Goal: Information Seeking & Learning: Learn about a topic

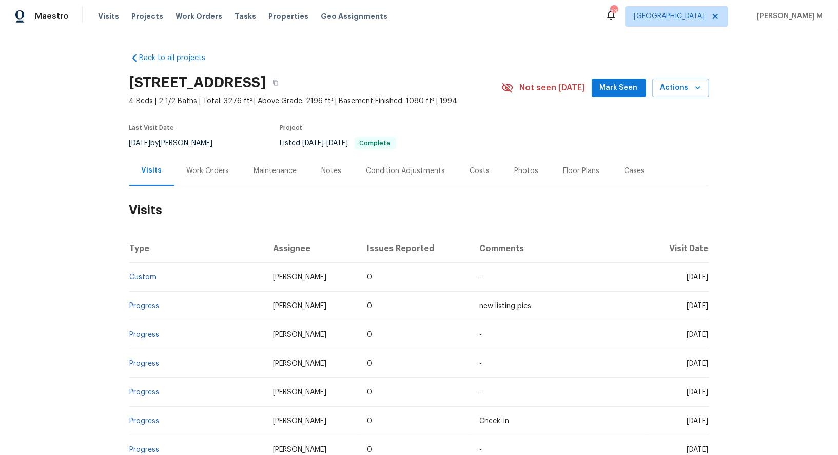
click at [207, 166] on div "Work Orders" at bounding box center [208, 171] width 43 height 10
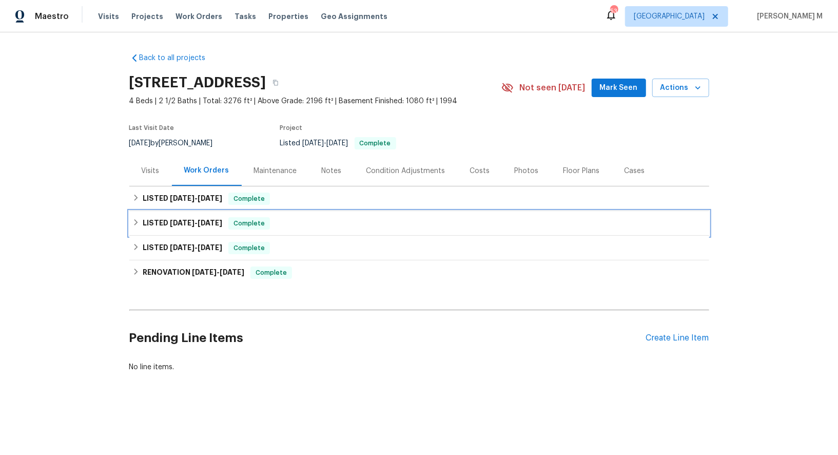
click at [200, 211] on div "LISTED 4/14/25 - 4/15/25 Complete" at bounding box center [419, 223] width 580 height 25
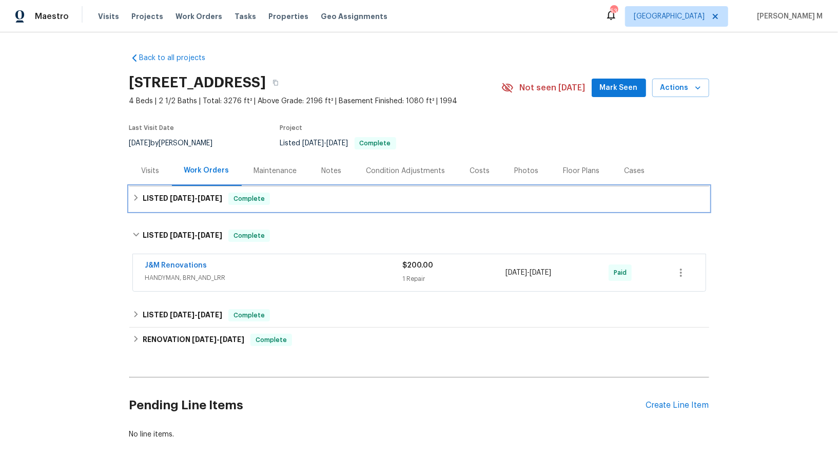
click at [199, 201] on div "LISTED 7/17/25 - 8/18/25 Complete" at bounding box center [419, 198] width 580 height 25
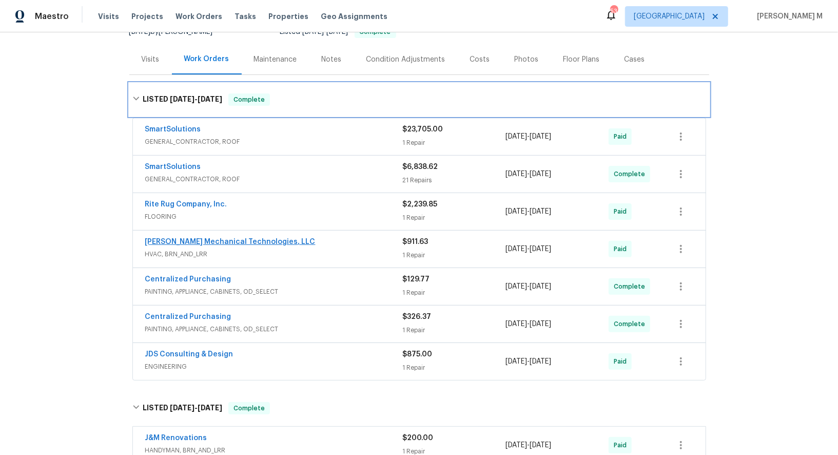
scroll to position [113, 0]
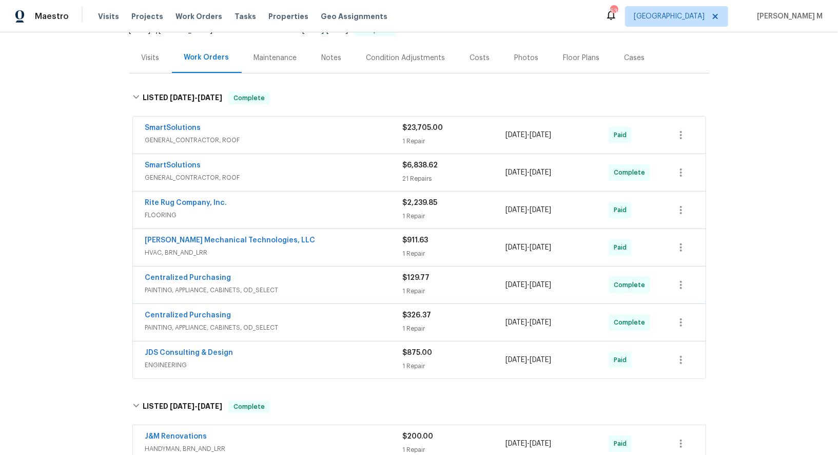
click at [186, 126] on span "SmartSolutions" at bounding box center [173, 128] width 56 height 10
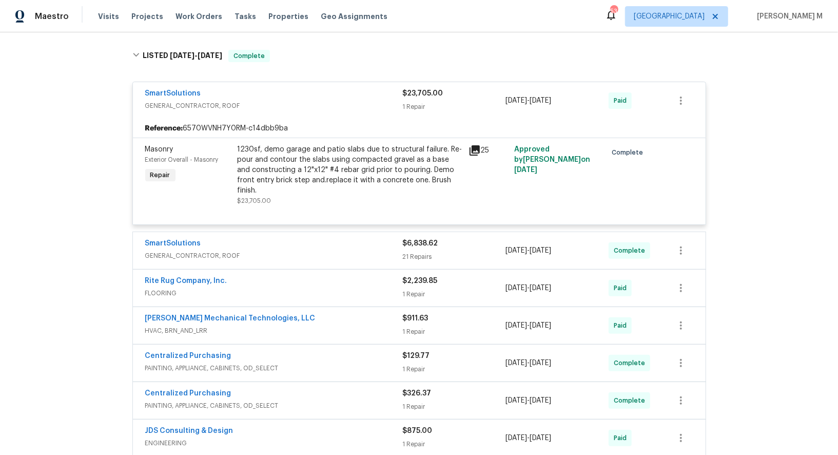
scroll to position [158, 0]
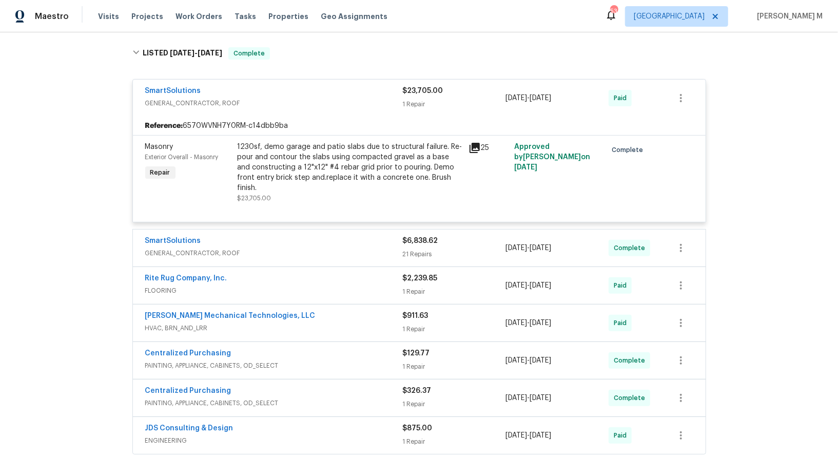
click at [335, 148] on div "1230sf, demo garage and patio slabs due to structural failure. Re-pour and cont…" at bounding box center [350, 167] width 225 height 51
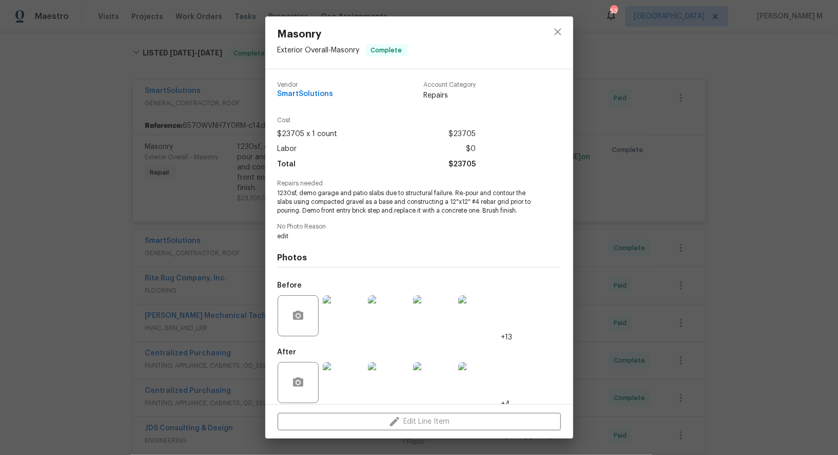
click at [343, 320] on img at bounding box center [343, 315] width 41 height 41
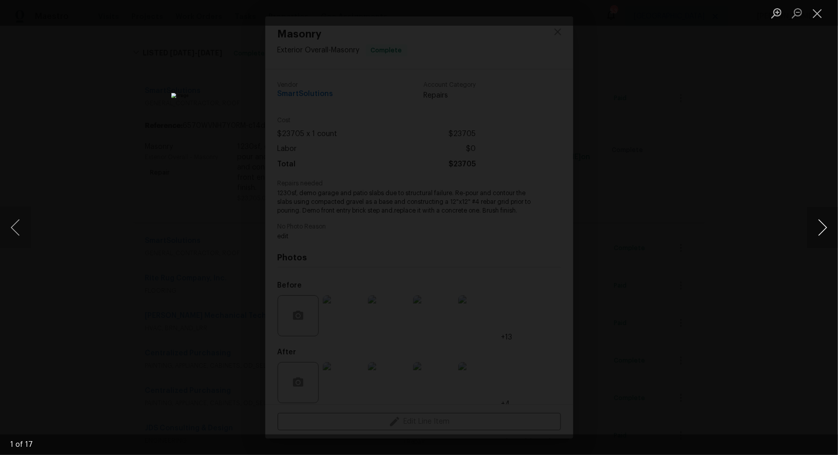
click at [818, 226] on button "Next image" at bounding box center [823, 227] width 31 height 41
click at [774, 131] on div "Lightbox" at bounding box center [419, 227] width 838 height 455
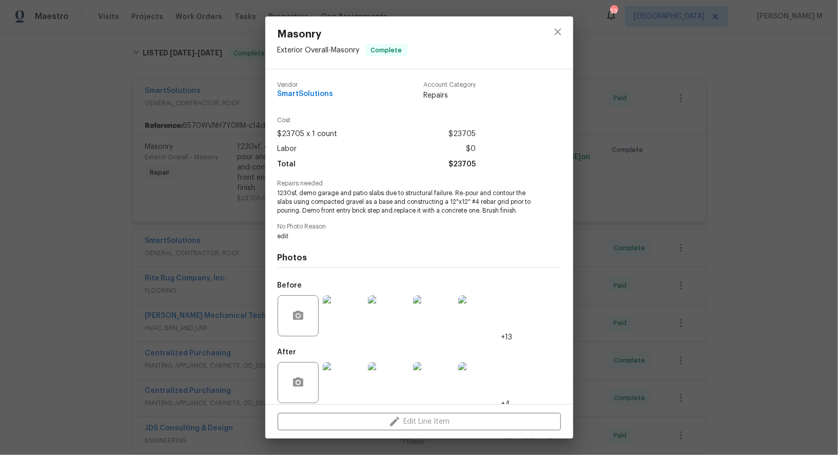
click at [247, 251] on div "Masonry Exterior Overall - Masonry Complete Vendor SmartSolutions Account Categ…" at bounding box center [419, 227] width 838 height 455
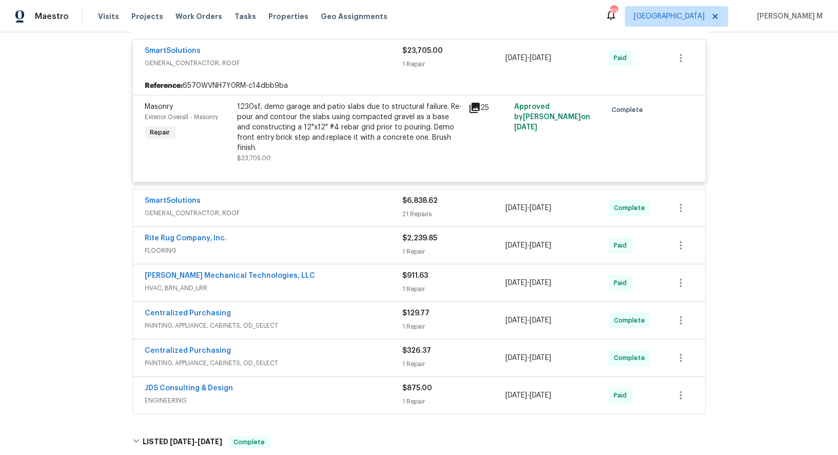
scroll to position [199, 0]
click at [174, 207] on span "GENERAL_CONTRACTOR, ROOF" at bounding box center [274, 212] width 258 height 10
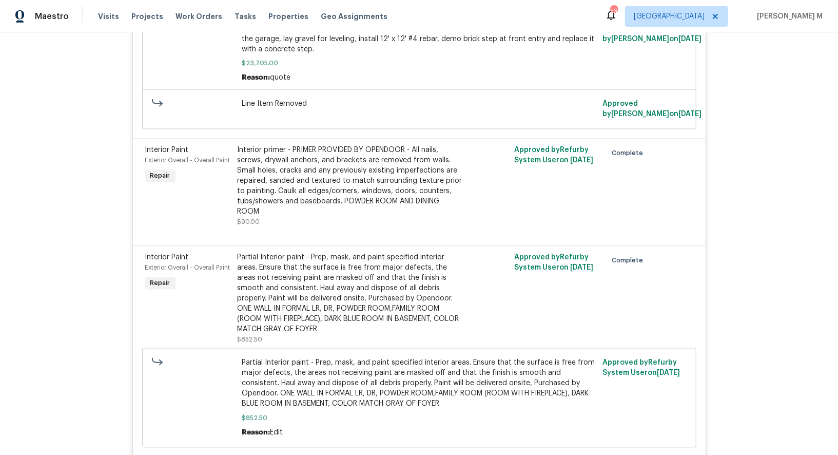
scroll to position [1269, 0]
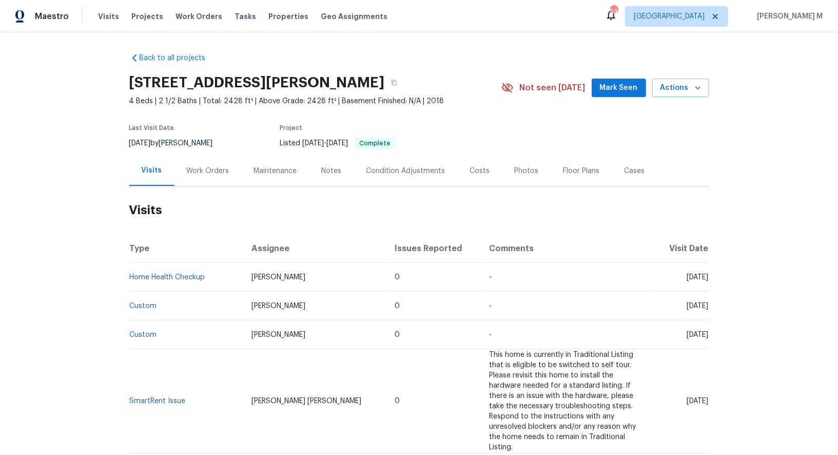
click at [221, 167] on div "Work Orders" at bounding box center [208, 171] width 43 height 10
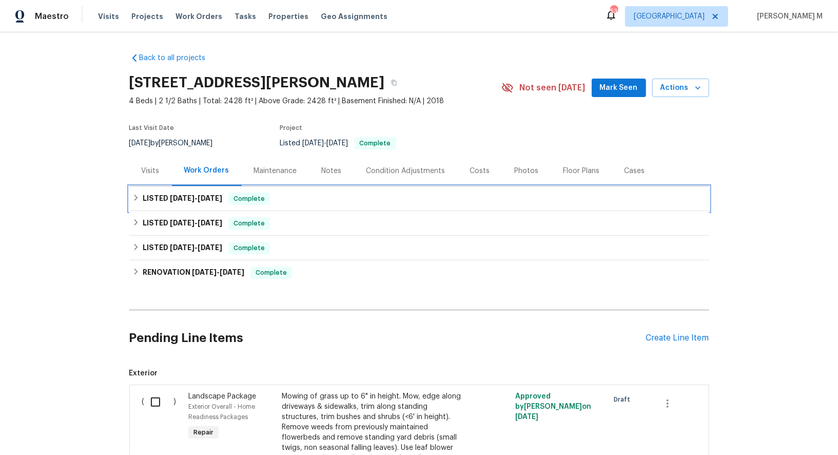
click at [190, 195] on span "8/18/25" at bounding box center [182, 198] width 25 height 7
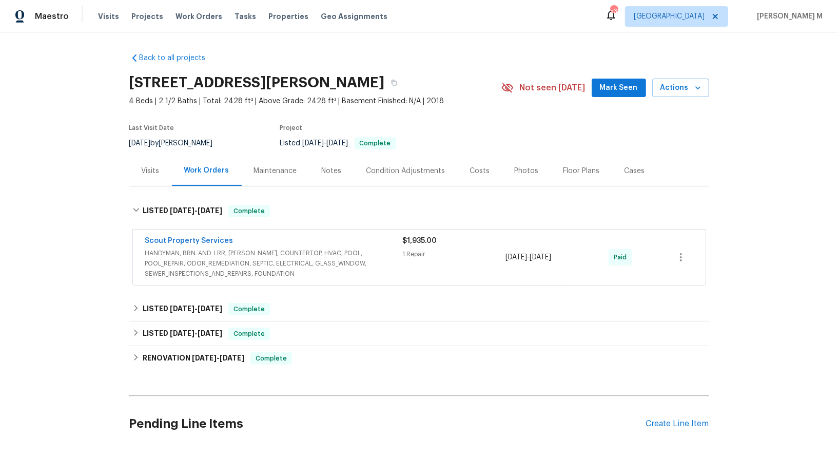
click at [177, 253] on span "HANDYMAN, BRN_AND_LRR, WELLS, COUNTERTOP, HVAC, POOL, POOL_REPAIR, ODOR_REMEDIA…" at bounding box center [274, 263] width 258 height 31
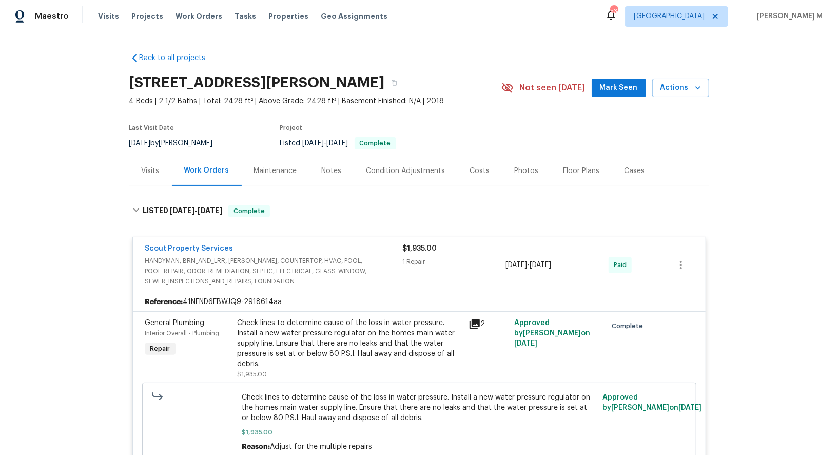
click at [320, 346] on div "Check lines to determine cause of the loss in water pressure. Install a new wat…" at bounding box center [350, 343] width 225 height 51
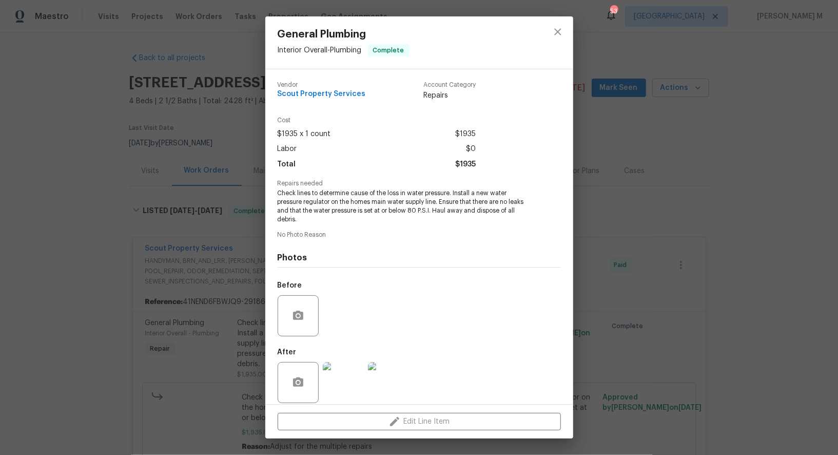
click at [646, 260] on div "General Plumbing Interior Overall - Plumbing Complete Vendor Scout Property Ser…" at bounding box center [419, 227] width 838 height 455
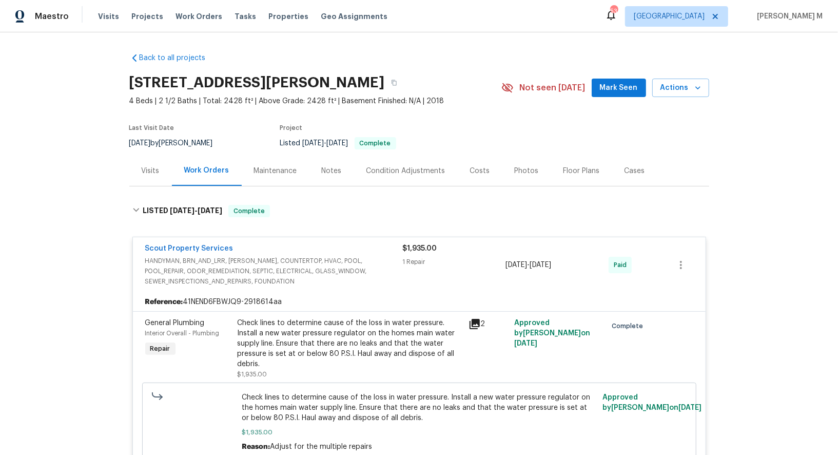
click at [312, 337] on div "Check lines to determine cause of the loss in water pressure. Install a new wat…" at bounding box center [350, 343] width 225 height 51
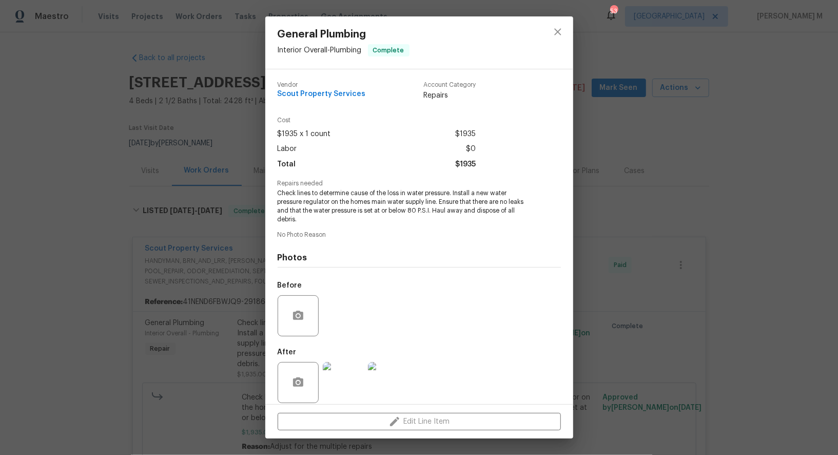
click at [347, 385] on img at bounding box center [343, 382] width 41 height 41
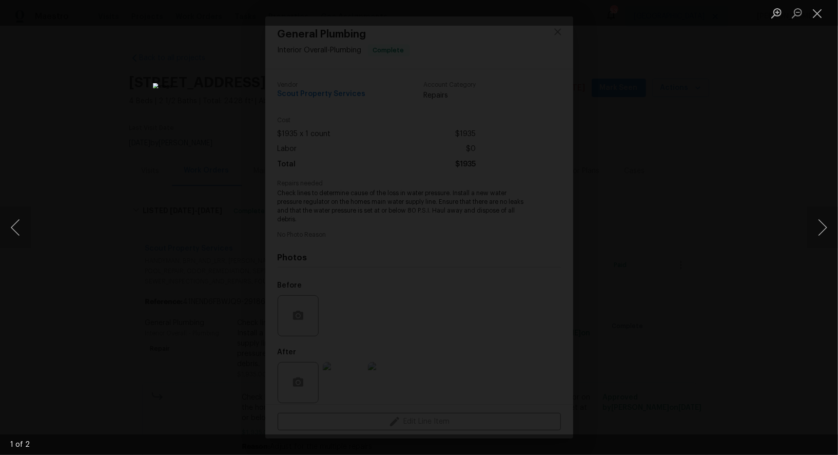
click at [698, 214] on div "Lightbox" at bounding box center [419, 227] width 838 height 455
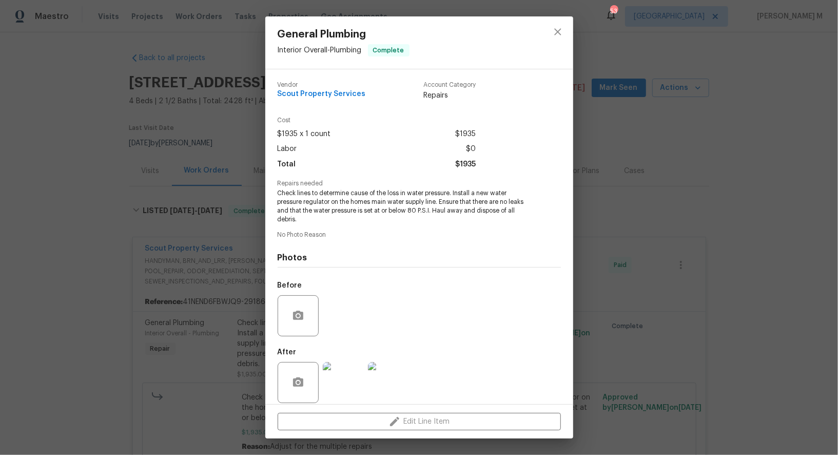
click at [209, 258] on div "General Plumbing Interior Overall - Plumbing Complete Vendor Scout Property Ser…" at bounding box center [419, 227] width 838 height 455
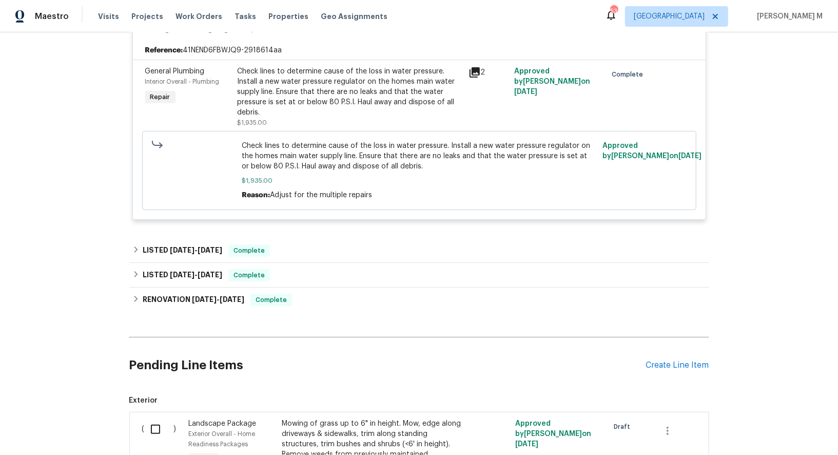
scroll to position [278, 0]
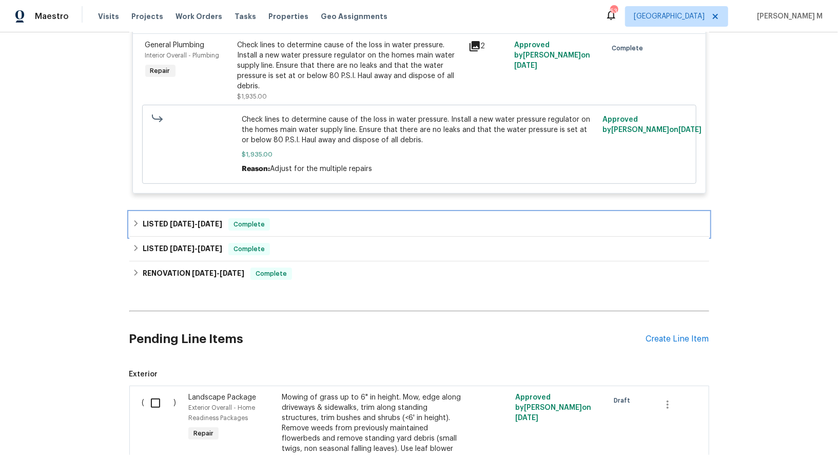
click at [179, 218] on h6 "LISTED 2/26/25 - 2/28/25" at bounding box center [183, 224] width 80 height 12
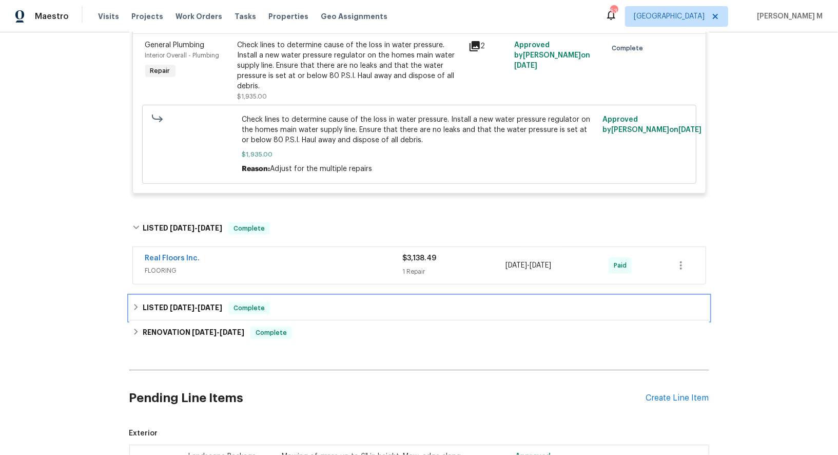
click at [162, 296] on div "LISTED 2/4/25 - 2/5/25 Complete" at bounding box center [419, 308] width 580 height 25
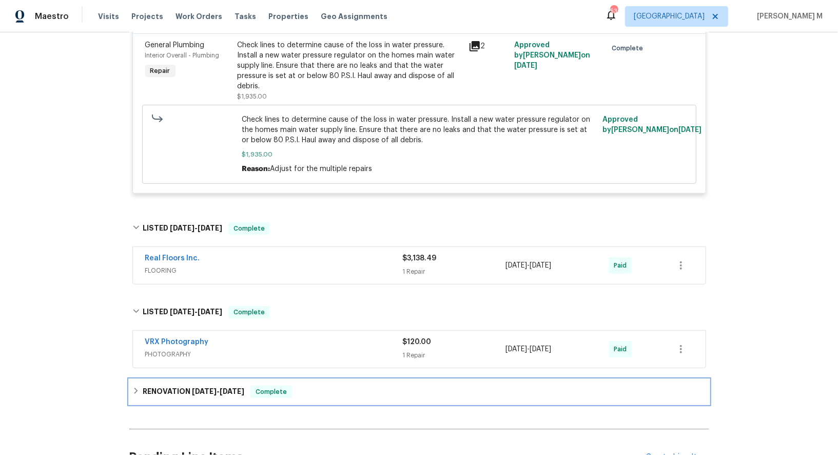
click at [162, 386] on h6 "RENOVATION 1/14/25 - 1/22/25" at bounding box center [194, 392] width 102 height 12
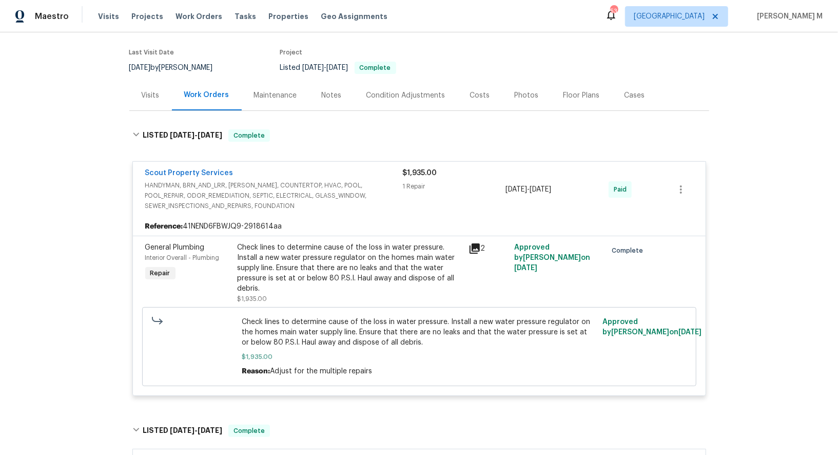
scroll to position [0, 0]
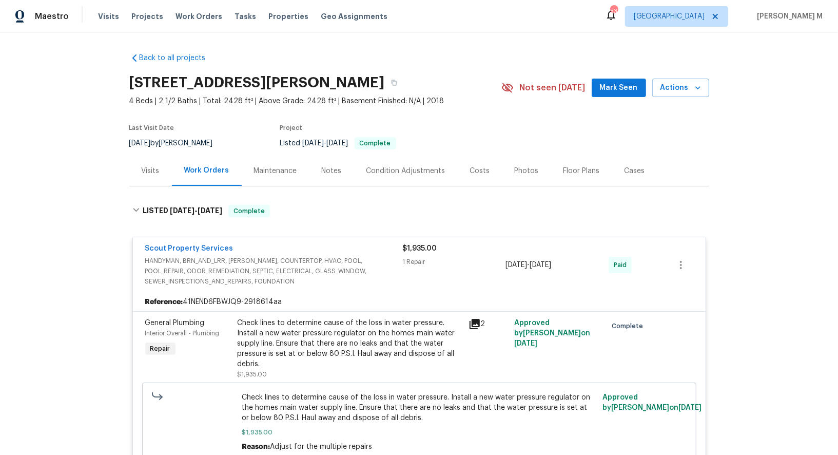
click at [260, 166] on div "Maintenance" at bounding box center [275, 171] width 43 height 10
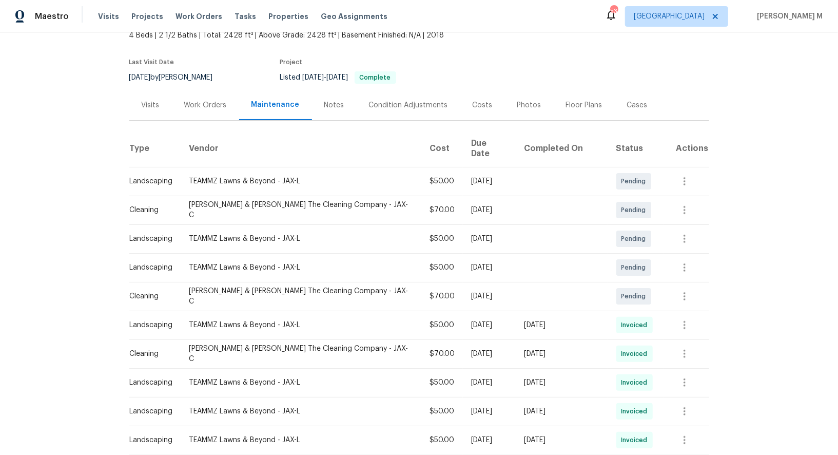
scroll to position [68, 0]
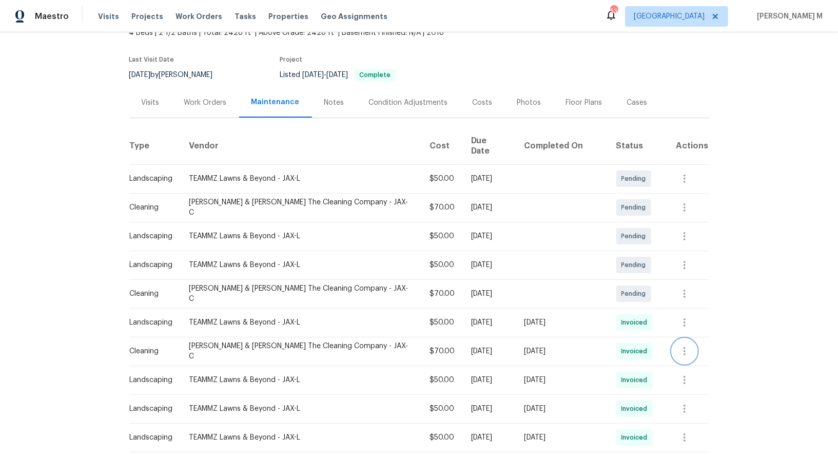
click at [684, 347] on icon "button" at bounding box center [685, 351] width 2 height 8
click at [680, 335] on li "Message vendor" at bounding box center [706, 337] width 72 height 17
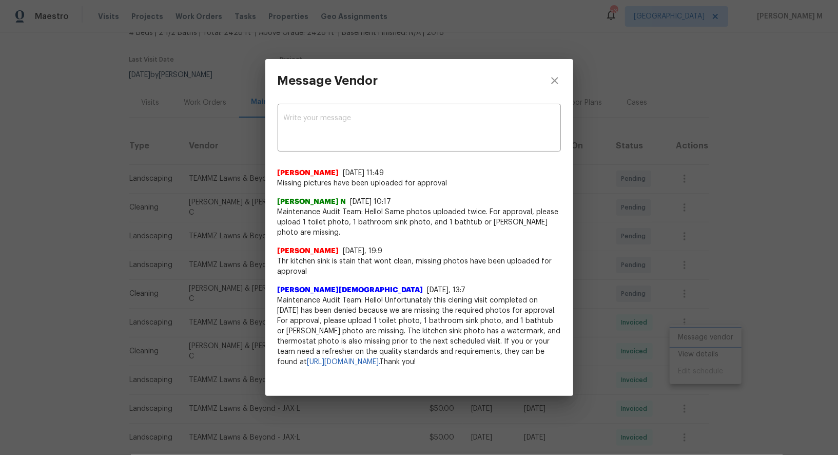
click at [688, 351] on div "Message Vendor x ​ Sebastian Montalvo 7/2/25, 11:49 Missing pictures have been …" at bounding box center [419, 227] width 838 height 455
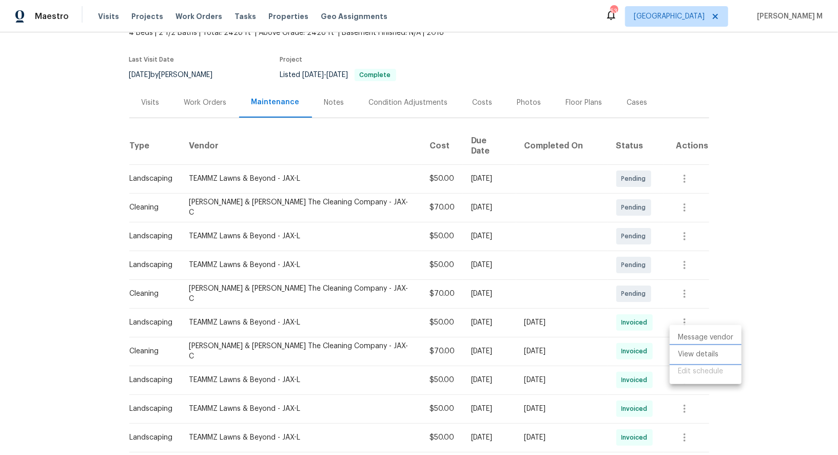
click at [687, 358] on li "View details" at bounding box center [706, 354] width 72 height 17
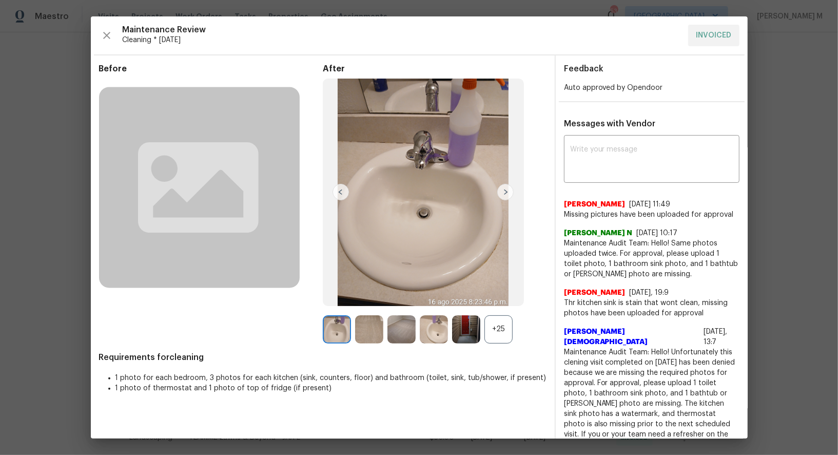
click at [687, 358] on span "Maintenance Audit Team: Hello! Unfortunately this clening visit completed on 06…" at bounding box center [652, 403] width 176 height 113
click at [483, 327] on div at bounding box center [468, 329] width 32 height 28
click at [511, 329] on div "+25" at bounding box center [499, 329] width 28 height 28
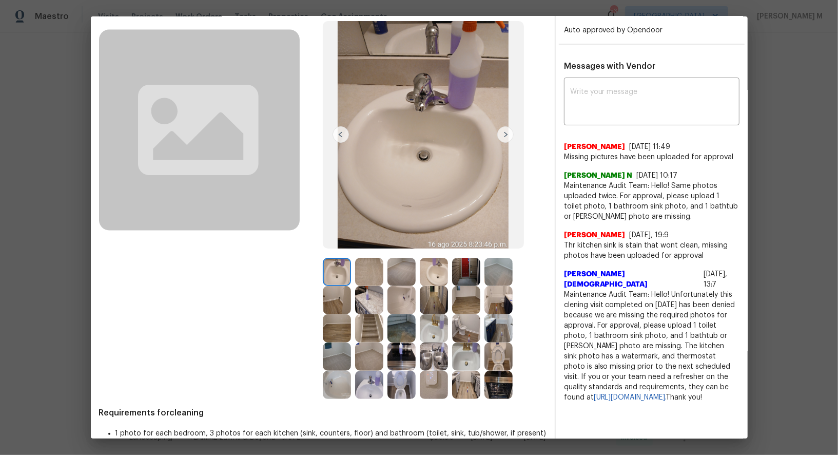
scroll to position [76, 0]
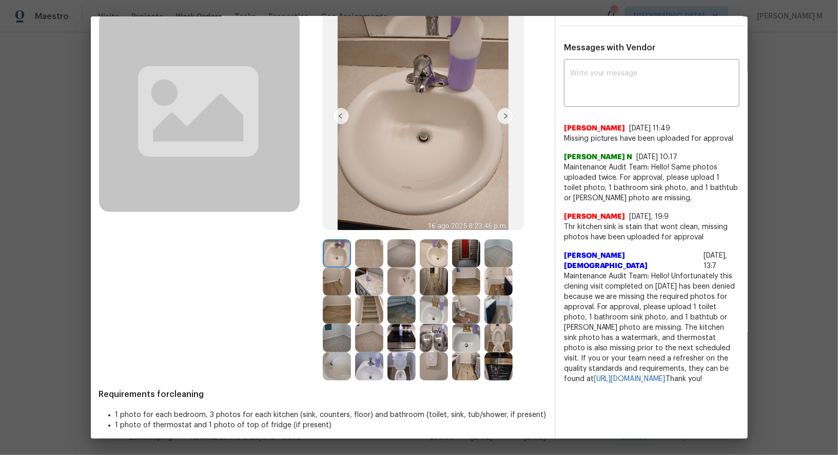
click at [391, 338] on img at bounding box center [402, 338] width 28 height 28
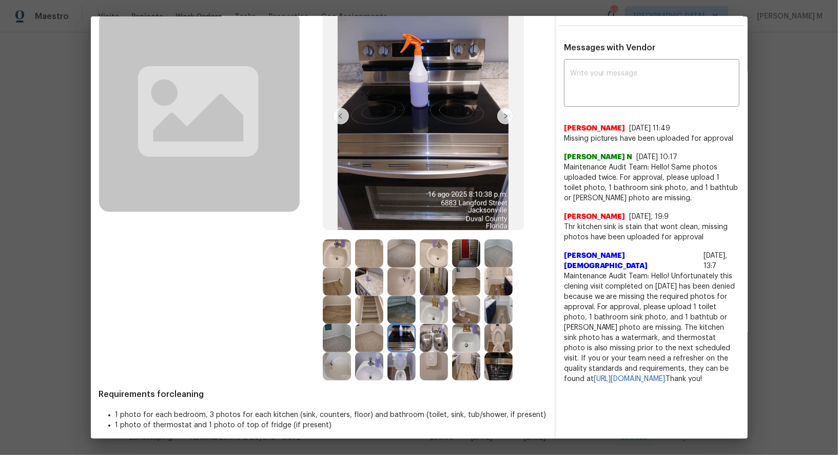
click at [504, 369] on img at bounding box center [499, 366] width 28 height 28
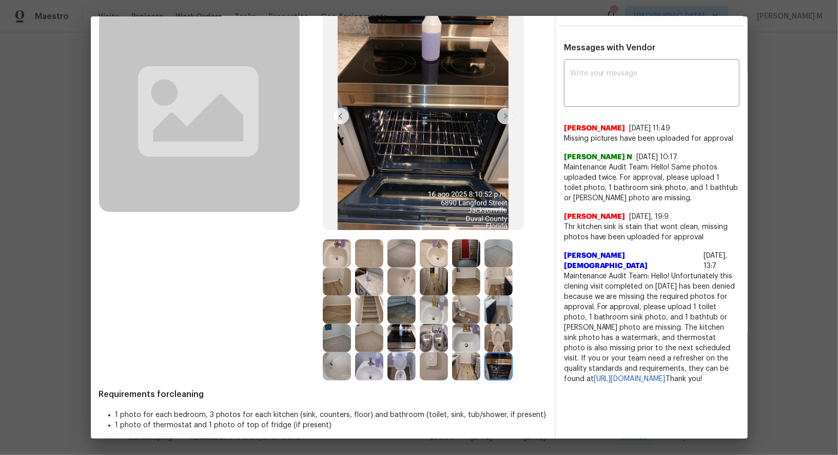
click at [504, 369] on img at bounding box center [499, 366] width 28 height 28
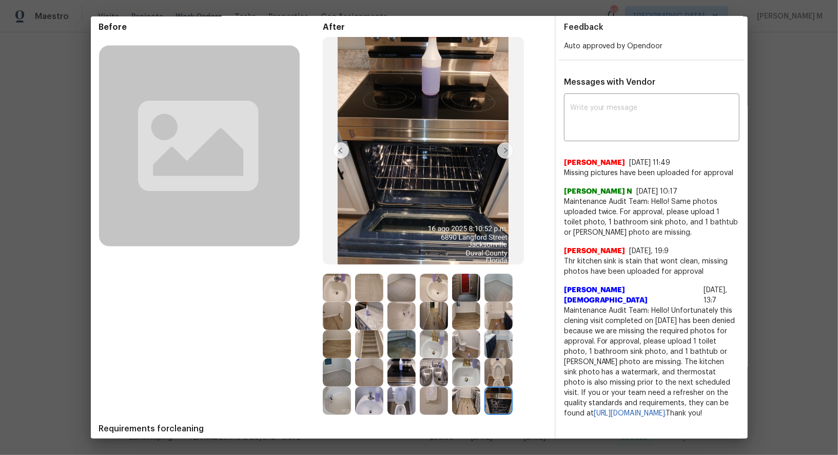
scroll to position [40, 0]
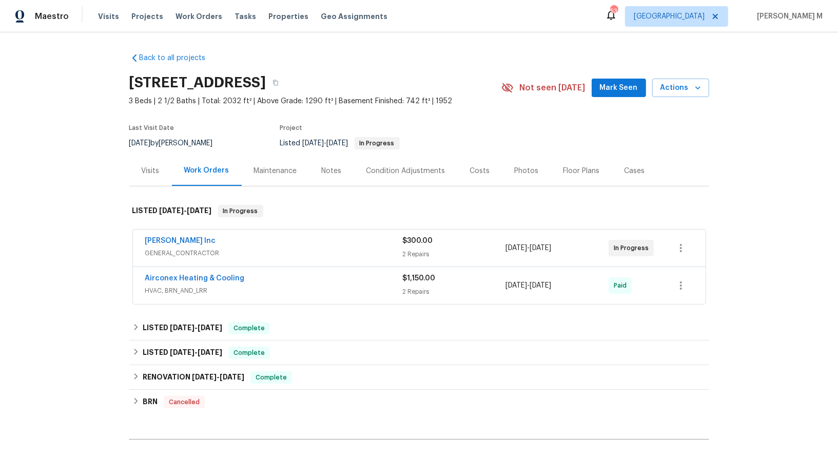
click at [180, 248] on span "GENERAL_CONTRACTOR" at bounding box center [274, 253] width 258 height 10
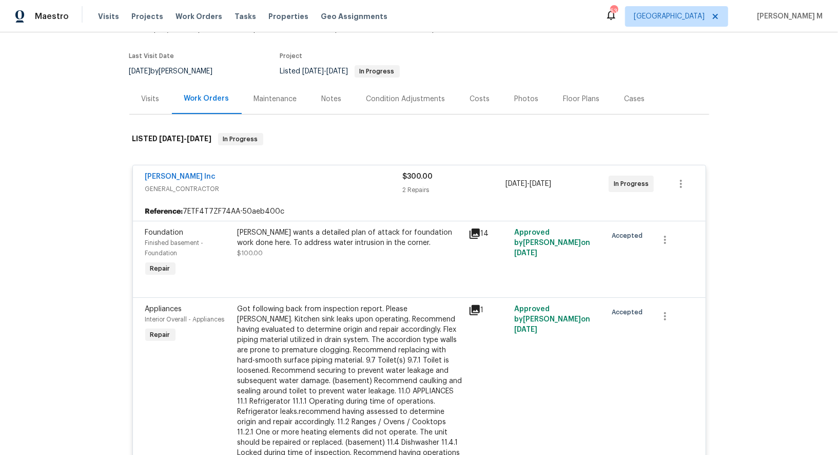
scroll to position [144, 0]
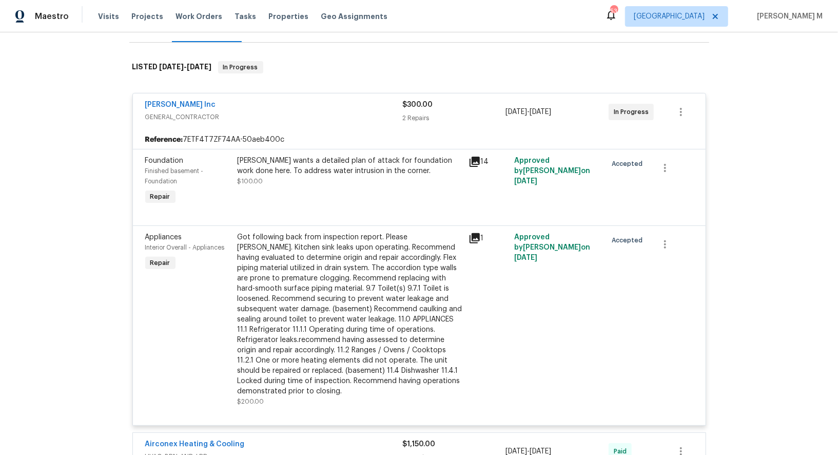
click at [342, 177] on div "Kim wants a detailed plan of attack for foundation work done here. To address w…" at bounding box center [350, 171] width 225 height 31
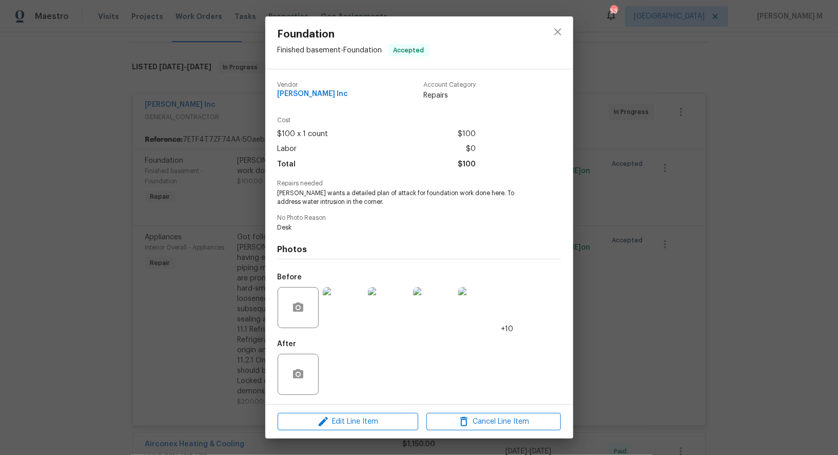
click at [604, 230] on div "Foundation Finished basement - Foundation Accepted Vendor Michael Radney Inc Ac…" at bounding box center [419, 227] width 838 height 455
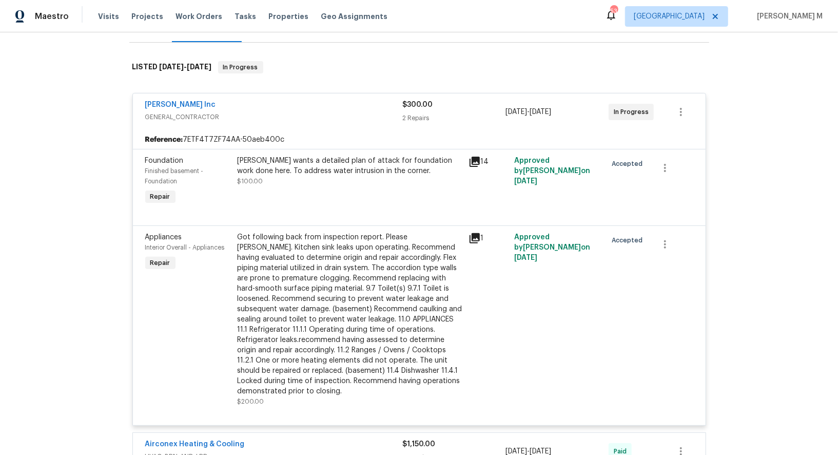
click at [345, 300] on div "Got following back from inspection report. Please renedy. Kitchen sink leaks up…" at bounding box center [350, 314] width 225 height 164
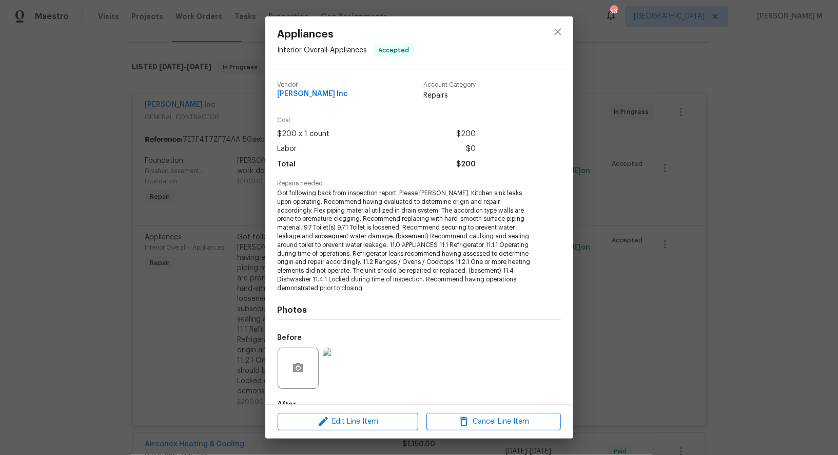
scroll to position [48, 0]
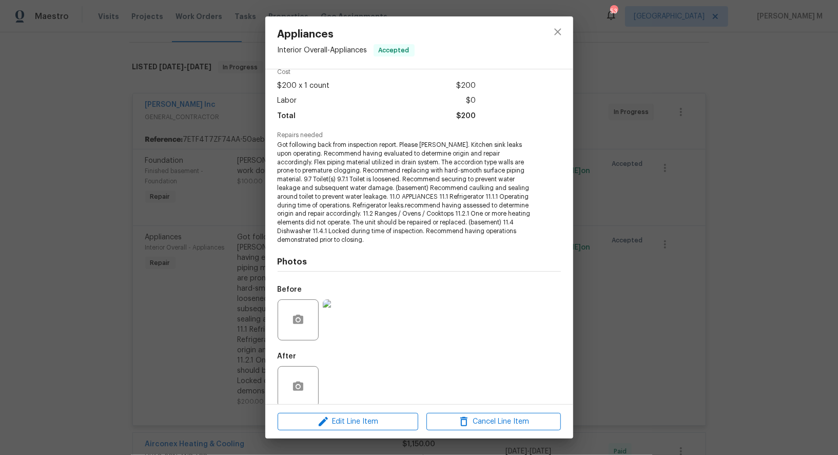
click at [624, 291] on div "Appliances Interior Overall - Appliances Accepted Vendor Michael Radney Inc Acc…" at bounding box center [419, 227] width 838 height 455
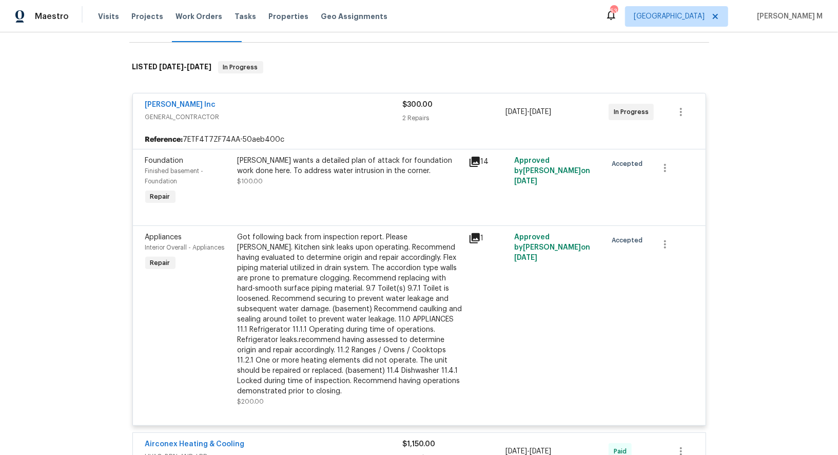
drag, startPoint x: 223, startPoint y: 102, endPoint x: 137, endPoint y: 101, distance: 86.3
click at [137, 101] on div "Michael Radney Inc GENERAL_CONTRACTOR $300.00 2 Repairs 8/1/2025 - 8/1/2025 In …" at bounding box center [419, 111] width 573 height 37
copy link "Michael Radney Inc"
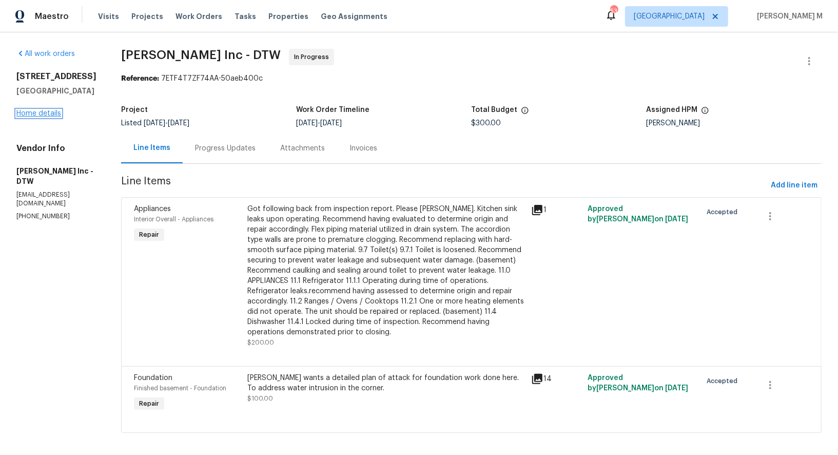
click at [46, 114] on link "Home details" at bounding box center [38, 113] width 45 height 7
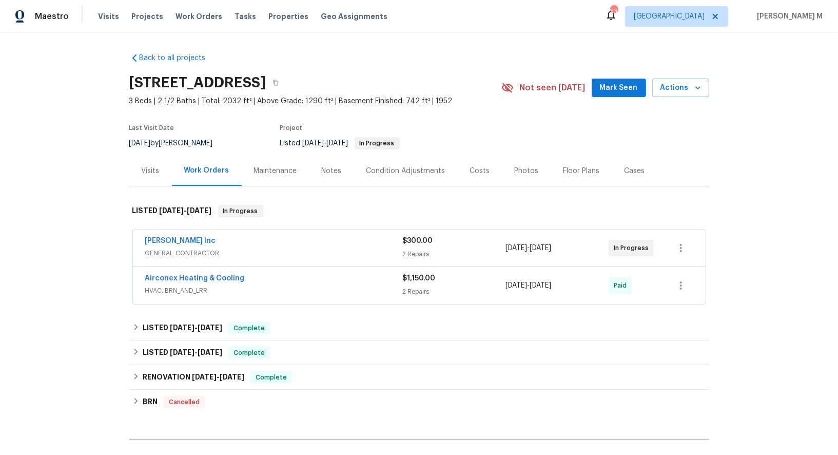
click at [166, 248] on span "GENERAL_CONTRACTOR" at bounding box center [274, 253] width 258 height 10
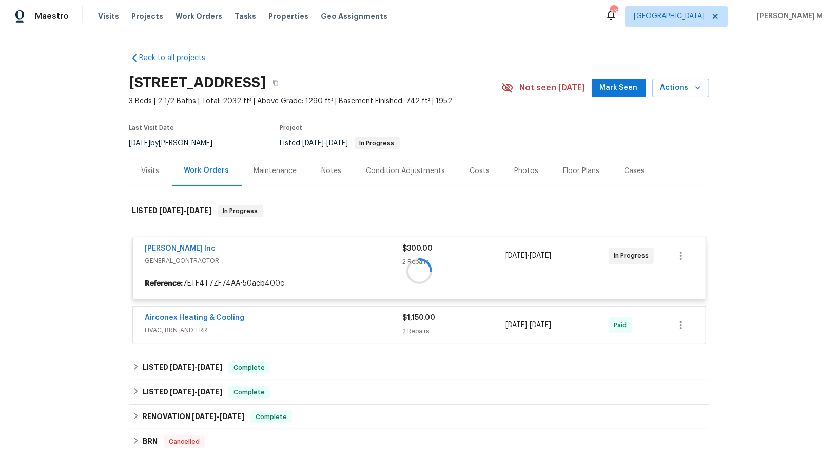
click at [194, 239] on div at bounding box center [419, 271] width 580 height 152
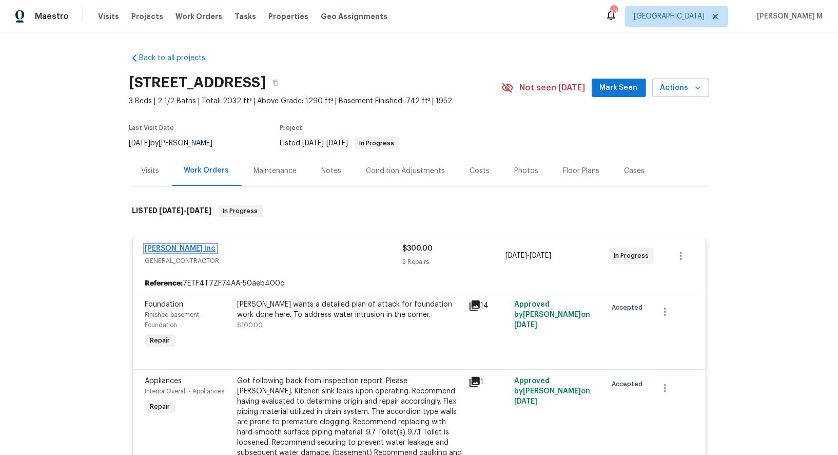
click at [174, 245] on link "Michael Radney Inc" at bounding box center [180, 248] width 71 height 7
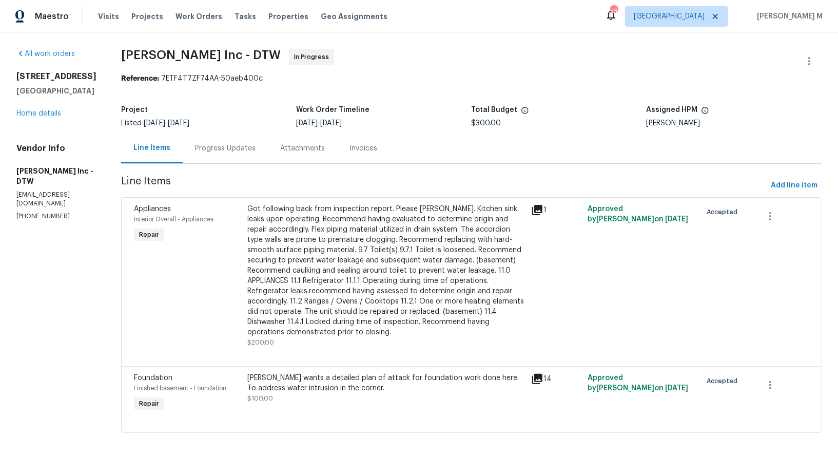
click at [280, 157] on div "Attachments" at bounding box center [302, 148] width 69 height 30
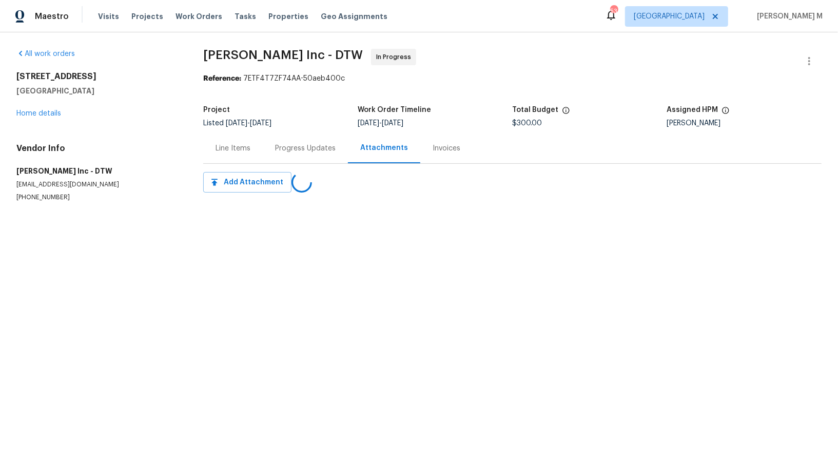
click at [280, 157] on div "Progress Updates" at bounding box center [305, 148] width 85 height 30
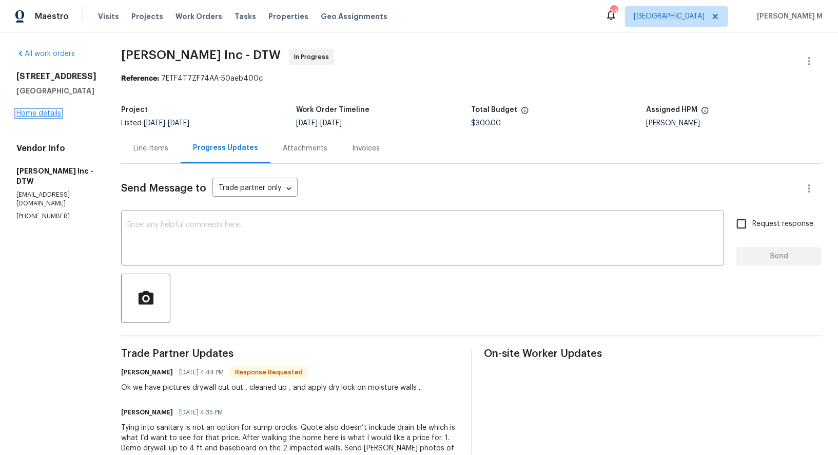
click at [37, 112] on link "Home details" at bounding box center [38, 113] width 45 height 7
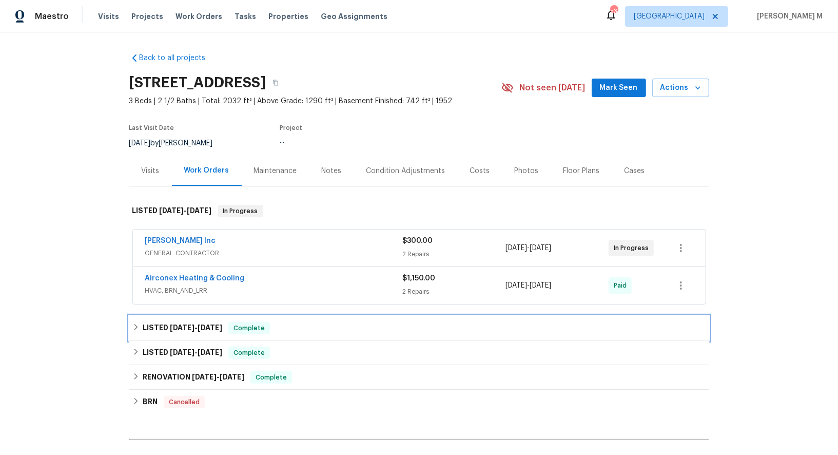
click at [189, 323] on h6 "LISTED 8/1/25 - 8/1/25" at bounding box center [183, 328] width 80 height 12
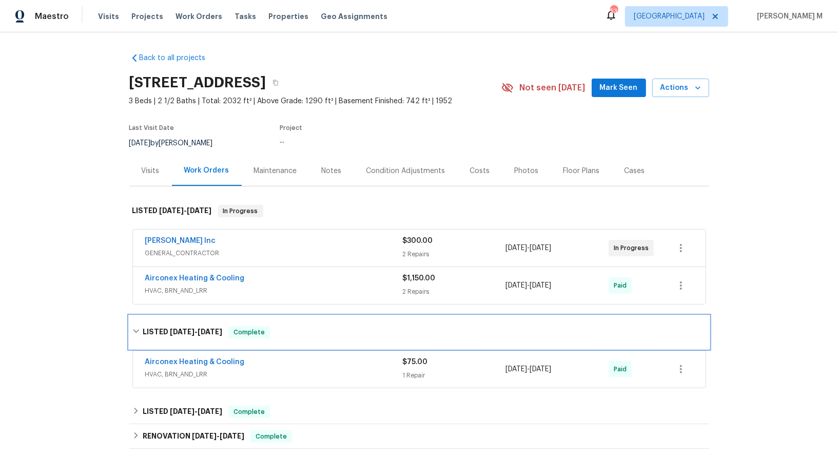
scroll to position [74, 0]
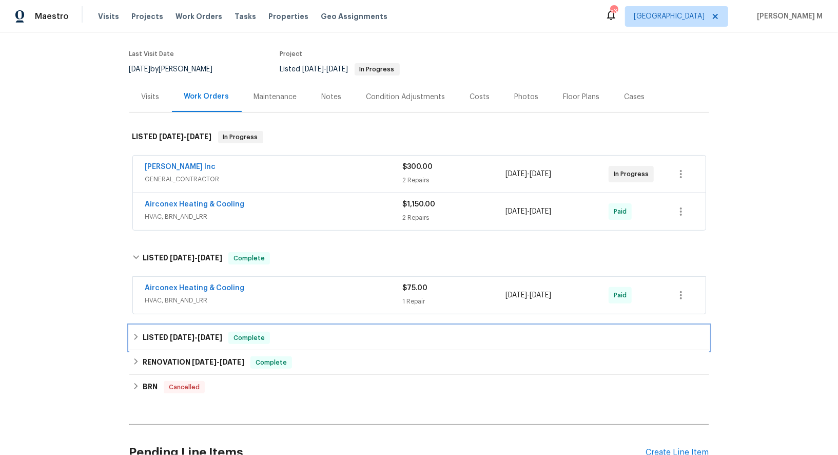
click at [189, 334] on span "6/24/25" at bounding box center [182, 337] width 25 height 7
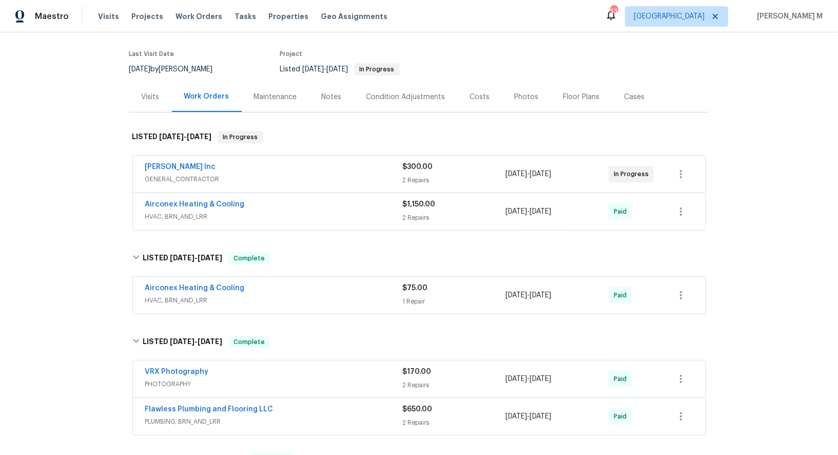
click at [166, 414] on div "Flawless Plumbing and Flooring LLC PLUMBING, BRN_AND_LRR $650.00 2 Repairs 7/1/…" at bounding box center [419, 416] width 573 height 37
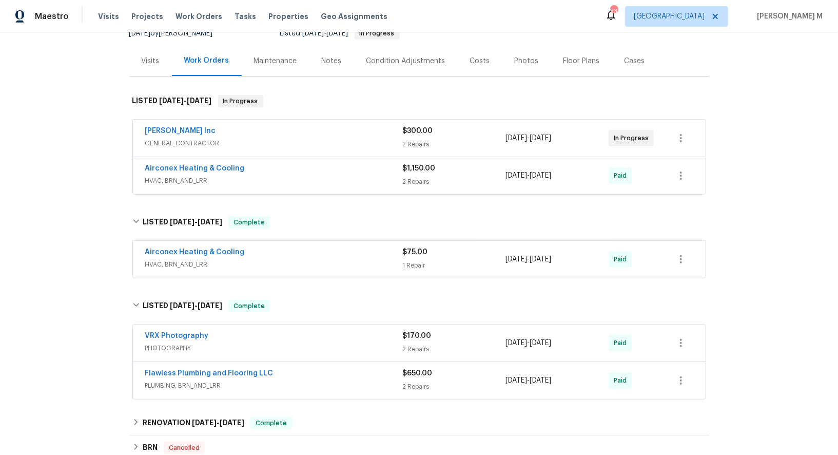
scroll to position [115, 0]
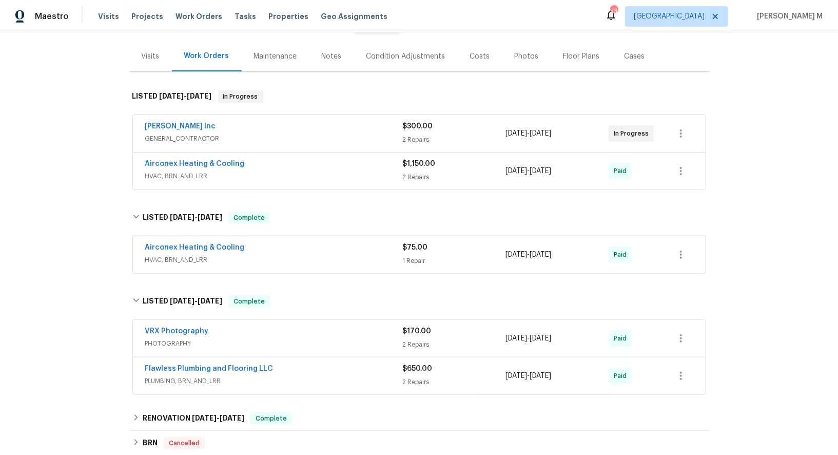
click at [192, 376] on span "PLUMBING, BRN_AND_LRR" at bounding box center [274, 381] width 258 height 10
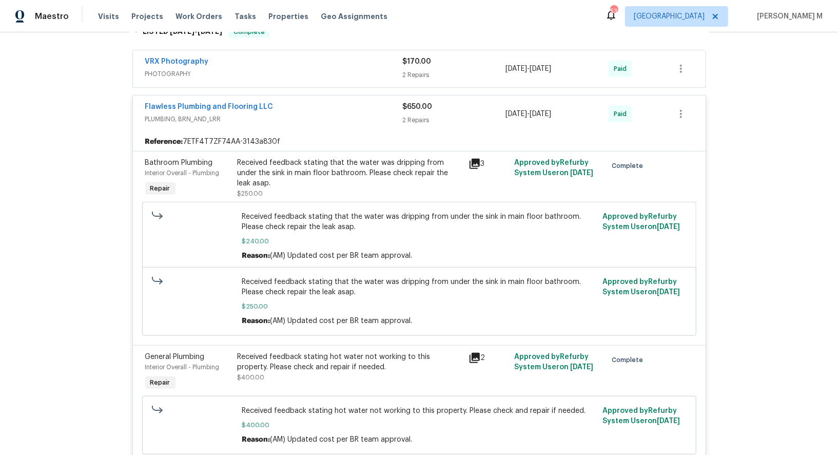
scroll to position [483, 0]
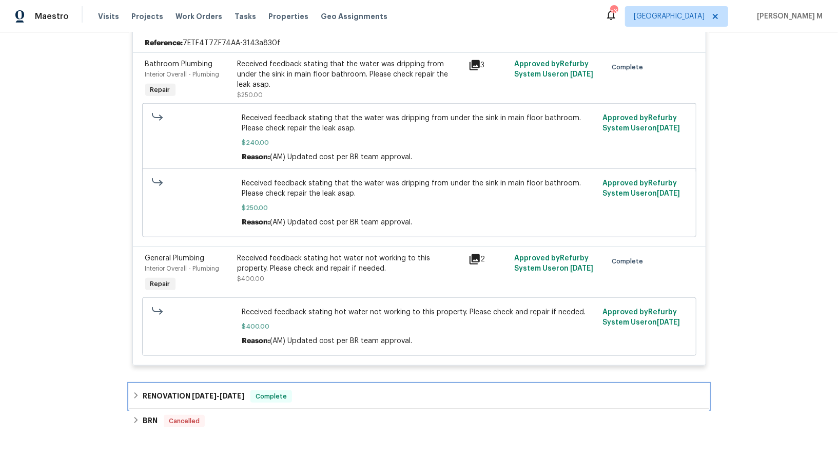
click at [182, 384] on div "RENOVATION 6/3/25 - 6/23/25 Complete" at bounding box center [419, 396] width 580 height 25
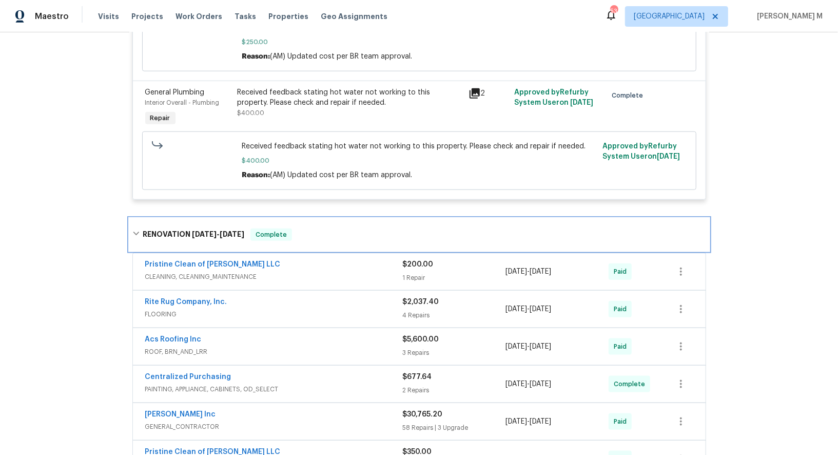
scroll to position [709, 0]
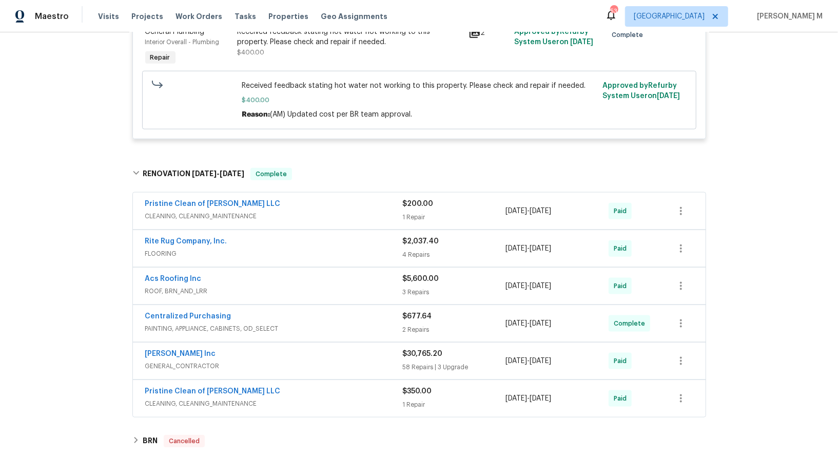
click at [171, 349] on div "Michael Radney Inc GENERAL_CONTRACTOR" at bounding box center [274, 361] width 258 height 25
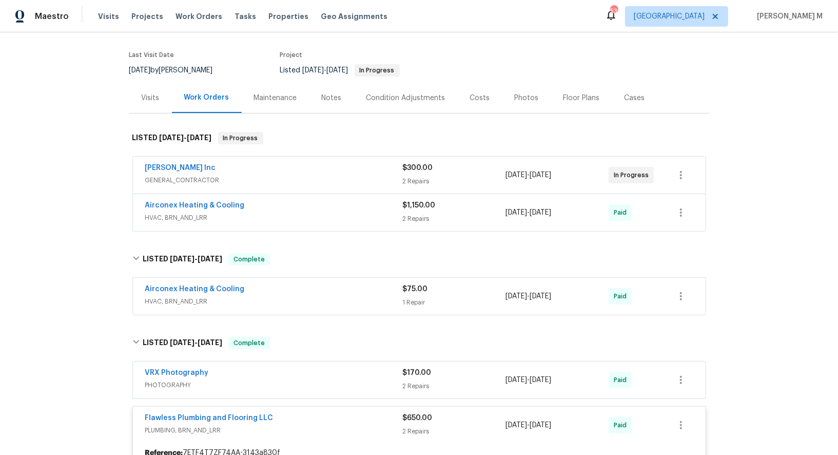
scroll to position [69, 0]
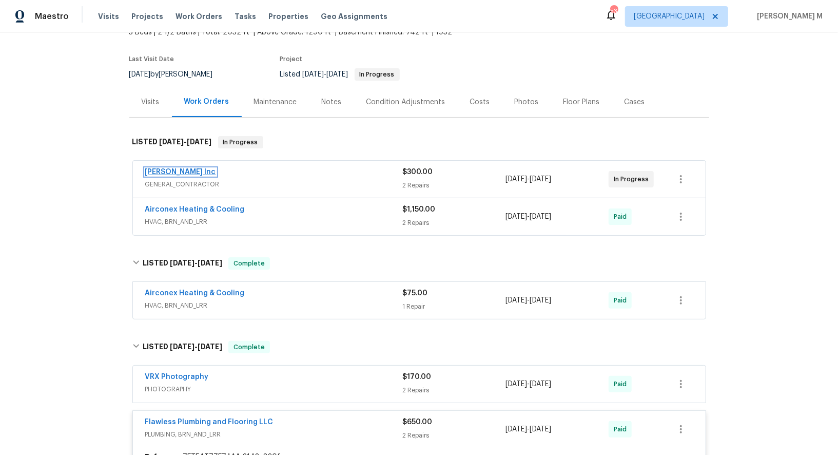
click at [182, 168] on link "Michael Radney Inc" at bounding box center [180, 171] width 71 height 7
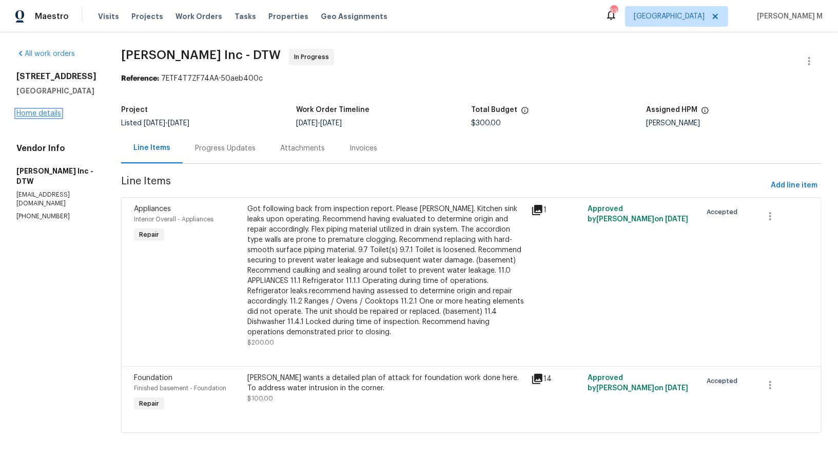
click at [40, 111] on link "Home details" at bounding box center [38, 113] width 45 height 7
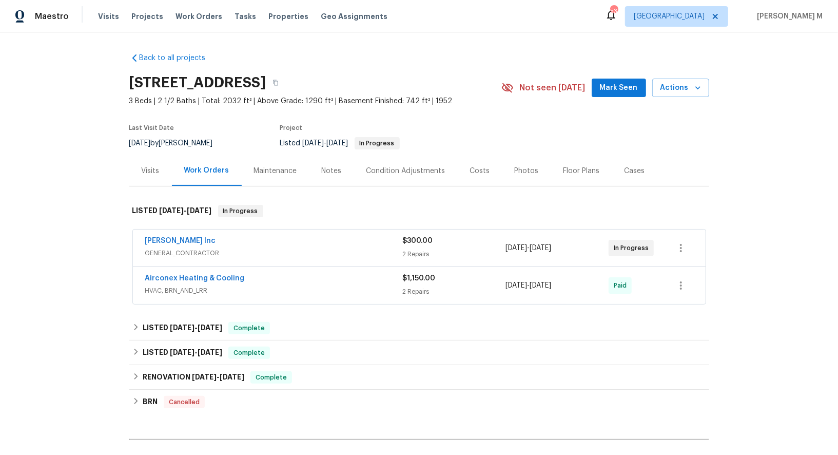
click at [147, 236] on span "Michael Radney Inc" at bounding box center [180, 241] width 71 height 10
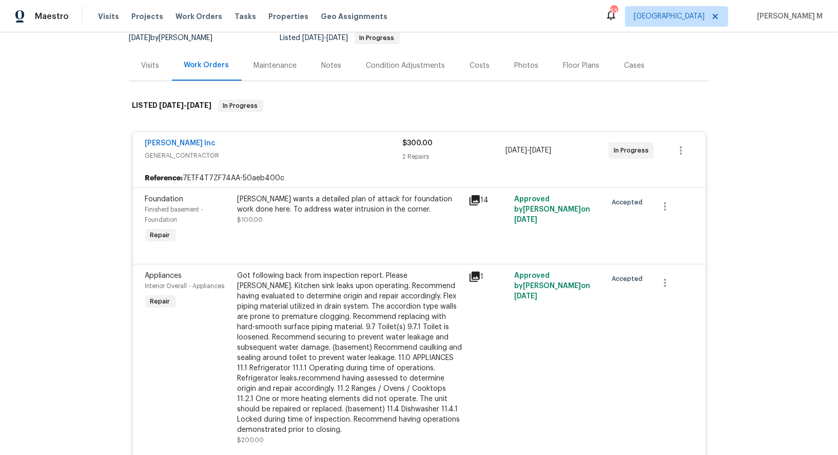
scroll to position [125, 0]
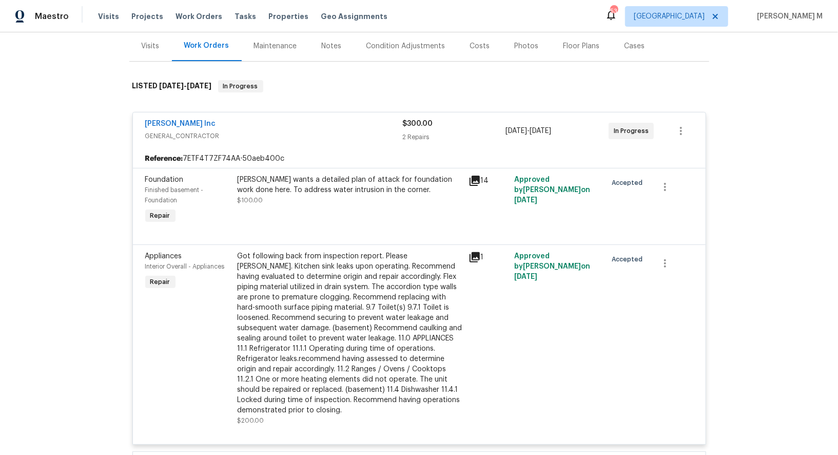
click at [381, 175] on div "Kim wants a detailed plan of attack for foundation work done here. To address w…" at bounding box center [350, 185] width 225 height 21
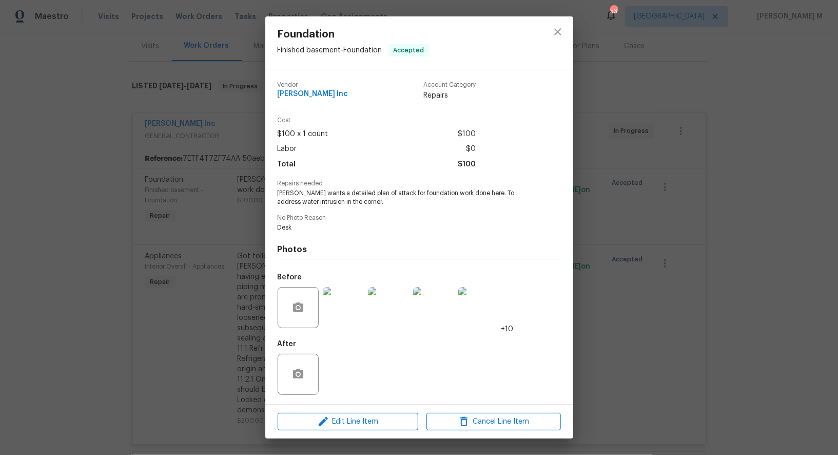
click at [345, 317] on img at bounding box center [343, 307] width 41 height 41
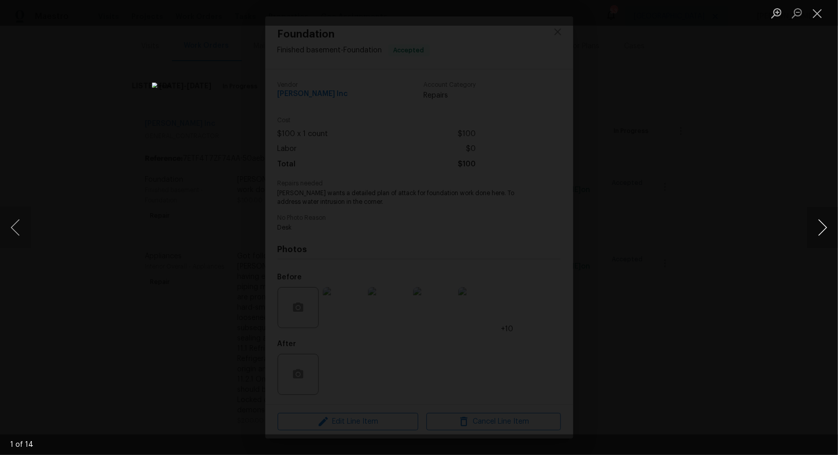
click at [812, 224] on button "Next image" at bounding box center [823, 227] width 31 height 41
click at [814, 208] on button "Next image" at bounding box center [823, 227] width 31 height 41
click at [821, 134] on div "Lightbox" at bounding box center [419, 227] width 838 height 455
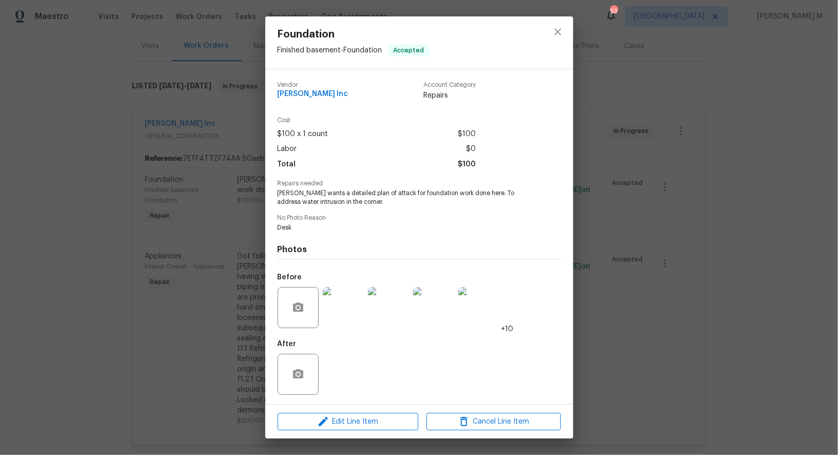
click at [821, 135] on div "Foundation Finished basement - Foundation Accepted Vendor Michael Radney Inc Ac…" at bounding box center [419, 227] width 838 height 455
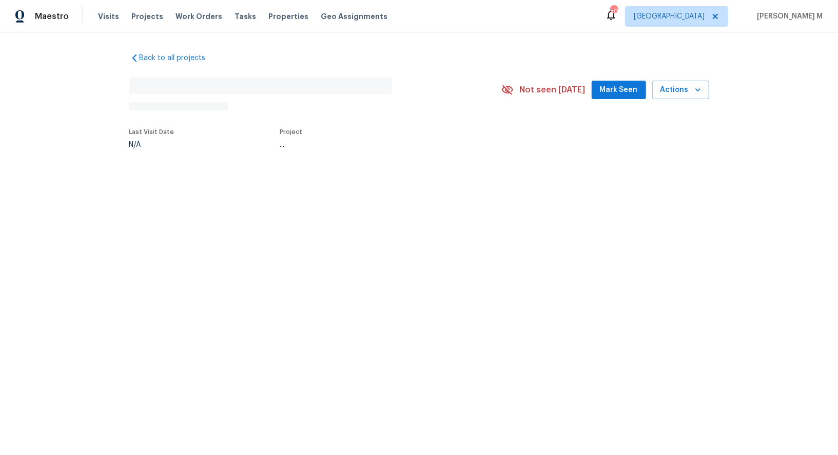
click at [214, 179] on div "Back to all projects No address found N/A Not seen [DATE] Mark Seen Actions Las…" at bounding box center [419, 124] width 838 height 184
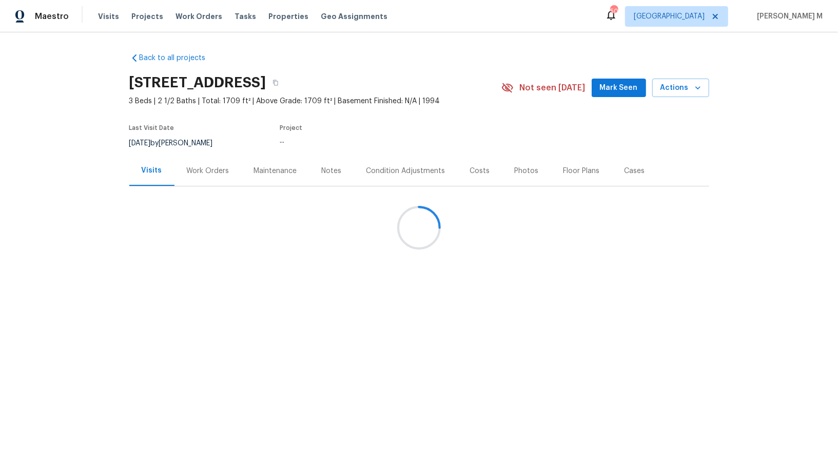
click at [208, 180] on div at bounding box center [419, 227] width 838 height 455
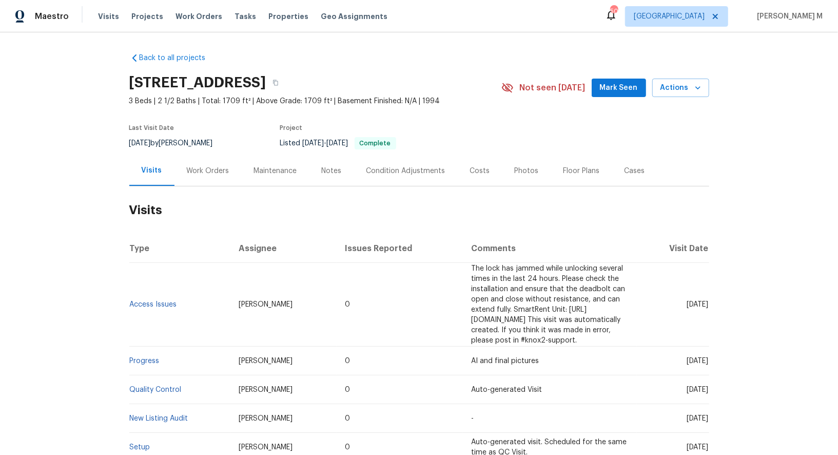
click at [190, 166] on div "Work Orders" at bounding box center [208, 171] width 43 height 10
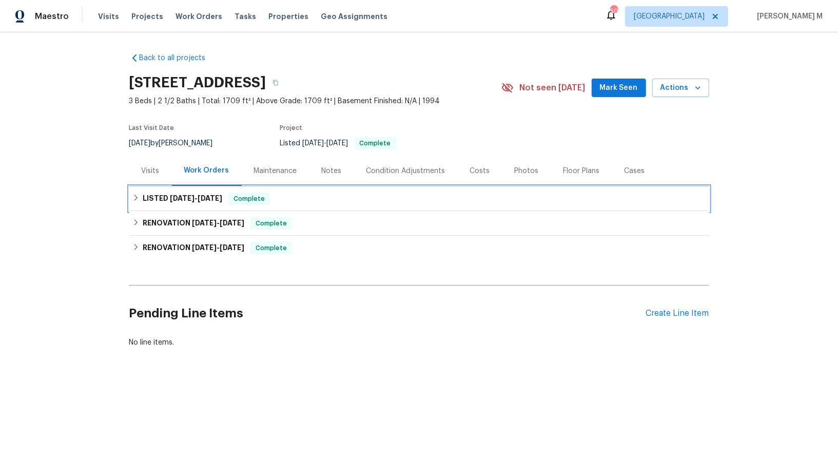
click at [204, 195] on span "[DATE]" at bounding box center [210, 198] width 25 height 7
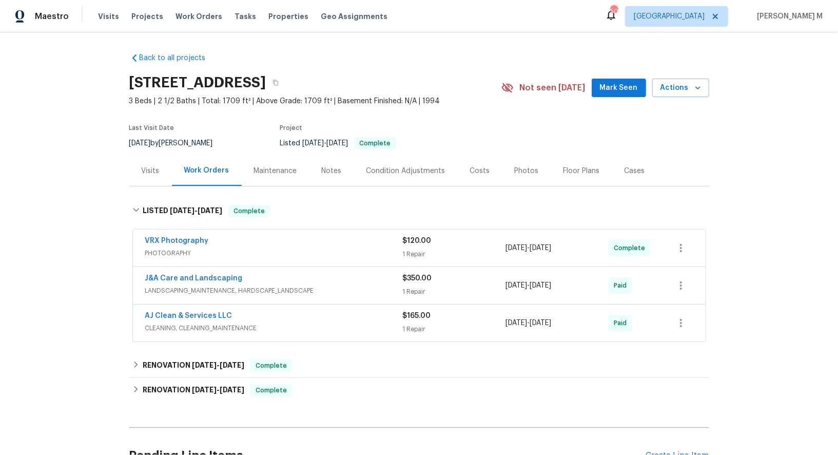
click at [186, 285] on span "LANDSCAPING_MAINTENANCE, HARDSCAPE_LANDSCAPE" at bounding box center [274, 290] width 258 height 10
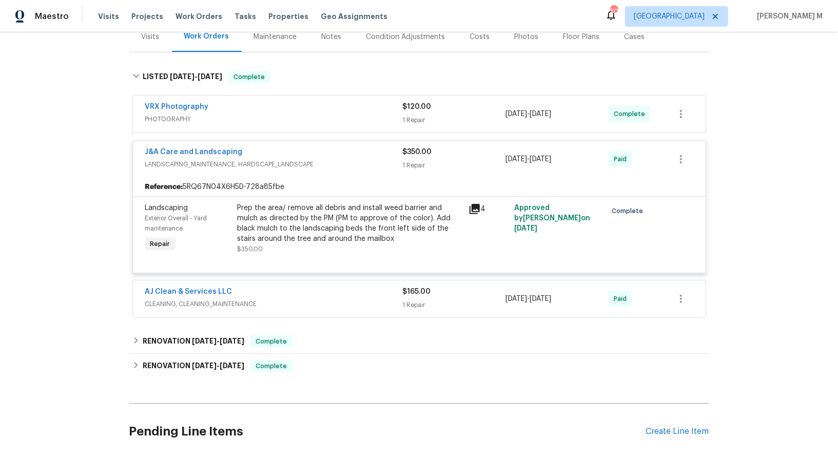
scroll to position [147, 0]
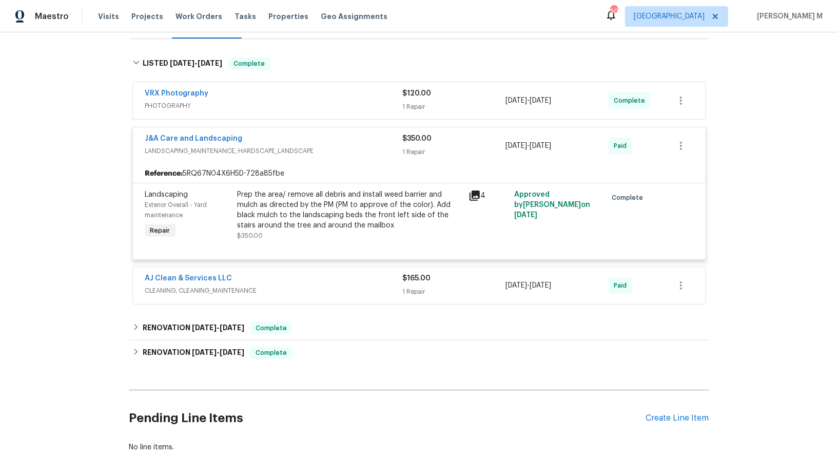
click at [193, 285] on div "AJ Clean & Services LLC CLEANING, CLEANING_MAINTENANCE" at bounding box center [274, 285] width 258 height 25
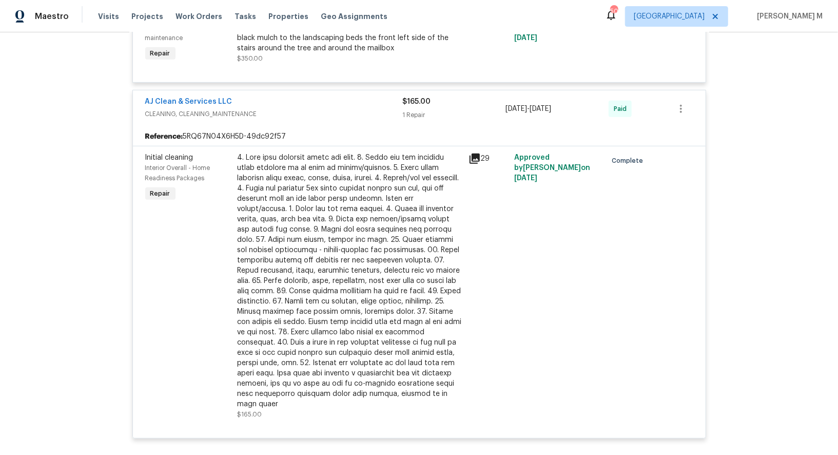
scroll to position [491, 0]
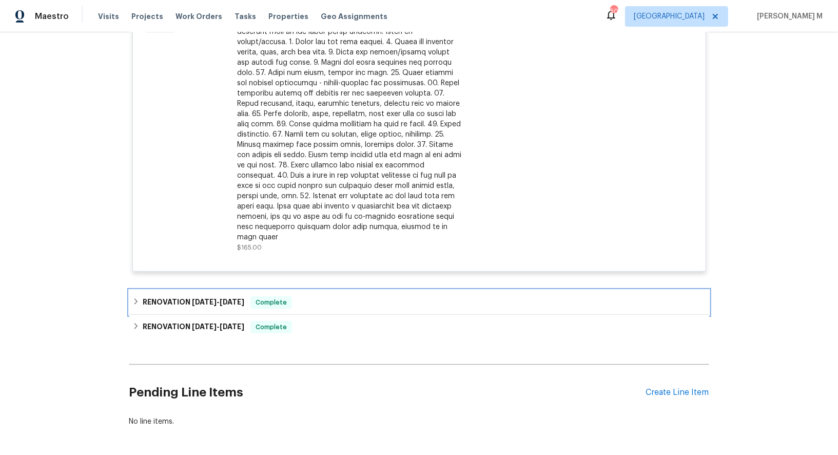
click at [202, 296] on h6 "RENOVATION [DATE] - [DATE]" at bounding box center [194, 302] width 102 height 12
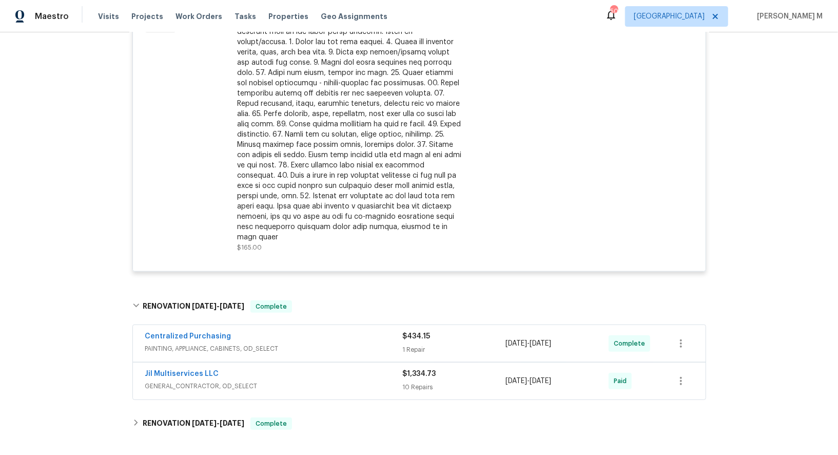
click at [182, 369] on div "Jil Multiservices LLC GENERAL_CONTRACTOR, OD_SELECT" at bounding box center [274, 381] width 258 height 25
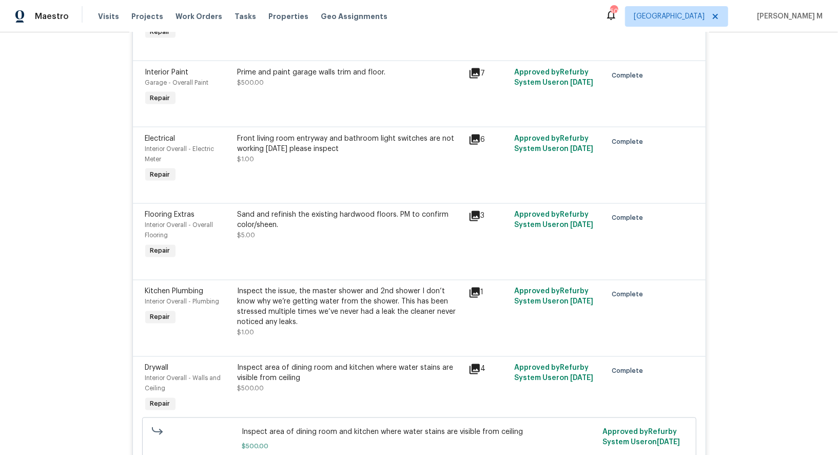
scroll to position [1103, 0]
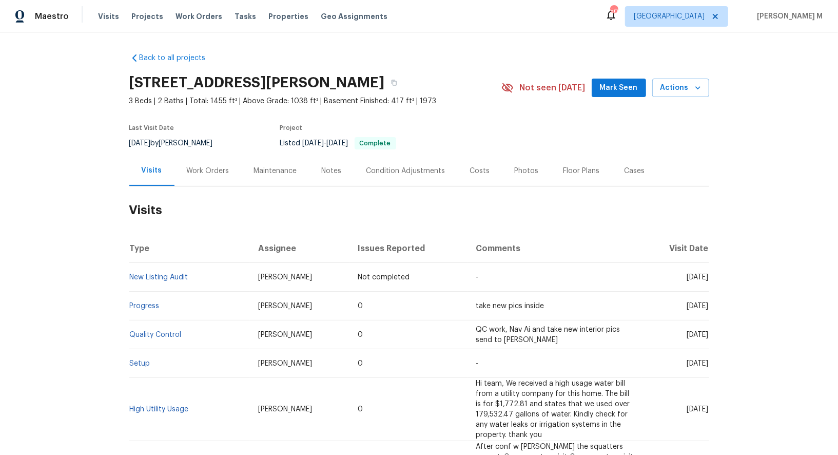
click at [199, 167] on div "Work Orders" at bounding box center [208, 171] width 43 height 10
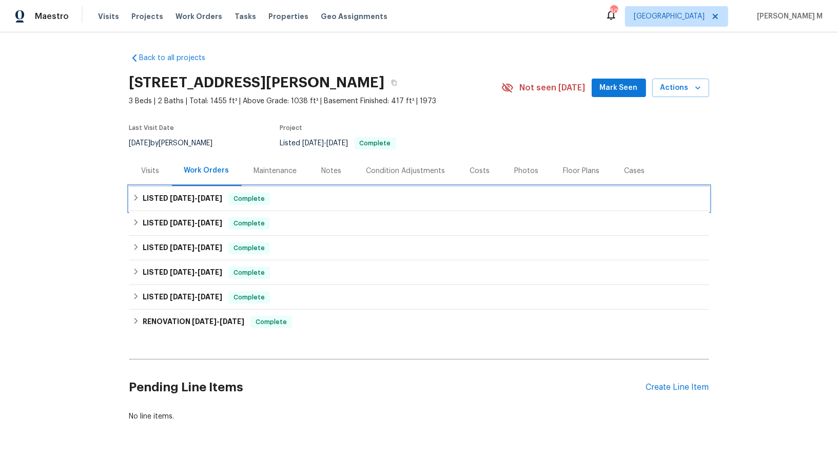
click at [197, 198] on h6 "LISTED [DATE] - [DATE]" at bounding box center [183, 199] width 80 height 12
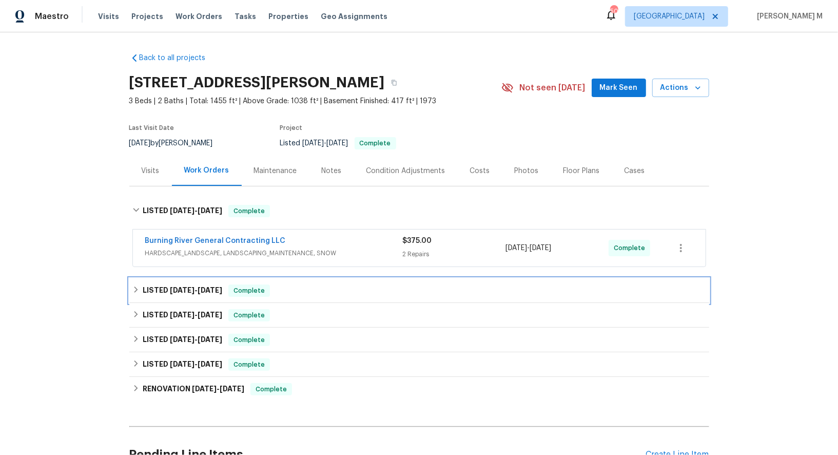
click at [179, 284] on h6 "LISTED [DATE] - [DATE]" at bounding box center [183, 290] width 80 height 12
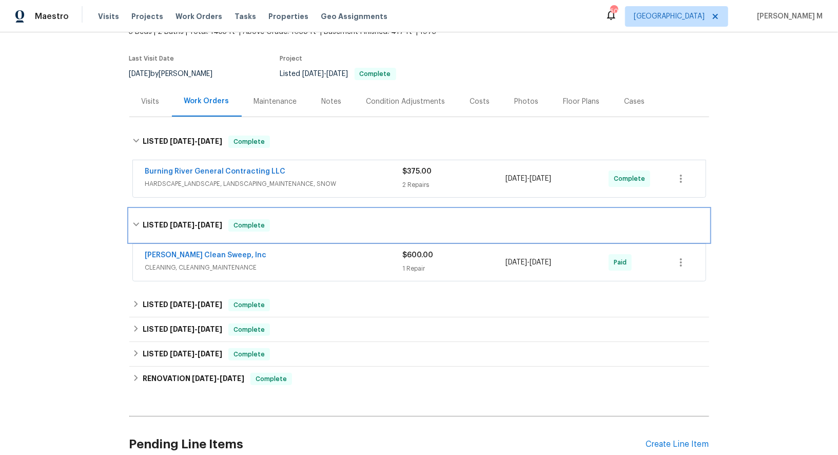
scroll to position [82, 0]
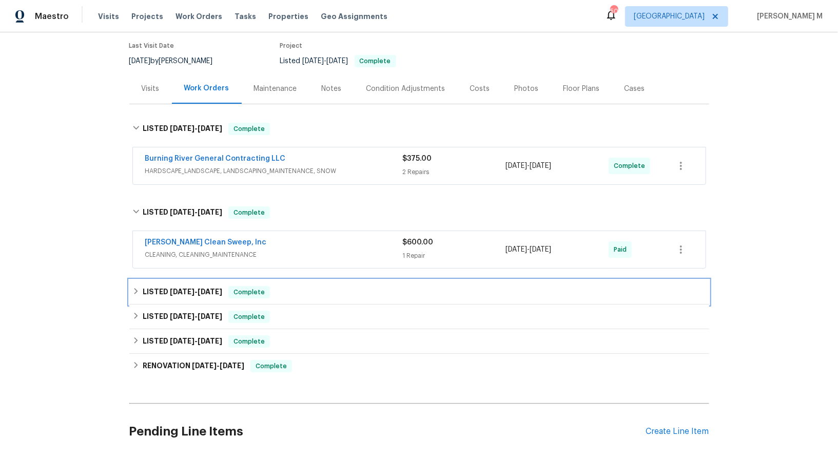
click at [179, 286] on h6 "LISTED [DATE] - [DATE]" at bounding box center [183, 292] width 80 height 12
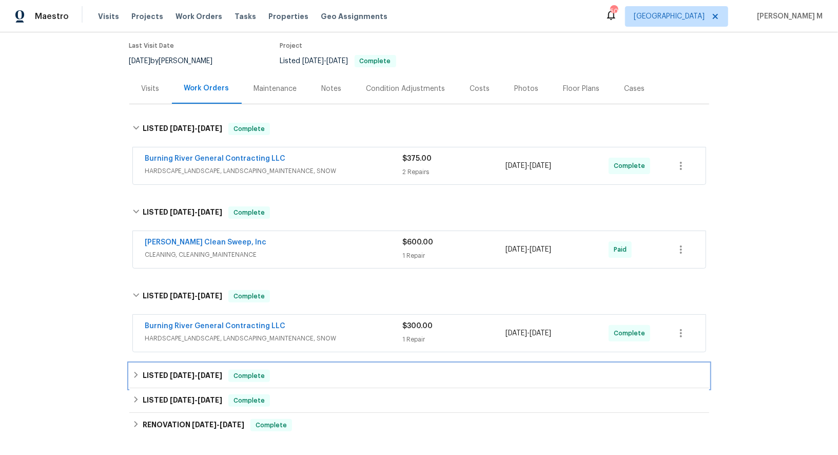
click at [176, 372] on span "[DATE]" at bounding box center [182, 375] width 25 height 7
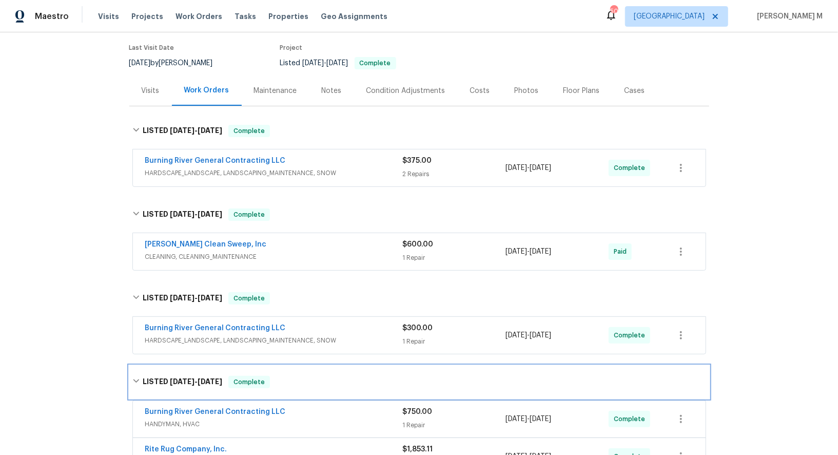
scroll to position [26, 0]
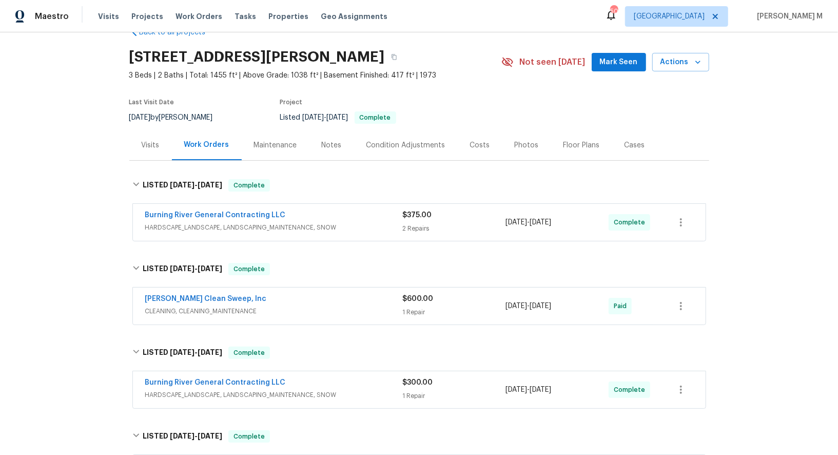
click at [161, 140] on div "Visits" at bounding box center [150, 145] width 43 height 30
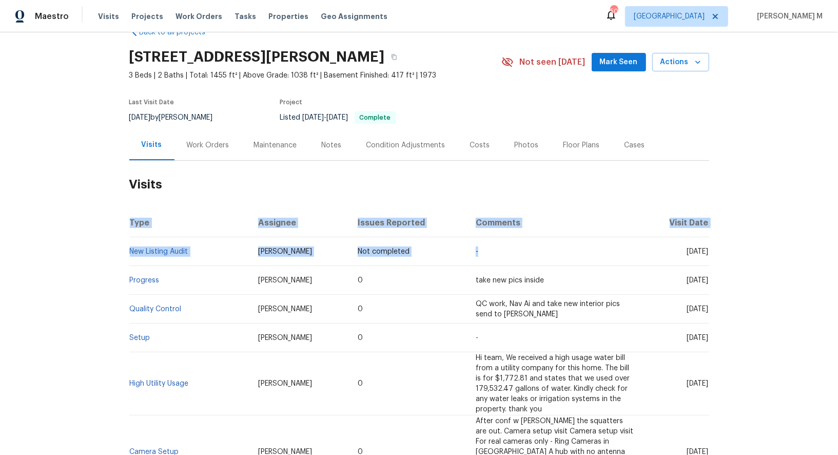
drag, startPoint x: 716, startPoint y: 242, endPoint x: 568, endPoint y: 242, distance: 148.4
click at [568, 242] on div "Back to all projects [STREET_ADDRESS][PERSON_NAME] 3 Beds | 2 Baths | Total: 14…" at bounding box center [419, 243] width 838 height 423
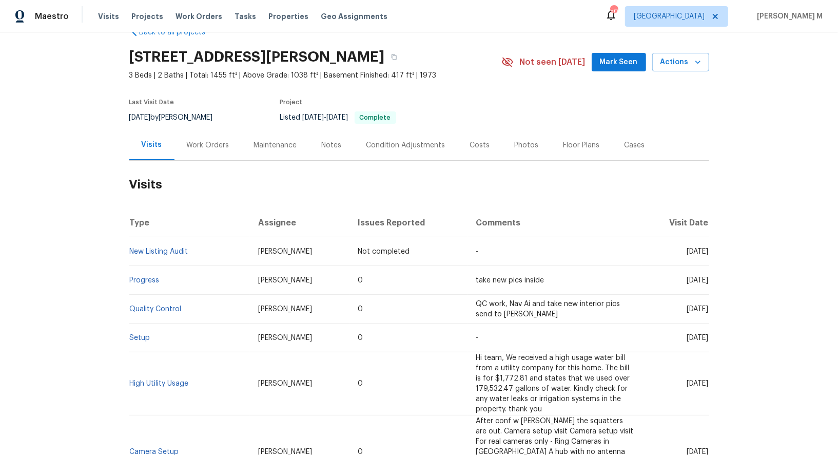
click at [550, 242] on td "-" at bounding box center [555, 251] width 174 height 29
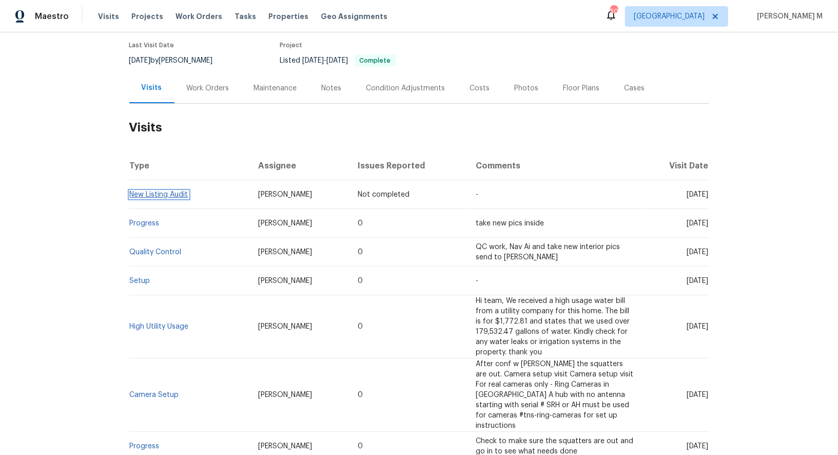
click at [168, 191] on link "New Listing Audit" at bounding box center [159, 194] width 59 height 7
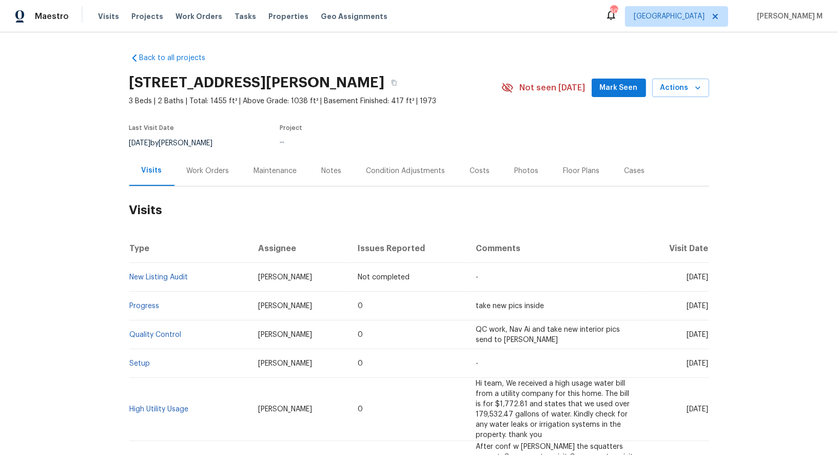
click at [187, 167] on div "Work Orders" at bounding box center [208, 171] width 43 height 10
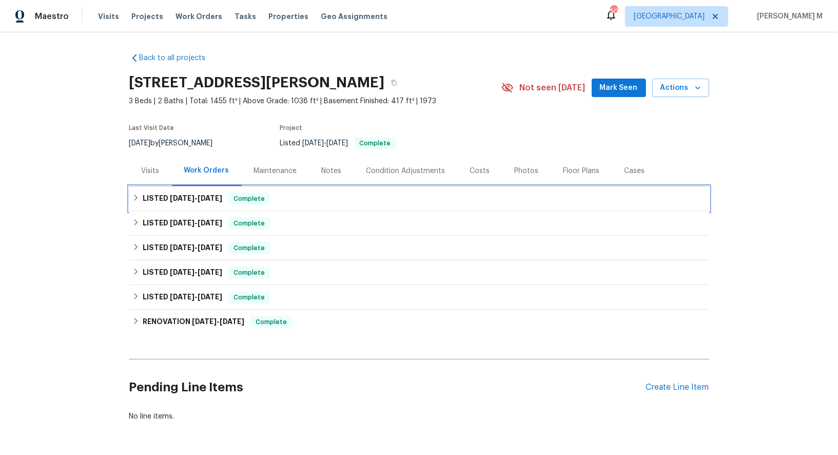
click at [180, 195] on span "[DATE]" at bounding box center [182, 198] width 25 height 7
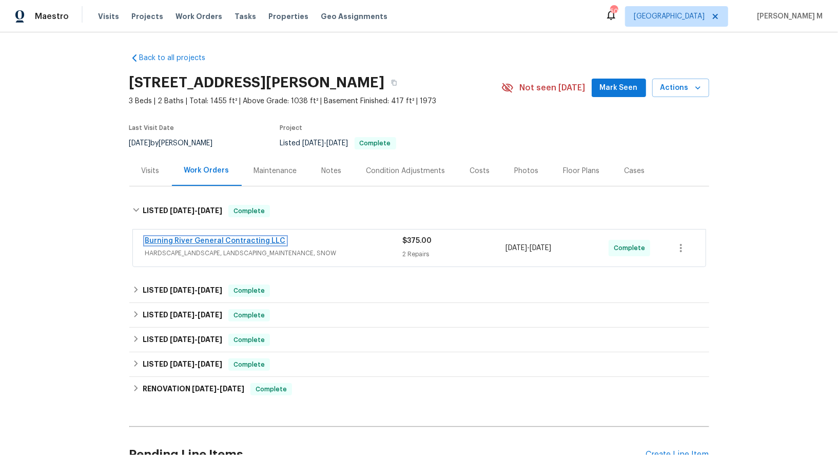
click at [173, 237] on link "Burning River General Contracting LLC" at bounding box center [215, 240] width 141 height 7
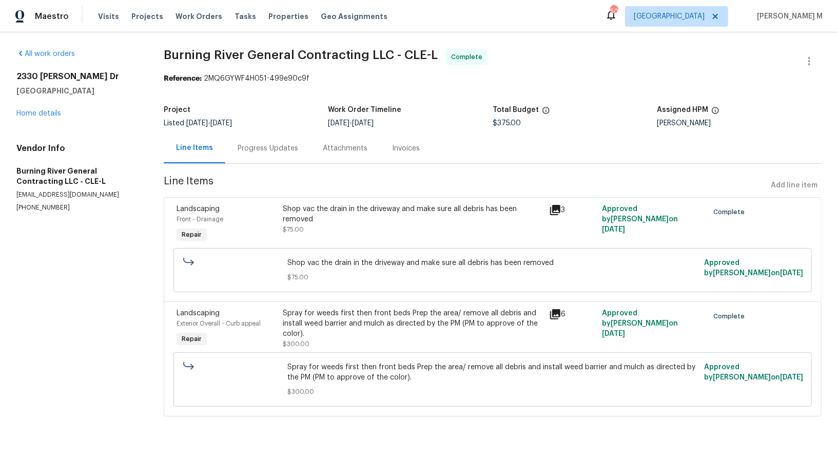
click at [679, 120] on div "[PERSON_NAME]" at bounding box center [739, 123] width 165 height 7
copy div "[PERSON_NAME]"
click at [35, 110] on link "Home details" at bounding box center [38, 113] width 45 height 7
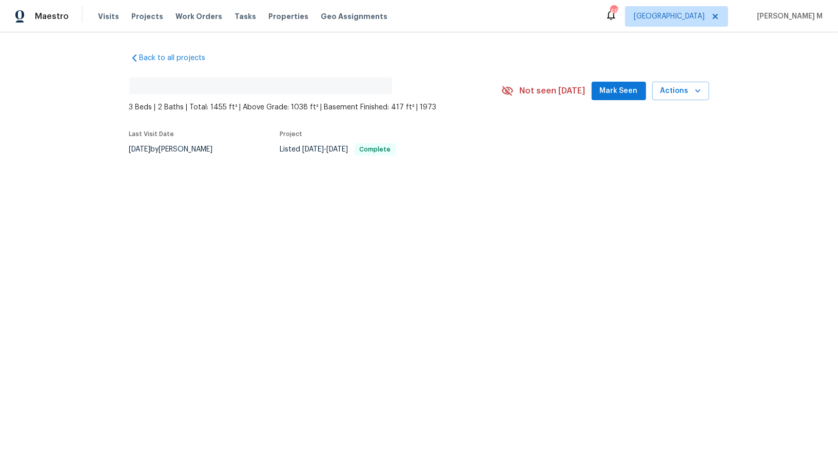
click at [198, 183] on div "Back to all projects No address found 3 Beds | 2 Baths | Total: 1455 ft² | Abov…" at bounding box center [419, 127] width 838 height 191
click at [231, 164] on div "Back to all projects No address found 3 Beds | 2 Baths | Total: 1455 ft² | Abov…" at bounding box center [419, 127] width 838 height 191
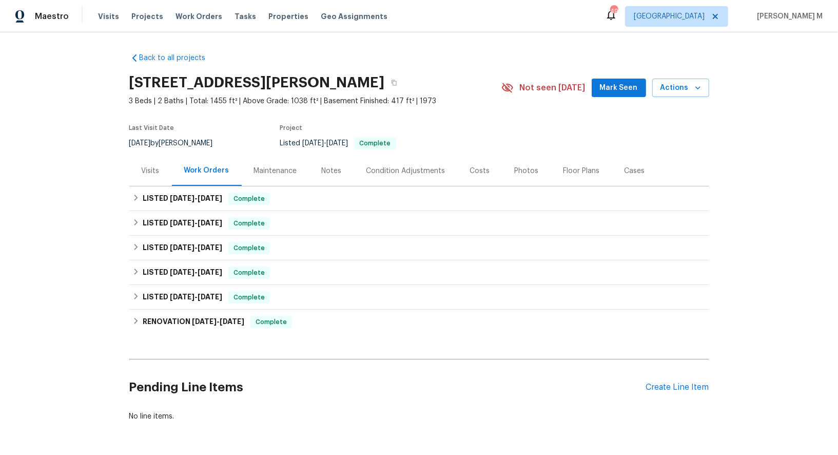
click at [161, 170] on div "Visits" at bounding box center [150, 171] width 43 height 30
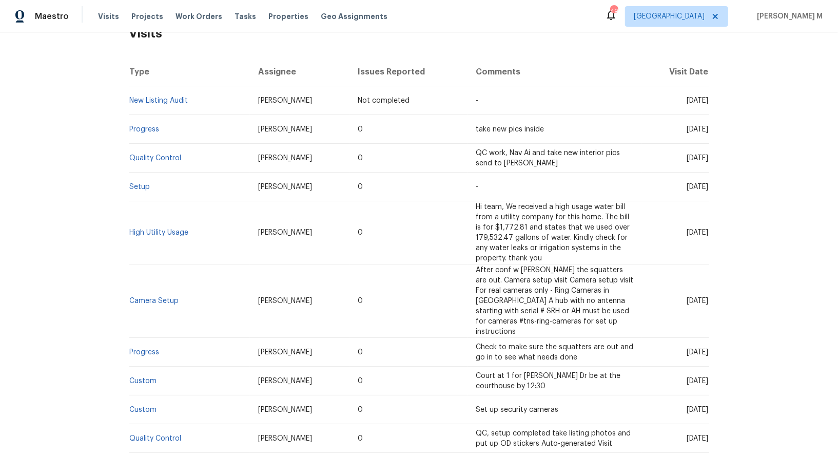
scroll to position [176, 0]
click at [319, 265] on td "Marissa Casias" at bounding box center [300, 301] width 100 height 73
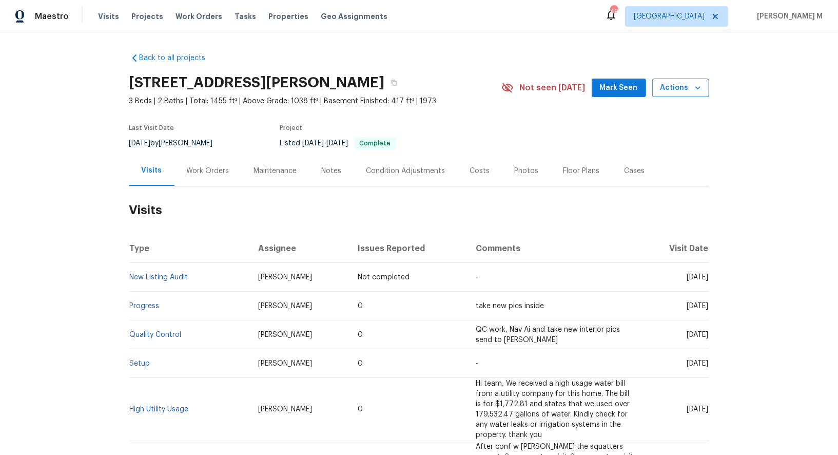
click at [694, 93] on button "Actions" at bounding box center [681, 88] width 57 height 19
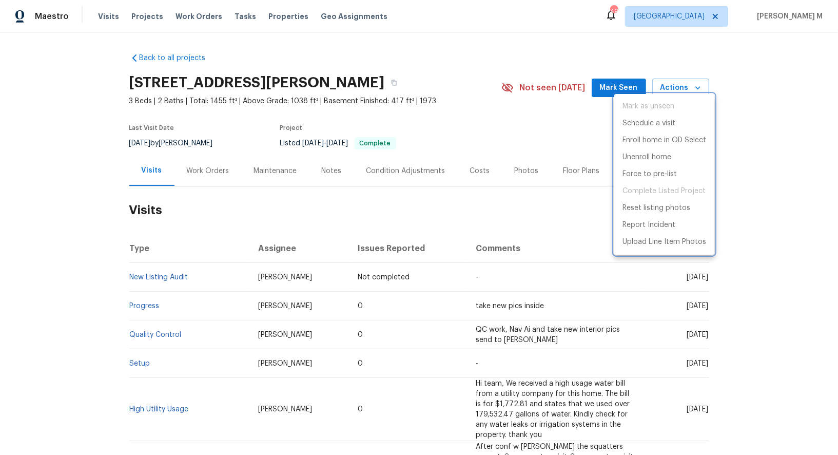
click at [512, 124] on div at bounding box center [419, 227] width 838 height 455
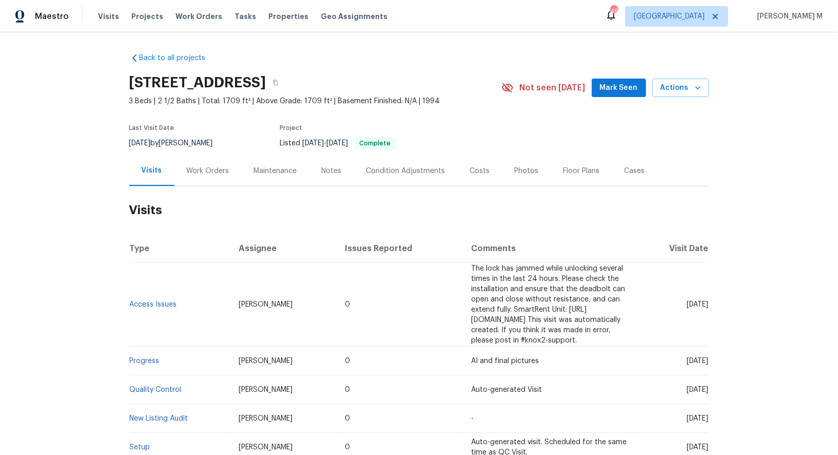
click at [203, 159] on div "Work Orders" at bounding box center [208, 171] width 67 height 30
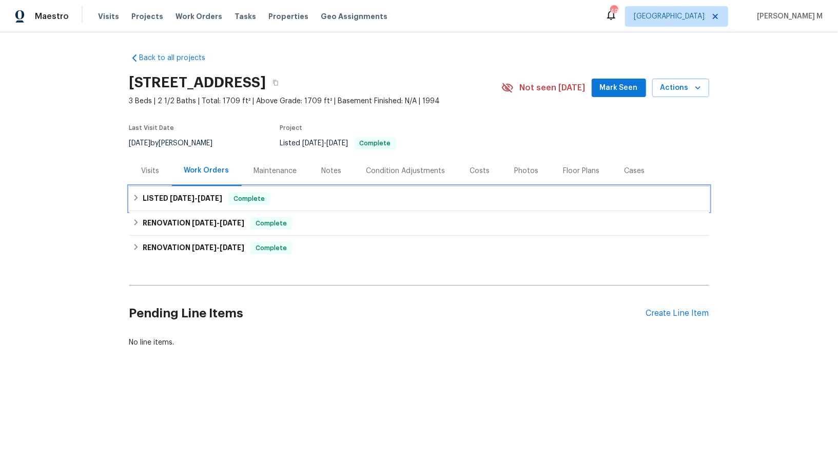
click at [187, 197] on h6 "LISTED 7/23/25 - 7/28/25" at bounding box center [183, 199] width 80 height 12
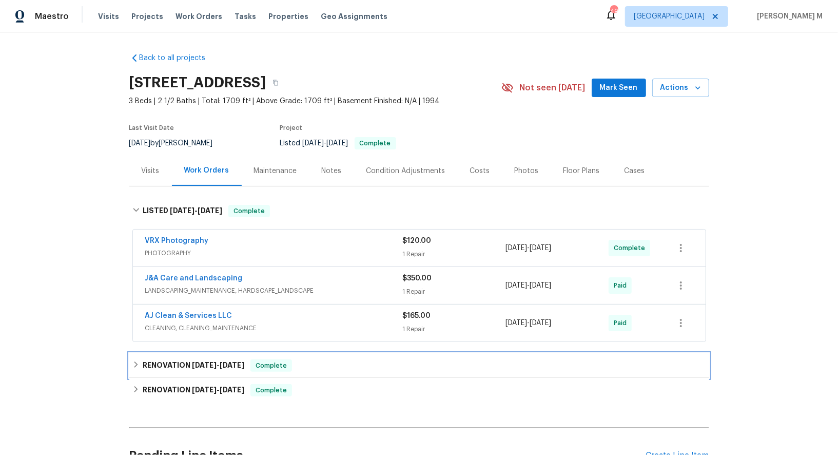
click at [167, 353] on div "RENOVATION 7/14/25 - 7/16/25 Complete" at bounding box center [419, 365] width 580 height 25
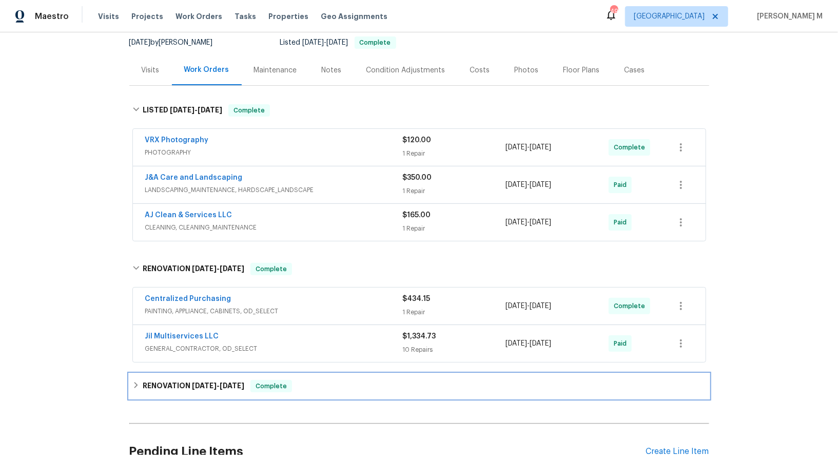
click at [165, 380] on h6 "RENOVATION 6/16/25 - 7/10/25" at bounding box center [194, 386] width 102 height 12
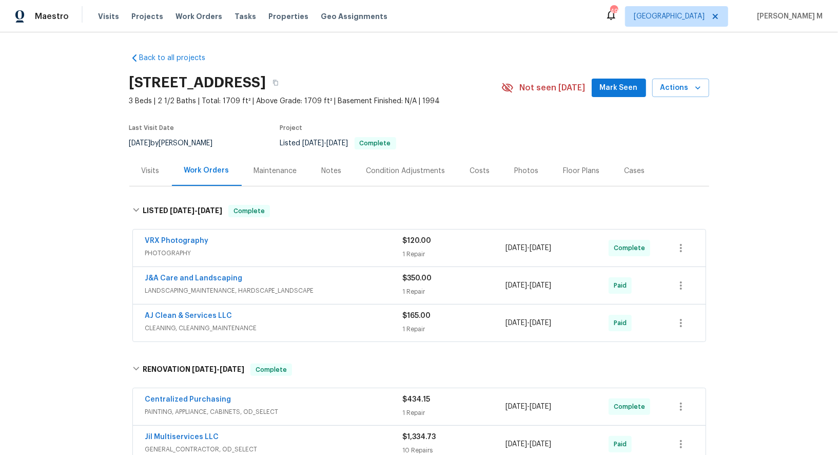
click at [174, 248] on span "PHOTOGRAPHY" at bounding box center [274, 253] width 258 height 10
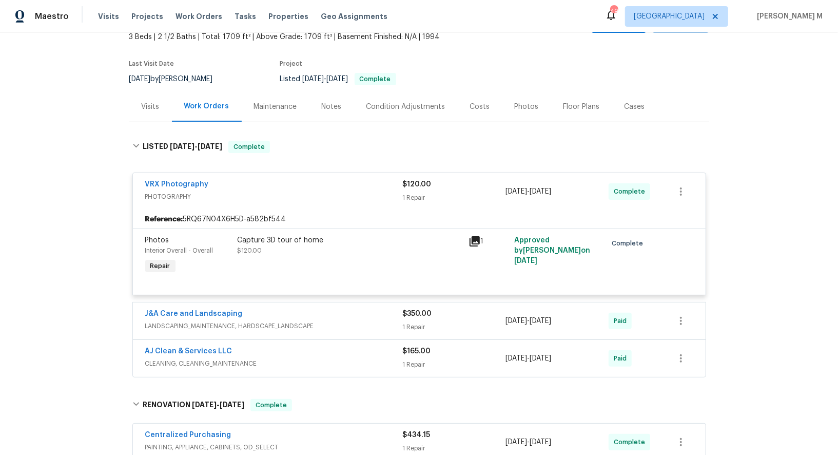
scroll to position [117, 0]
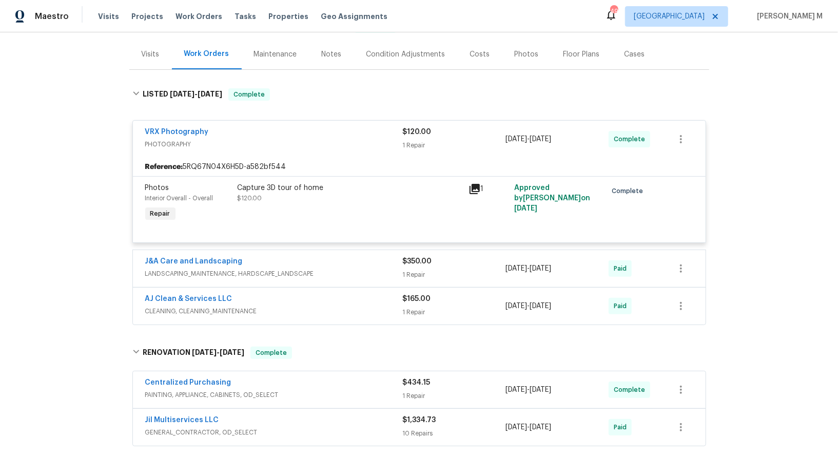
click at [237, 269] on span "LANDSCAPING_MAINTENANCE, HARDSCAPE_LANDSCAPE" at bounding box center [274, 274] width 258 height 10
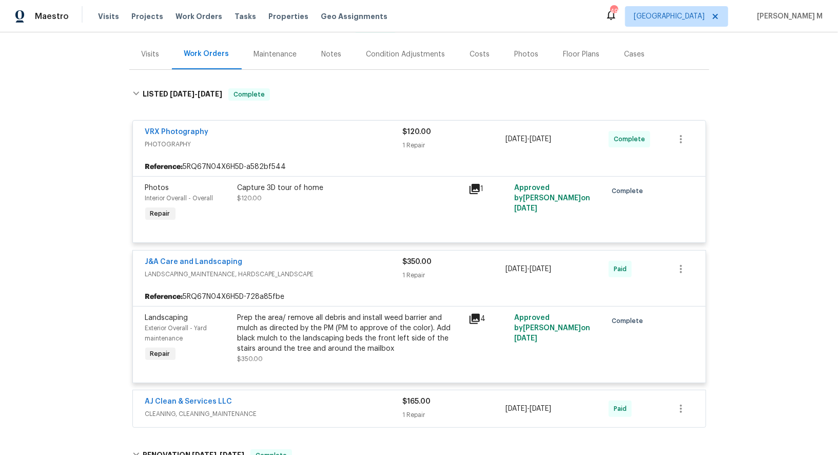
scroll to position [224, 0]
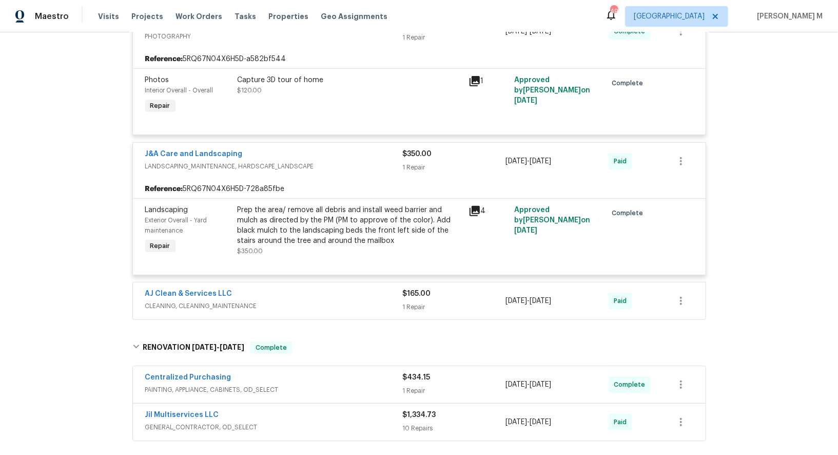
click at [226, 301] on span "CLEANING, CLEANING_MAINTENANCE" at bounding box center [274, 306] width 258 height 10
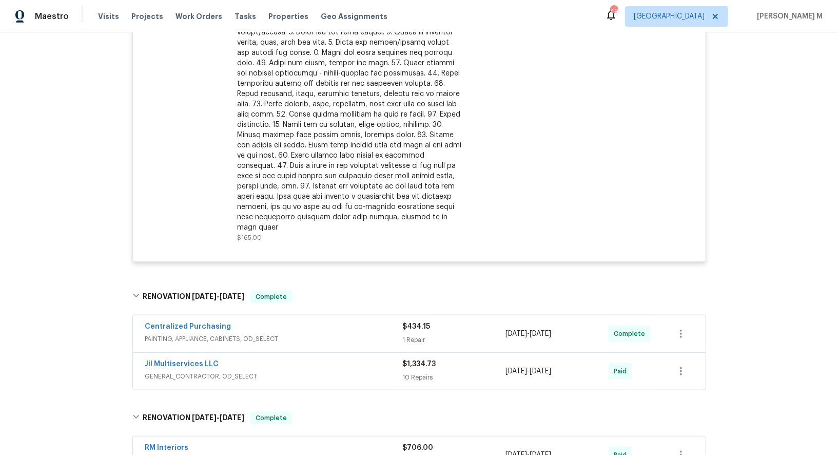
scroll to position [594, 0]
click at [219, 333] on span "PAINTING, APPLIANCE, CABINETS, OD_SELECT" at bounding box center [274, 338] width 258 height 10
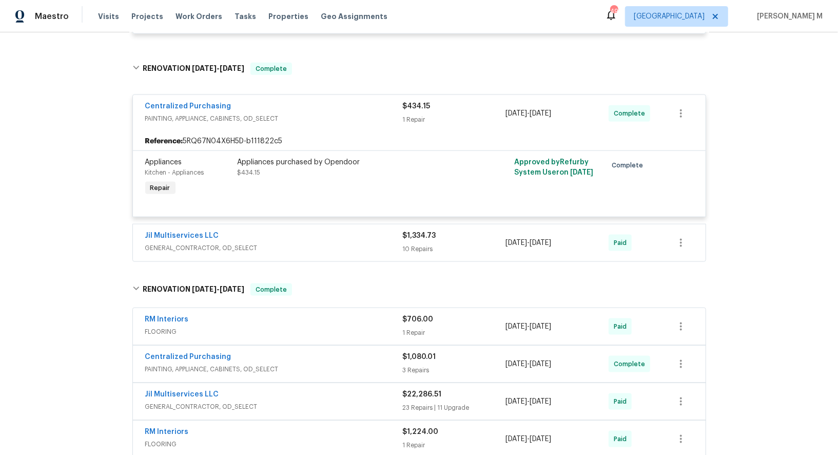
scroll to position [822, 0]
click at [191, 242] on span "GENERAL_CONTRACTOR, OD_SELECT" at bounding box center [274, 247] width 258 height 10
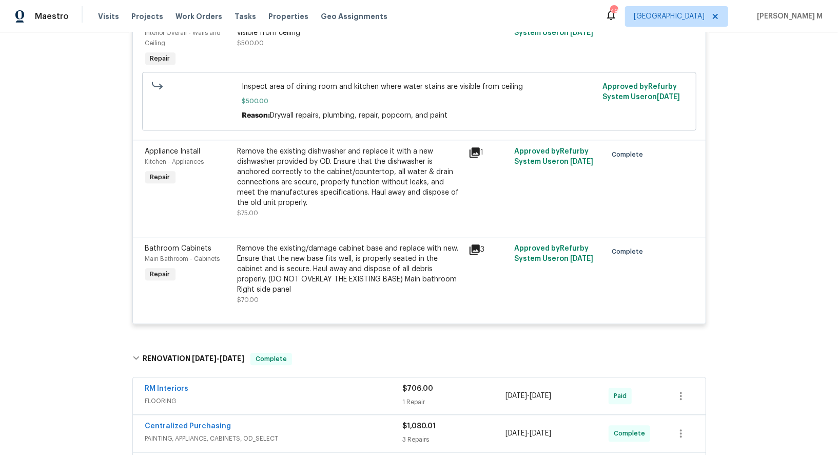
scroll to position [1628, 0]
click at [176, 394] on span "FLOORING" at bounding box center [274, 399] width 258 height 10
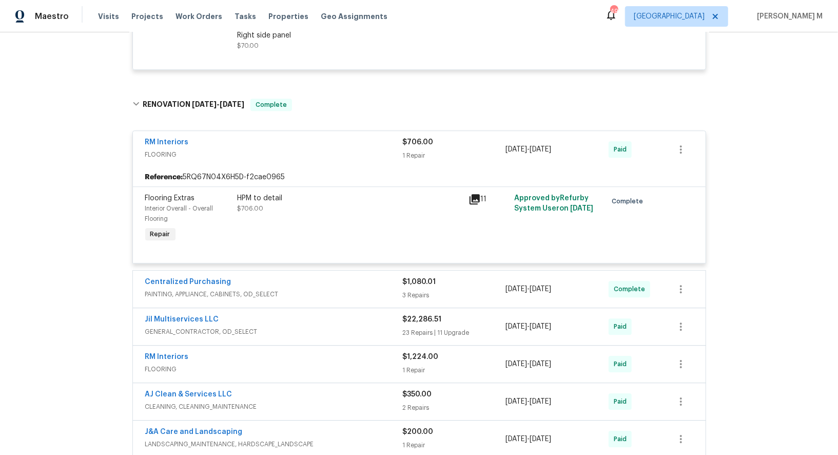
scroll to position [1895, 0]
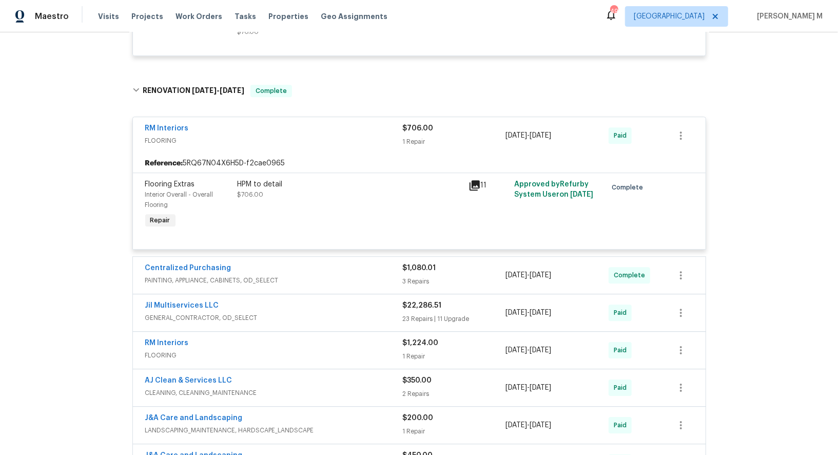
click at [201, 313] on span "GENERAL_CONTRACTOR, OD_SELECT" at bounding box center [274, 318] width 258 height 10
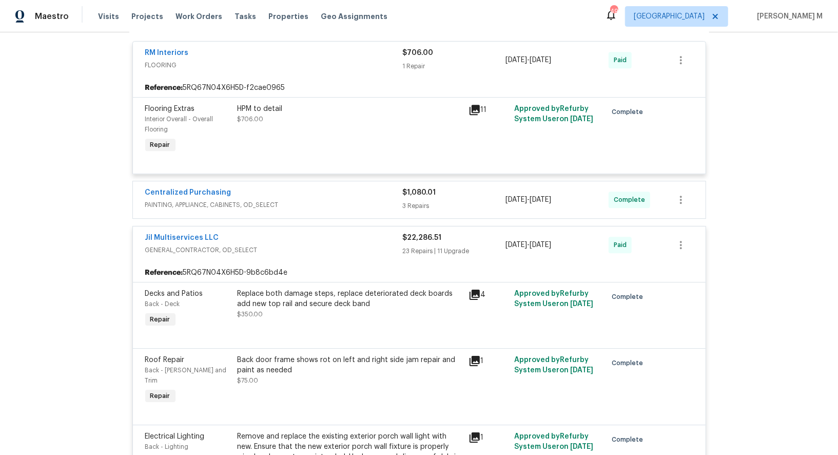
scroll to position [1982, 0]
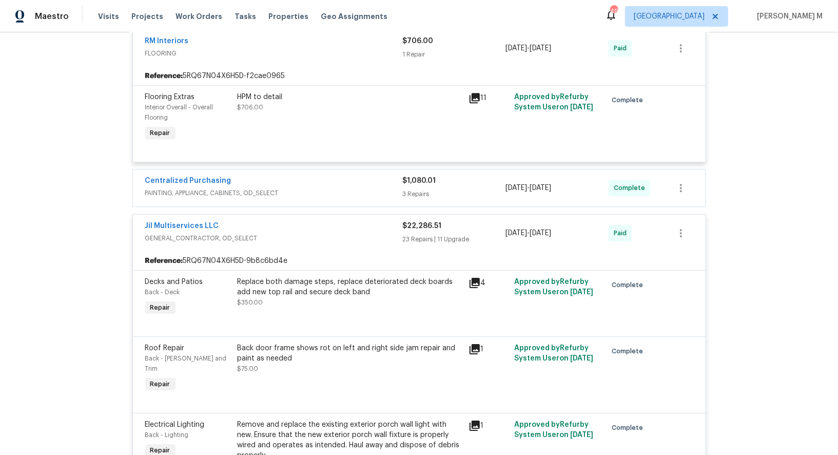
click at [343, 277] on div "Replace both damage steps, replace deteriorated deck boards add new top rail an…" at bounding box center [350, 287] width 225 height 21
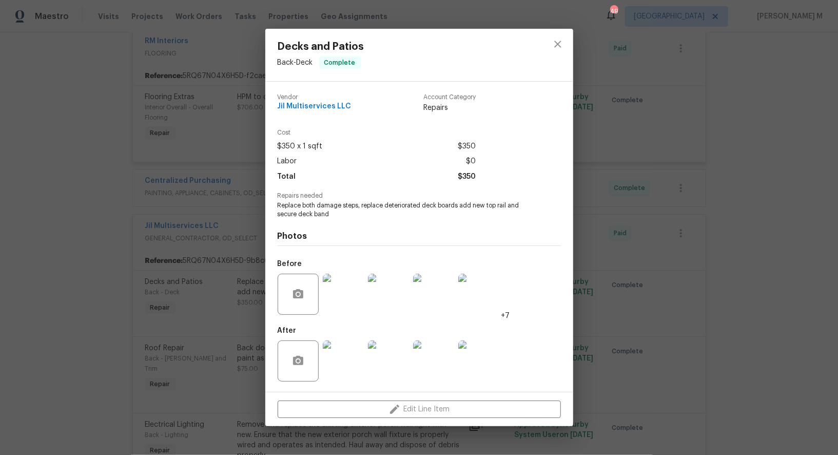
click at [345, 285] on img at bounding box center [343, 294] width 41 height 41
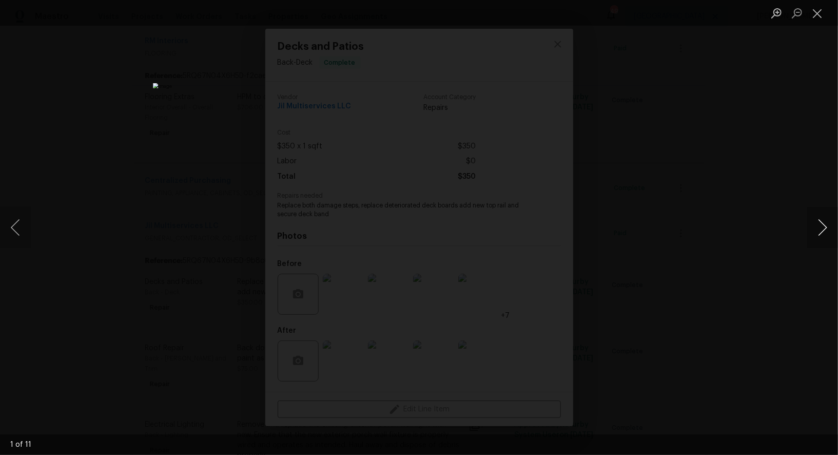
click at [821, 227] on button "Next image" at bounding box center [823, 227] width 31 height 41
click at [696, 174] on div "Lightbox" at bounding box center [419, 227] width 838 height 455
click at [816, 13] on button "Close lightbox" at bounding box center [818, 13] width 21 height 18
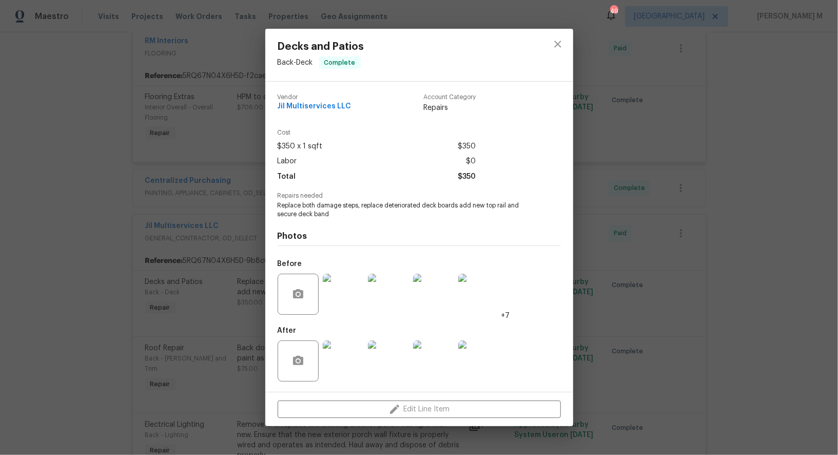
click at [338, 349] on img at bounding box center [343, 360] width 41 height 41
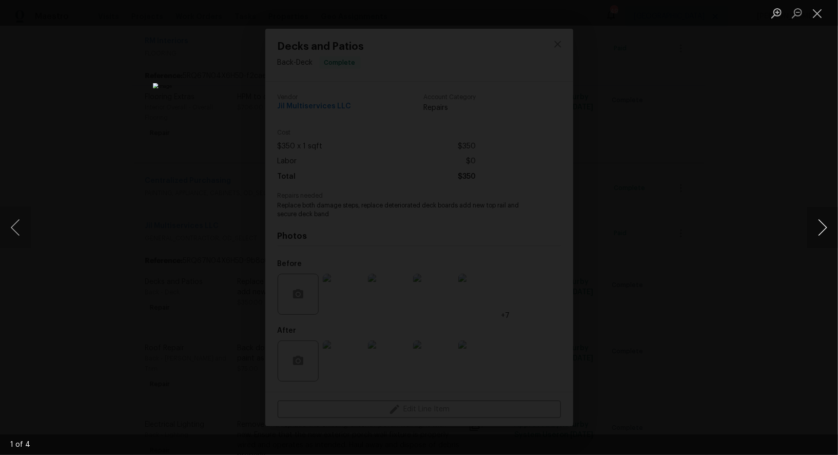
click at [826, 233] on button "Next image" at bounding box center [823, 227] width 31 height 41
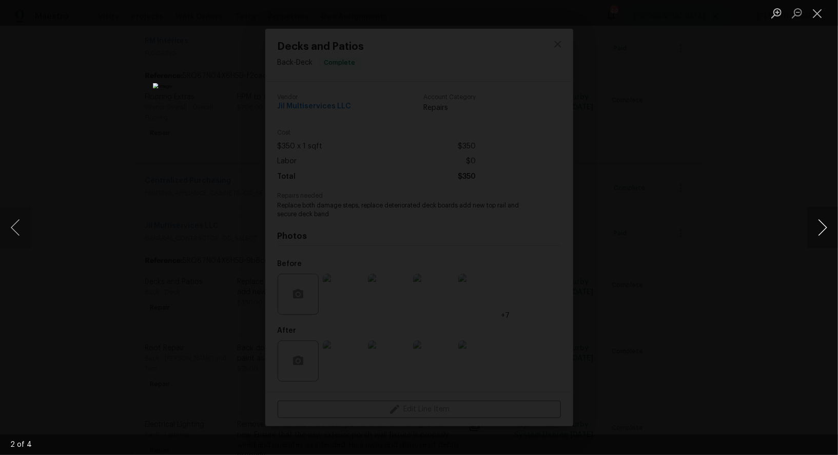
click at [826, 233] on button "Next image" at bounding box center [823, 227] width 31 height 41
click at [691, 147] on div "Lightbox" at bounding box center [419, 227] width 838 height 455
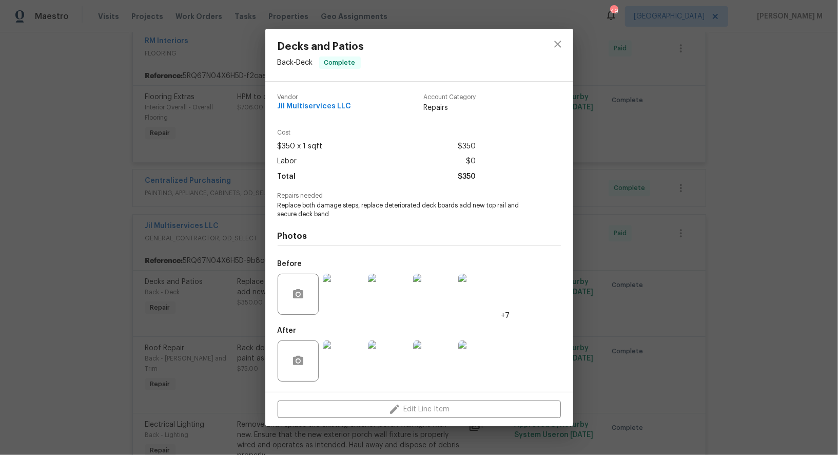
click at [691, 147] on div "Decks and Patios Back - Deck Complete Vendor Jil Multiservices LLC Account Cate…" at bounding box center [419, 227] width 838 height 455
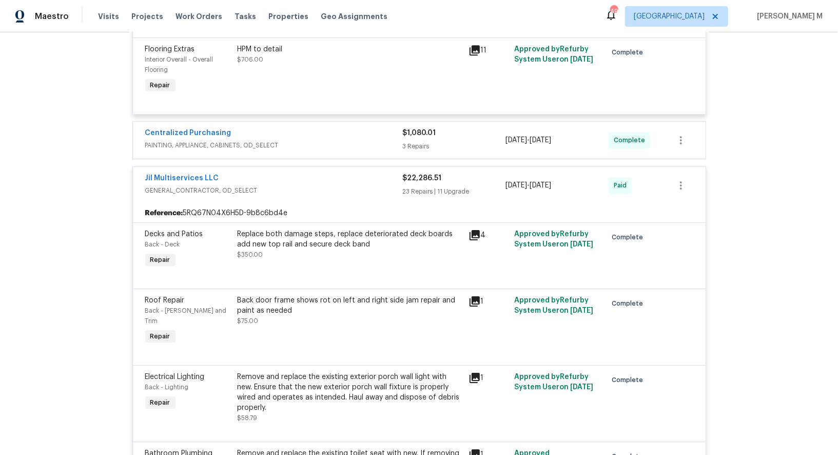
scroll to position [2030, 0]
drag, startPoint x: 236, startPoint y: 99, endPoint x: 118, endPoint y: 98, distance: 118.1
click at [117, 98] on div "Back to all projects 1200 Salem Crossing Rd, Kernersville, NC 27284 3 Beds | 2 …" at bounding box center [419, 243] width 838 height 423
drag, startPoint x: 223, startPoint y: 92, endPoint x: 128, endPoint y: 92, distance: 95.0
click at [128, 92] on div "Back to all projects 1200 Salem Crossing Rd, Kernersville, NC 27284 3 Beds | 2 …" at bounding box center [419, 243] width 838 height 423
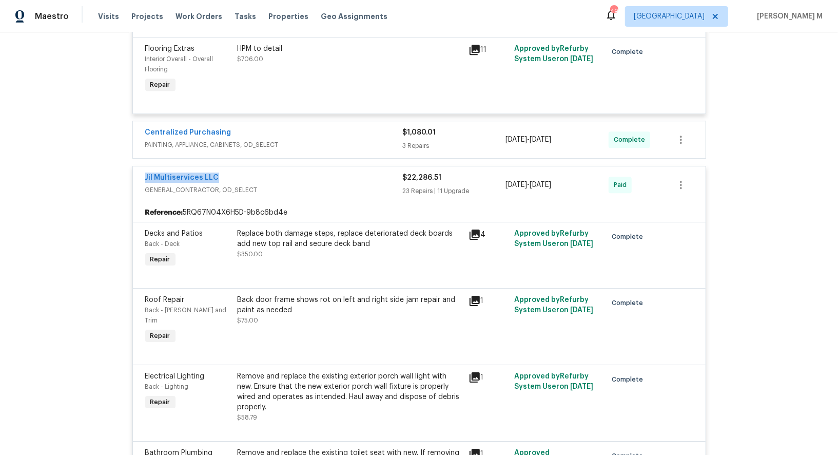
copy link "Jil Multiservices LLC"
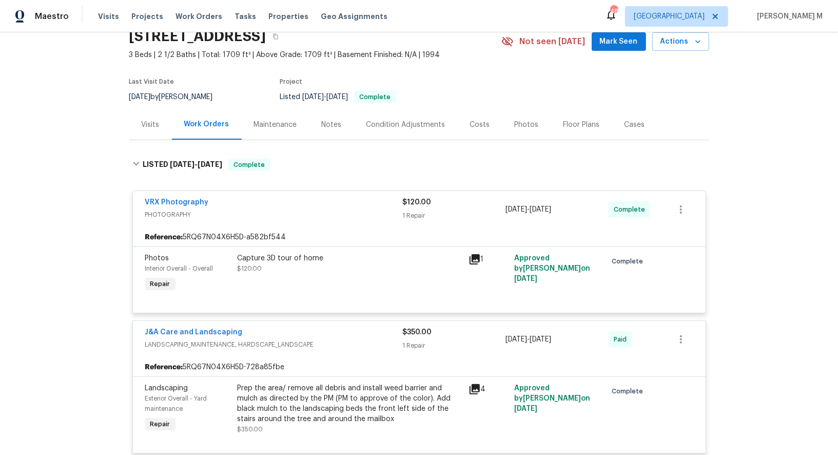
scroll to position [0, 0]
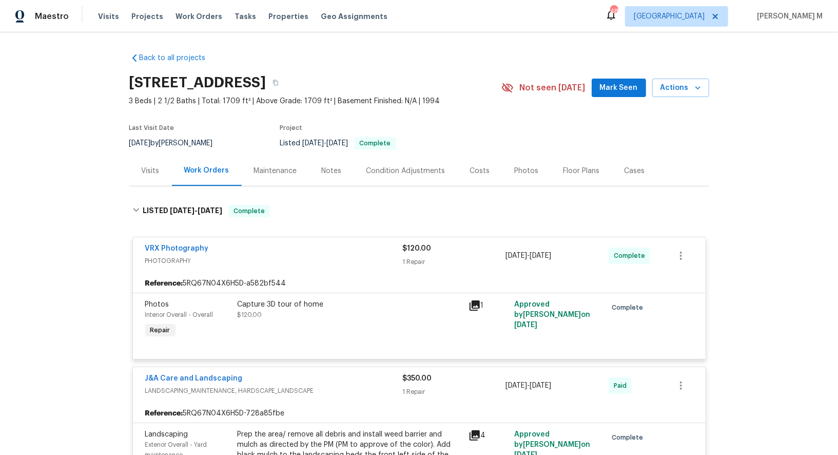
click at [156, 173] on div "Visits" at bounding box center [150, 171] width 43 height 30
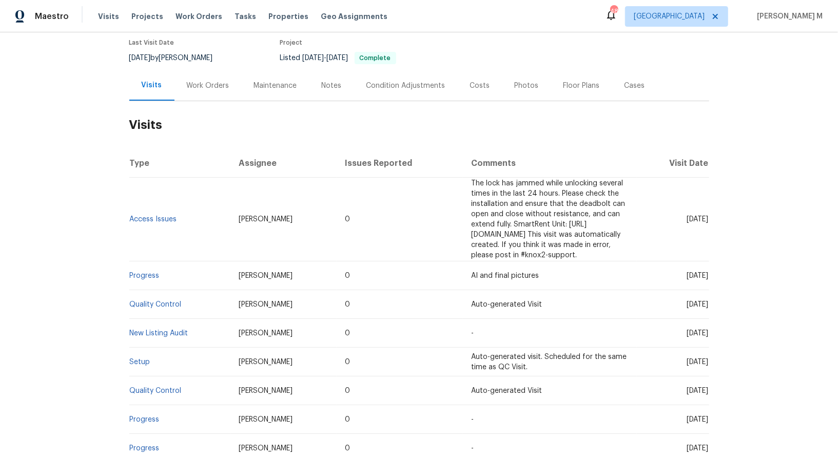
scroll to position [87, 0]
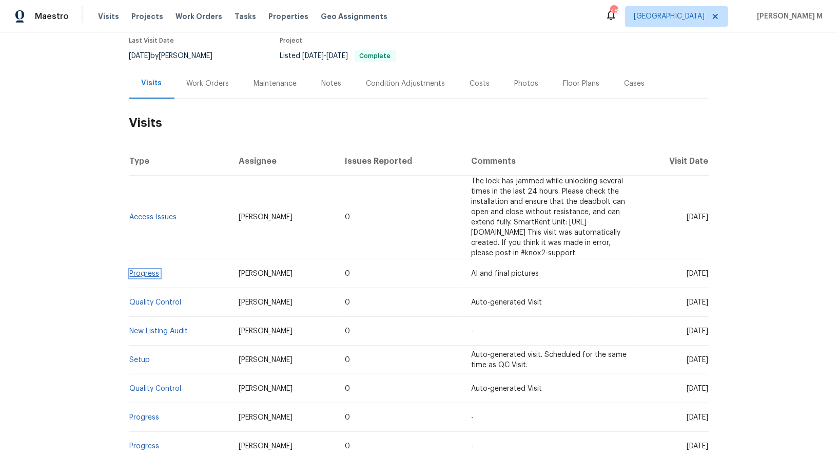
click at [135, 270] on link "Progress" at bounding box center [145, 273] width 30 height 7
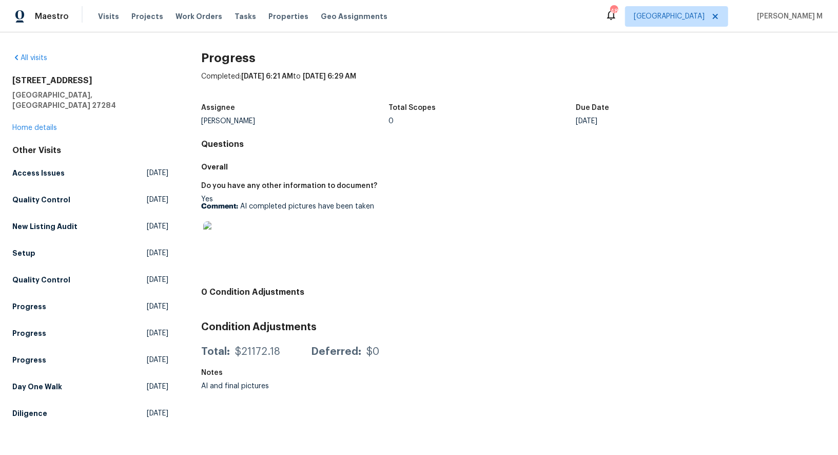
click at [215, 235] on img at bounding box center [219, 237] width 33 height 33
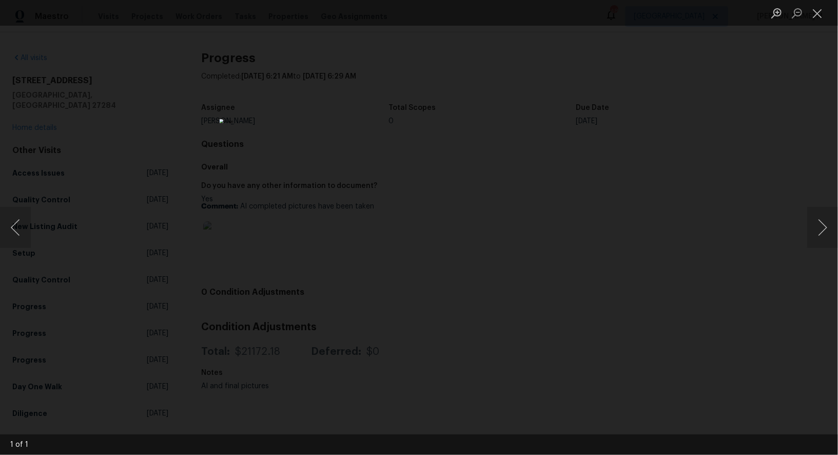
click at [623, 253] on div "Lightbox" at bounding box center [419, 227] width 838 height 455
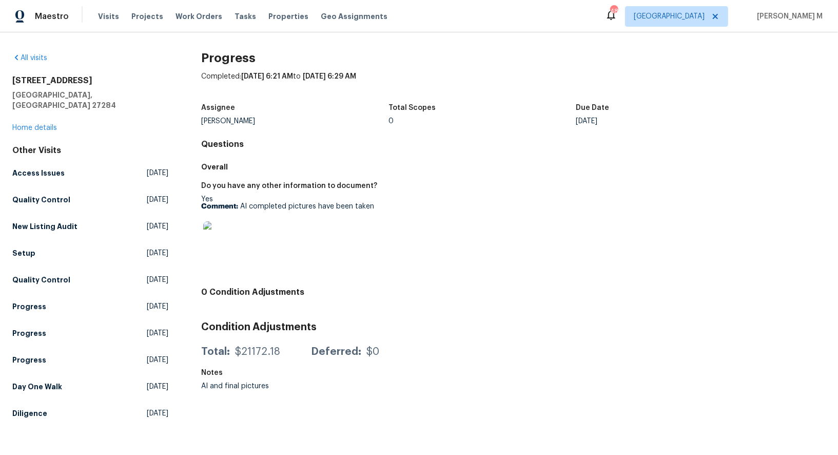
click at [211, 225] on img at bounding box center [219, 237] width 33 height 33
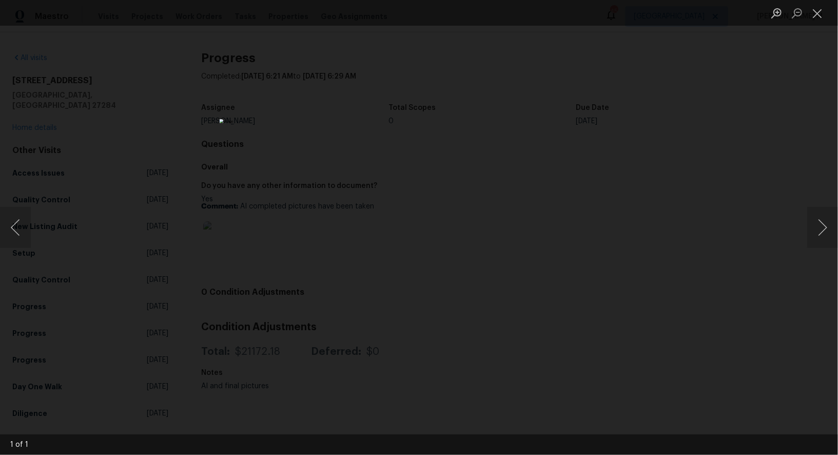
click at [666, 204] on div "Lightbox" at bounding box center [419, 227] width 838 height 455
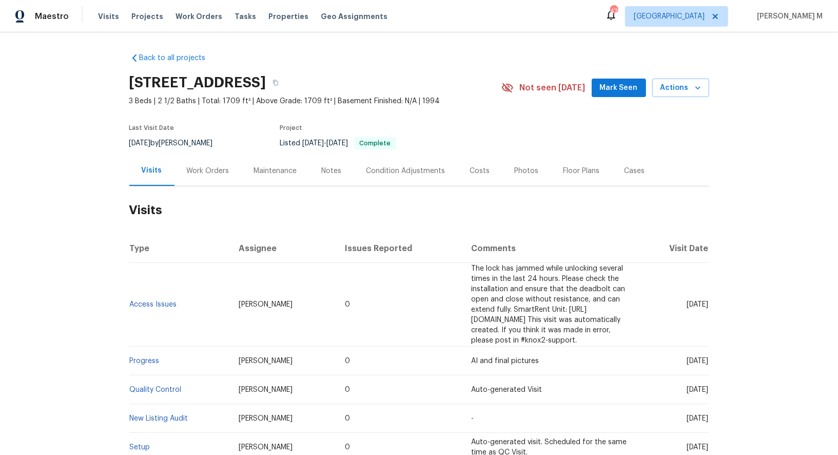
click at [207, 170] on div "Work Orders" at bounding box center [208, 171] width 43 height 10
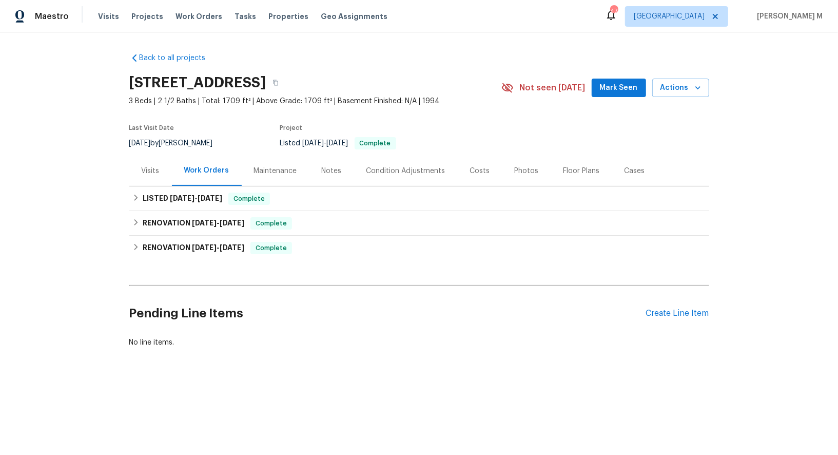
click at [262, 170] on div "Maintenance" at bounding box center [275, 171] width 43 height 10
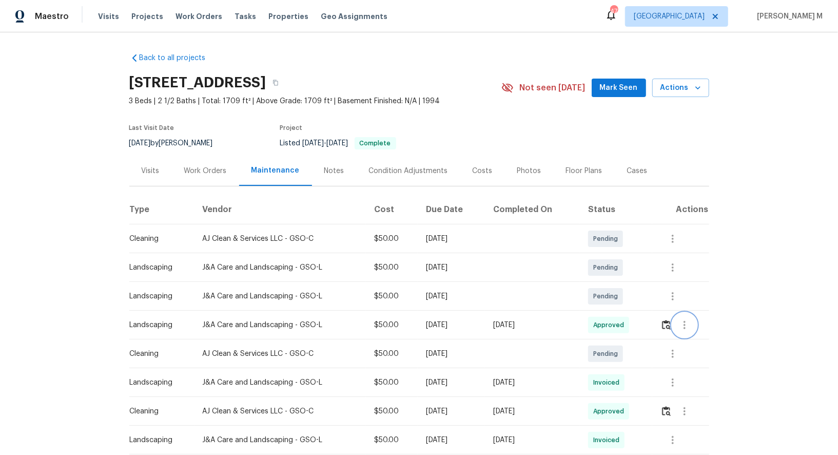
click at [680, 322] on button "button" at bounding box center [685, 325] width 25 height 25
click at [672, 323] on div at bounding box center [419, 227] width 838 height 455
click at [671, 323] on img "button" at bounding box center [666, 325] width 9 height 10
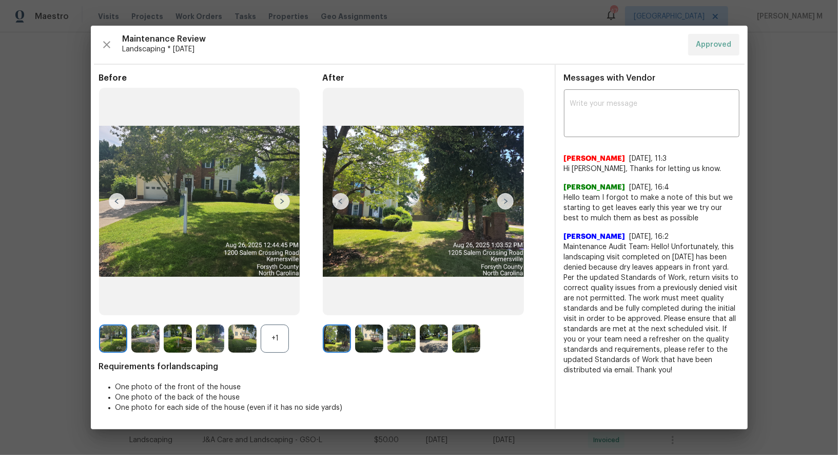
click at [239, 331] on img at bounding box center [242, 339] width 28 height 28
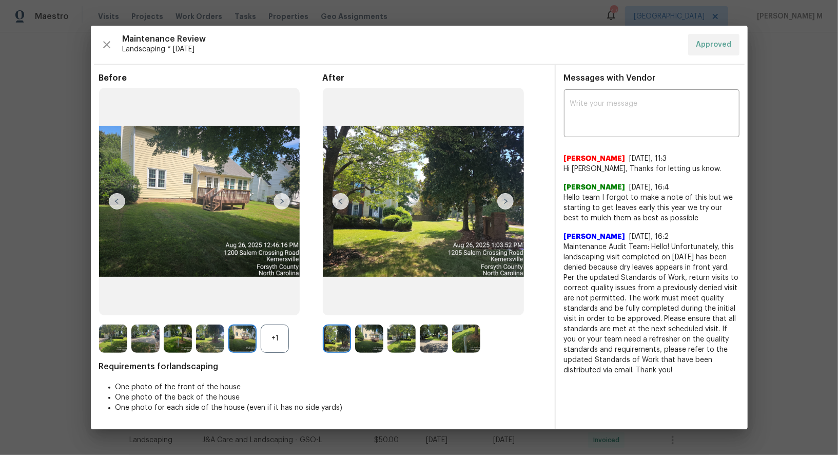
click at [270, 334] on div "+1" at bounding box center [275, 339] width 28 height 28
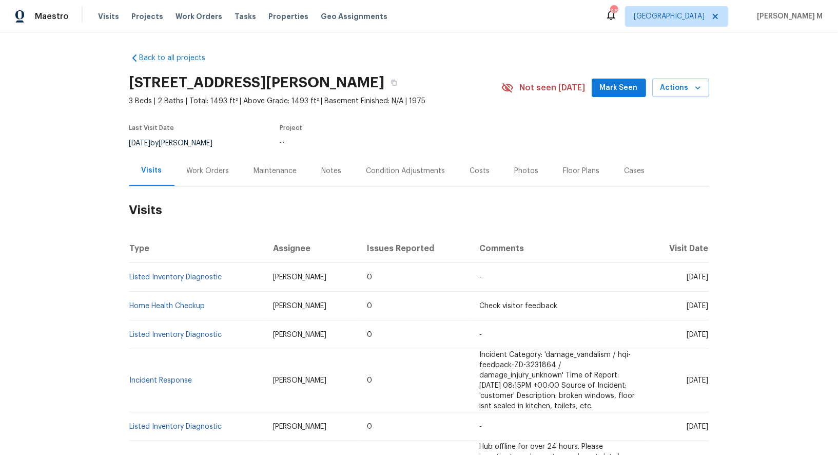
click at [188, 166] on div "Work Orders" at bounding box center [208, 171] width 43 height 10
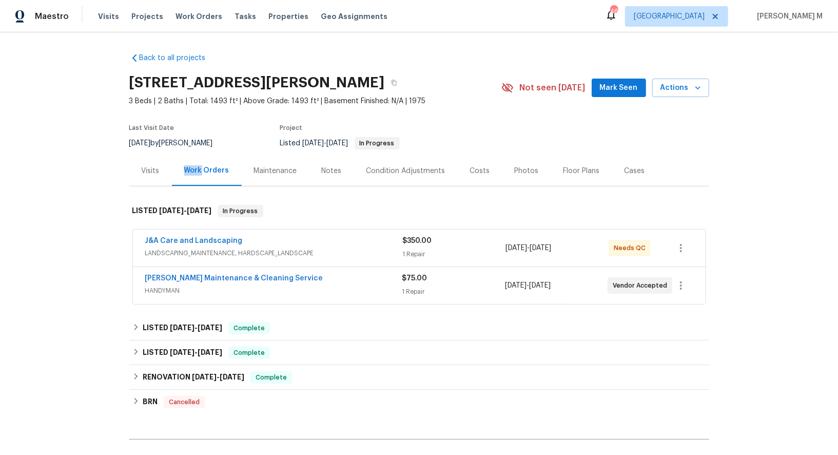
click at [188, 165] on div "Work Orders" at bounding box center [206, 170] width 45 height 10
click at [182, 248] on span "LANDSCAPING_MAINTENANCE, HARDSCAPE_LANDSCAPE" at bounding box center [274, 253] width 258 height 10
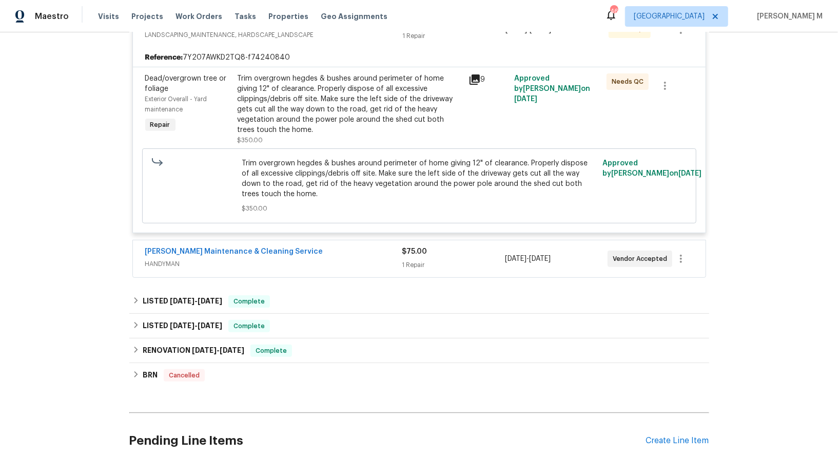
scroll to position [242, 0]
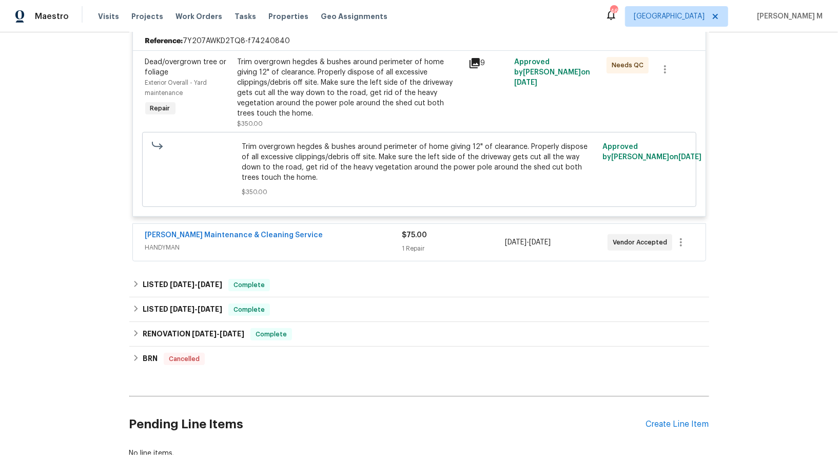
click at [166, 242] on span "HANDYMAN" at bounding box center [273, 247] width 257 height 10
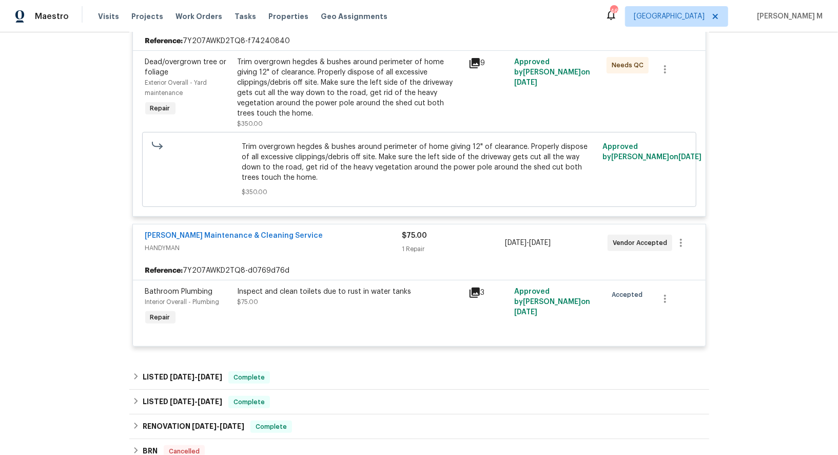
scroll to position [378, 0]
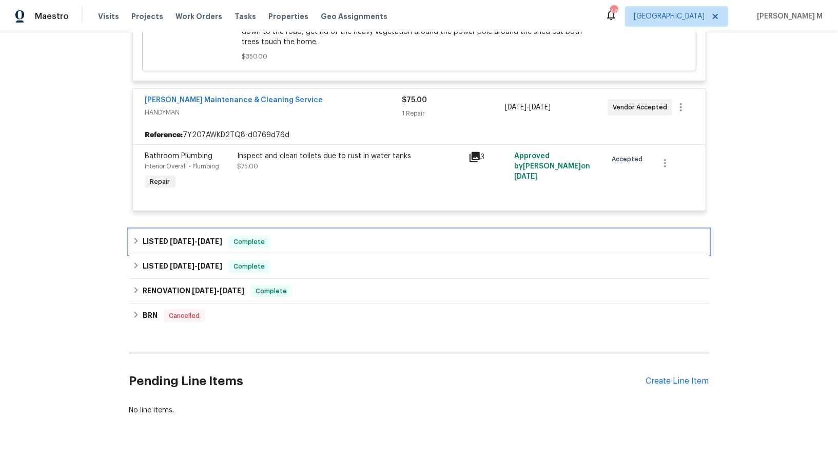
click at [195, 230] on div "LISTED [DATE] - [DATE] Complete" at bounding box center [419, 242] width 580 height 25
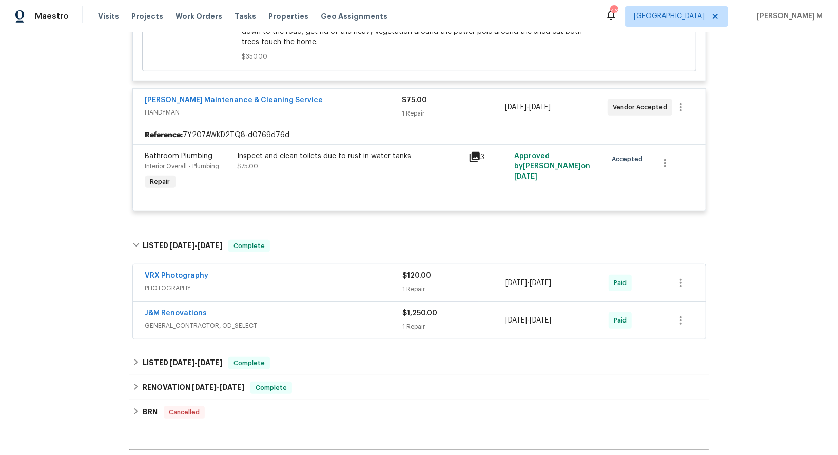
click at [173, 320] on span "GENERAL_CONTRACTOR, OD_SELECT" at bounding box center [274, 325] width 258 height 10
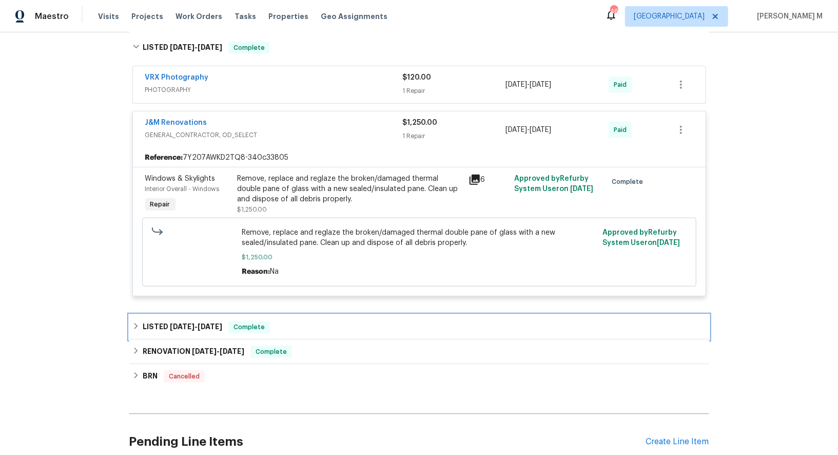
click at [206, 321] on h6 "LISTED [DATE] - [DATE]" at bounding box center [183, 327] width 80 height 12
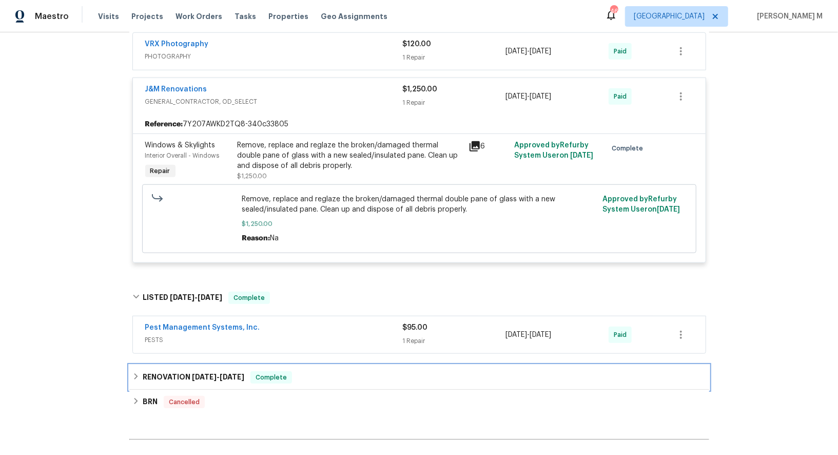
click at [144, 371] on h6 "RENOVATION [DATE] - [DATE]" at bounding box center [194, 377] width 102 height 12
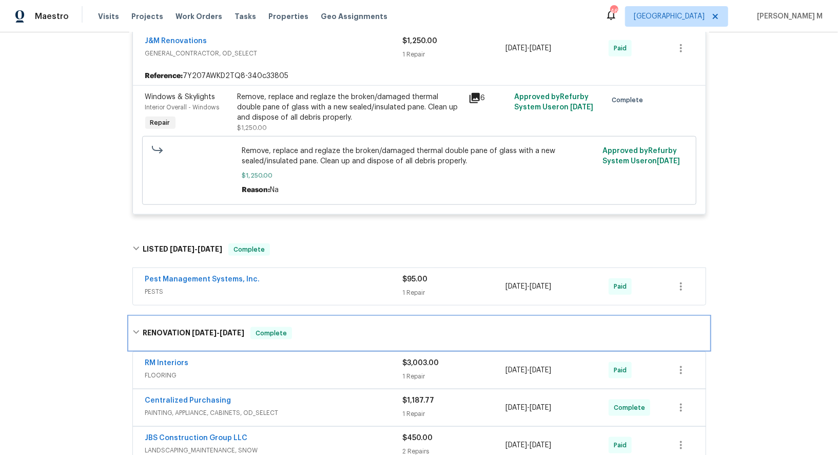
scroll to position [660, 0]
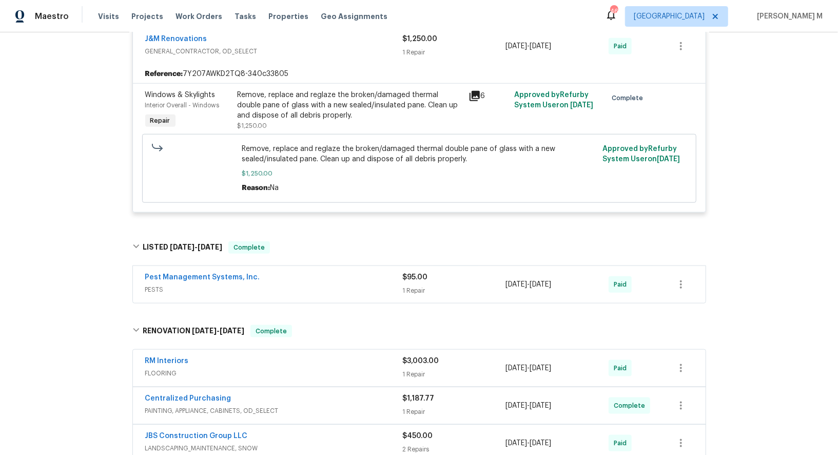
click at [151, 368] on span "FLOORING" at bounding box center [274, 373] width 258 height 10
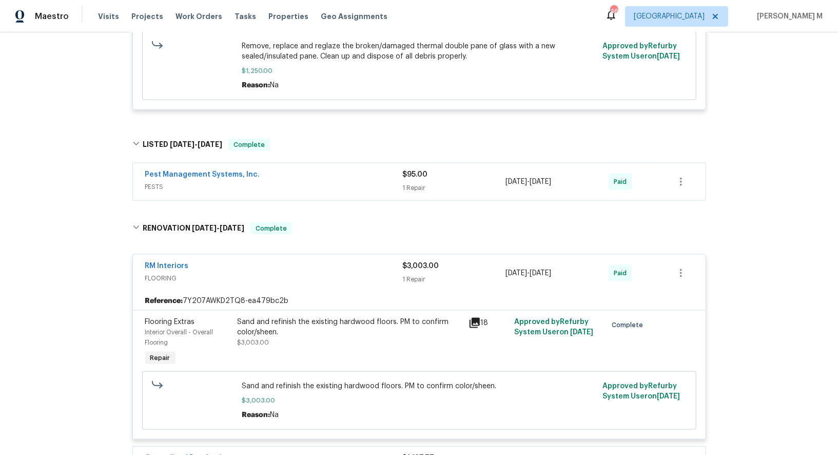
scroll to position [812, 0]
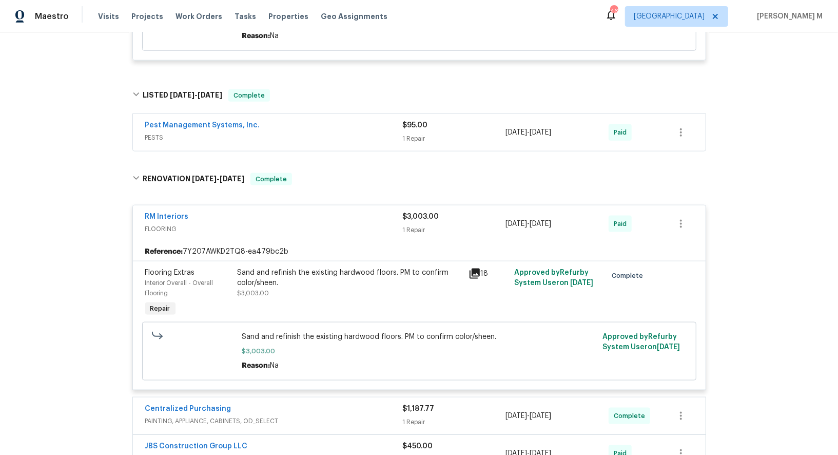
click at [367, 268] on div "Sand and refinish the existing hardwood floors. PM to confirm color/sheen." at bounding box center [350, 278] width 225 height 21
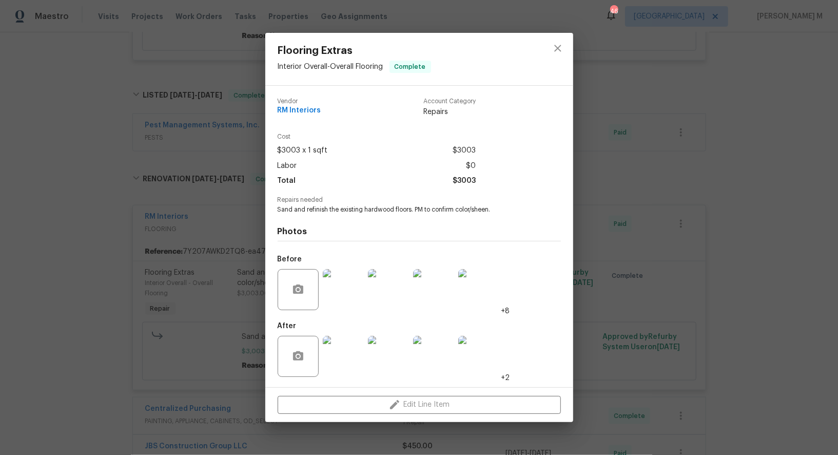
click at [331, 301] on img at bounding box center [343, 289] width 41 height 41
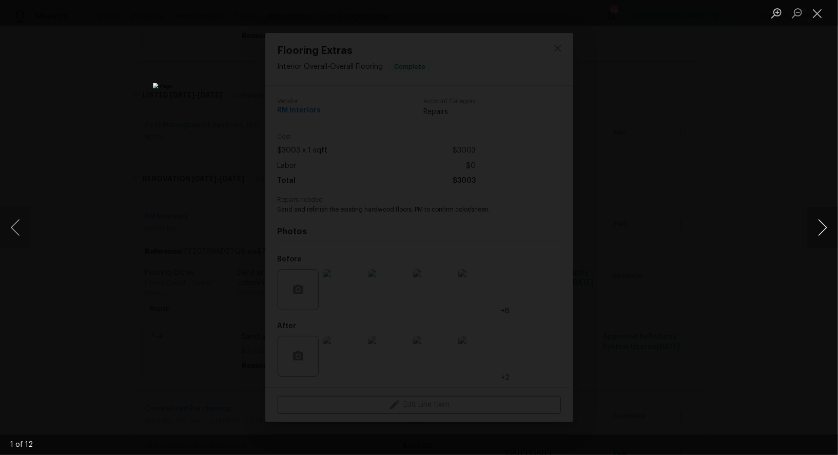
click at [819, 235] on button "Next image" at bounding box center [823, 227] width 31 height 41
click at [828, 228] on button "Next image" at bounding box center [823, 227] width 31 height 41
click at [697, 133] on div "Lightbox" at bounding box center [419, 227] width 838 height 455
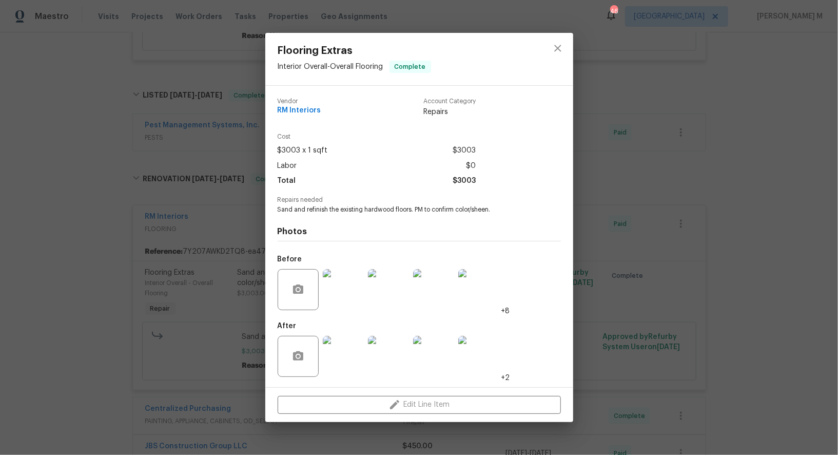
click at [158, 214] on div "Flooring Extras Interior Overall - Overall Flooring Complete Vendor RM Interior…" at bounding box center [419, 227] width 838 height 455
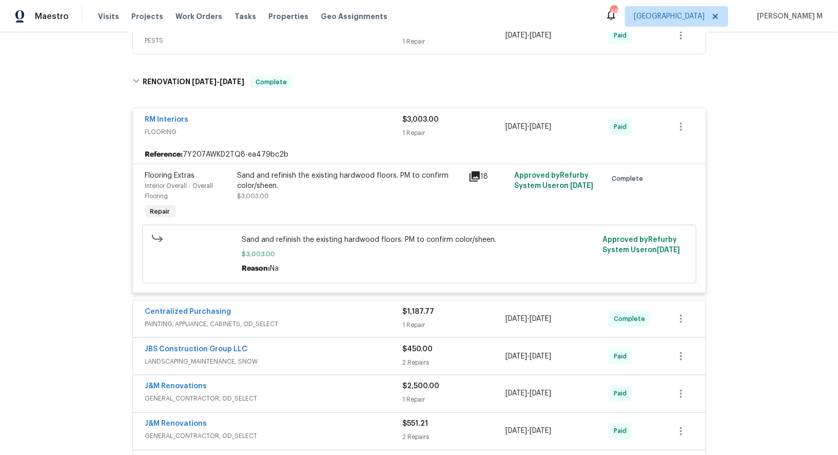
scroll to position [927, 0]
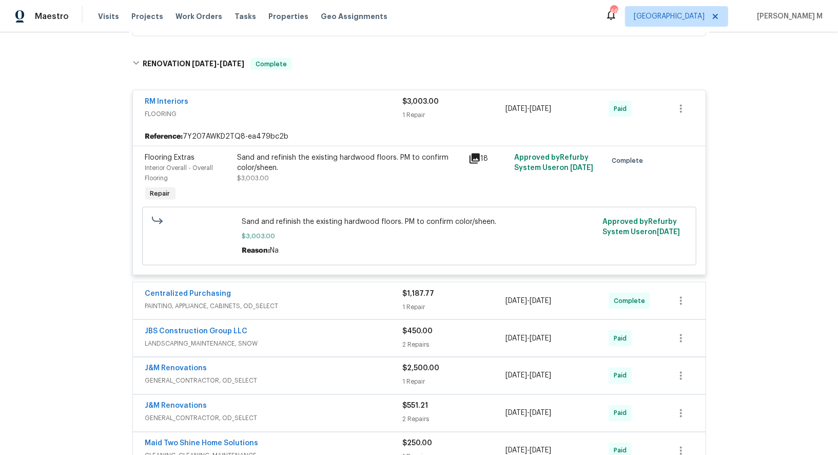
click at [359, 149] on div "Sand and refinish the existing hardwood floors. PM to confirm color/sheen. $3,0…" at bounding box center [350, 178] width 231 height 58
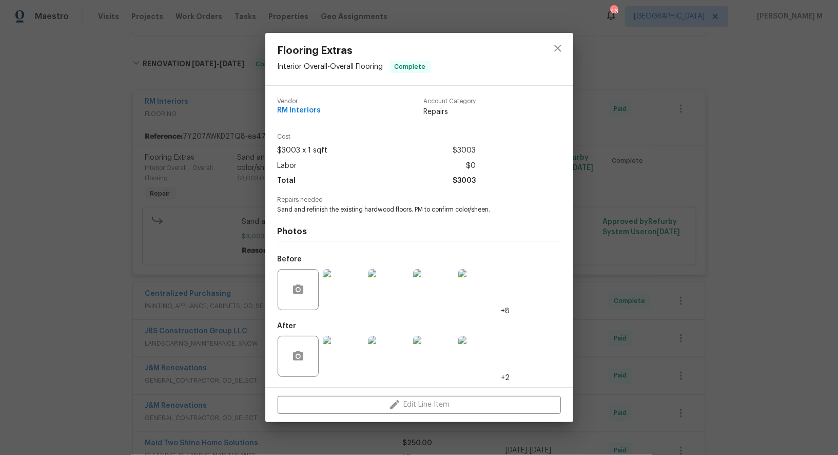
click at [333, 289] on img at bounding box center [343, 289] width 41 height 41
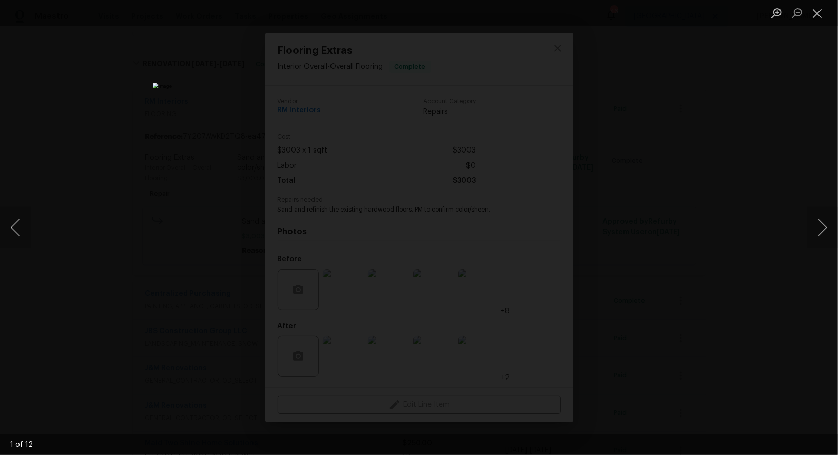
click at [793, 337] on div "Lightbox" at bounding box center [419, 227] width 838 height 455
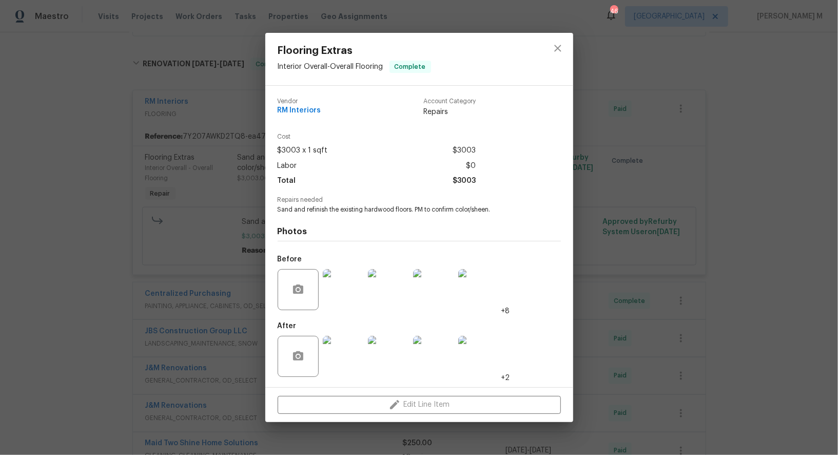
click at [671, 300] on div "Flooring Extras Interior Overall - Overall Flooring Complete Vendor RM Interior…" at bounding box center [419, 227] width 838 height 455
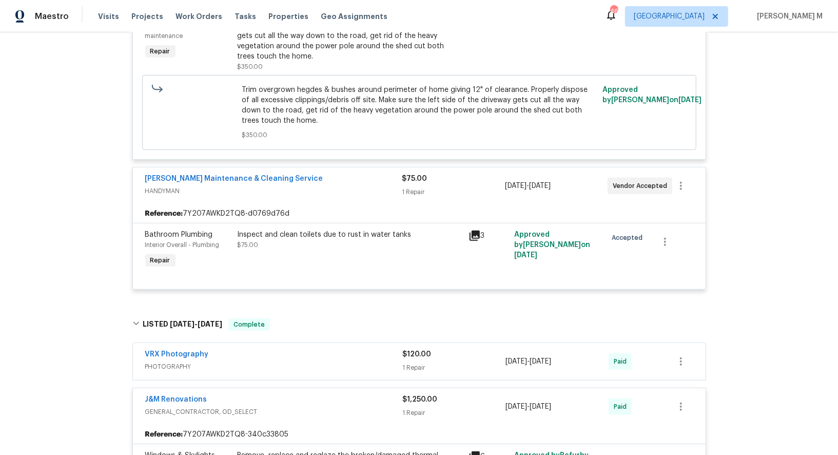
scroll to position [0, 0]
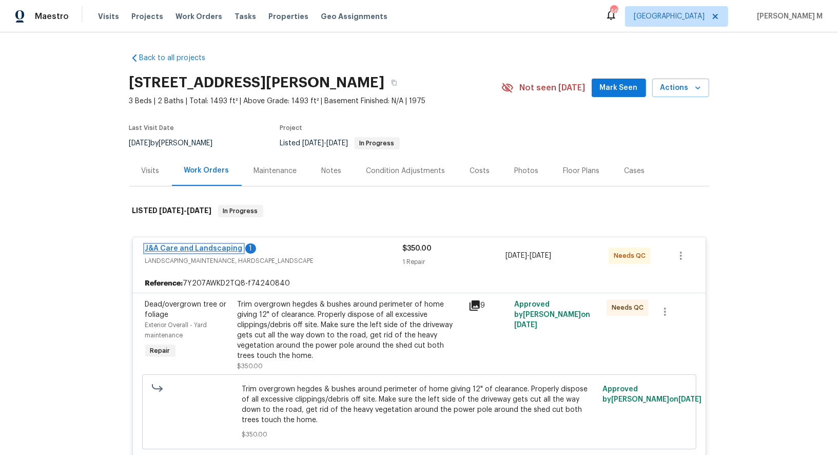
click at [179, 245] on link "J&A Care and Landscaping" at bounding box center [194, 248] width 98 height 7
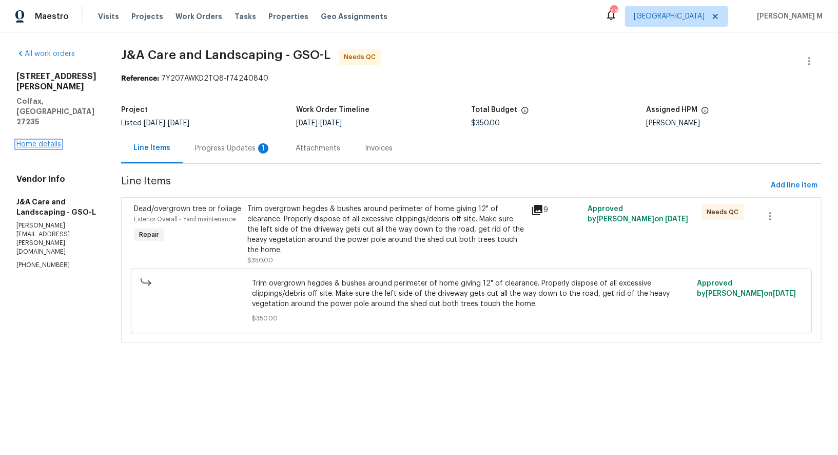
click at [45, 141] on link "Home details" at bounding box center [38, 144] width 45 height 7
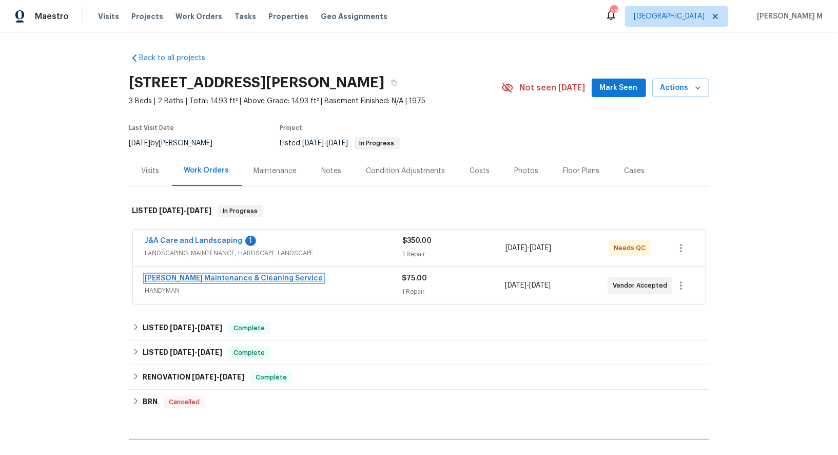
click at [240, 273] on span "Baker's Maintenance & Cleaning Service" at bounding box center [234, 278] width 178 height 10
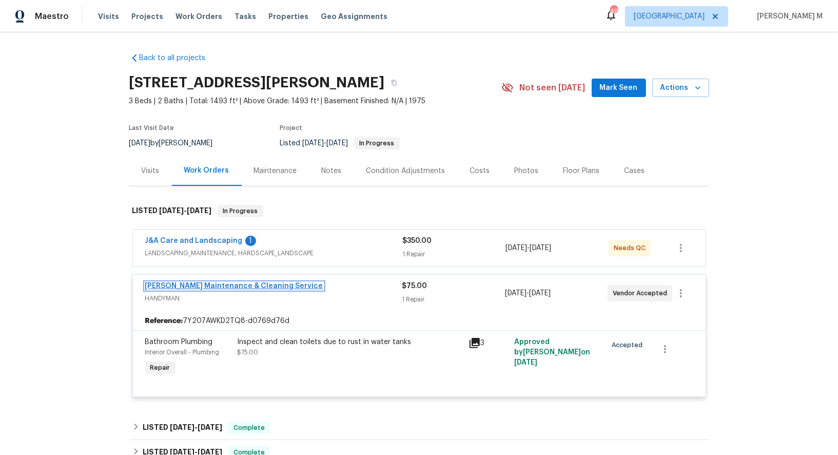
click at [237, 282] on link "Baker's Maintenance & Cleaning Service" at bounding box center [234, 285] width 178 height 7
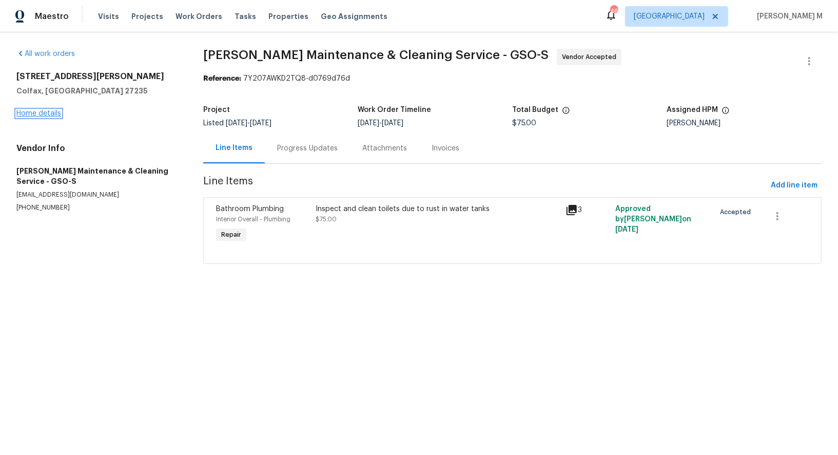
click at [47, 112] on link "Home details" at bounding box center [38, 113] width 45 height 7
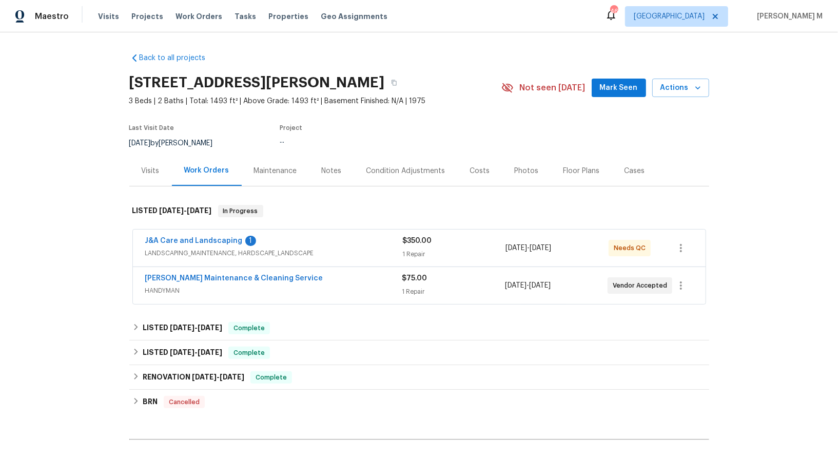
scroll to position [101, 0]
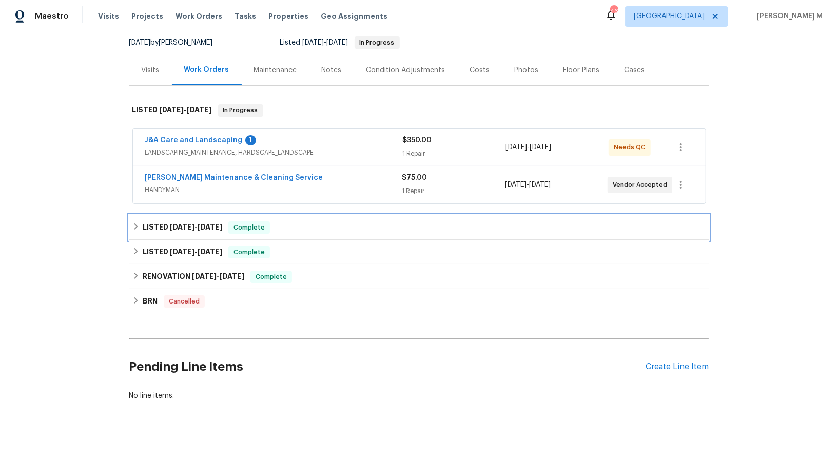
click at [169, 227] on div "LISTED 6/3/25 - 6/13/25 Complete" at bounding box center [419, 227] width 580 height 25
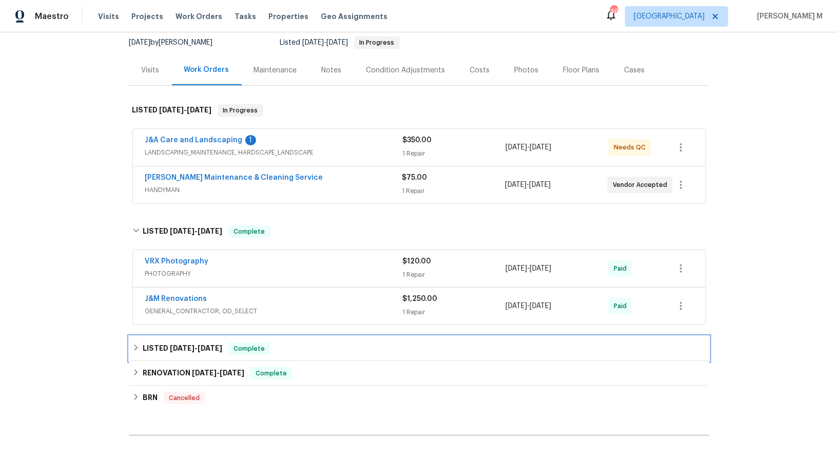
click at [169, 336] on div "LISTED 4/9/25 - 4/14/25 Complete" at bounding box center [419, 348] width 580 height 25
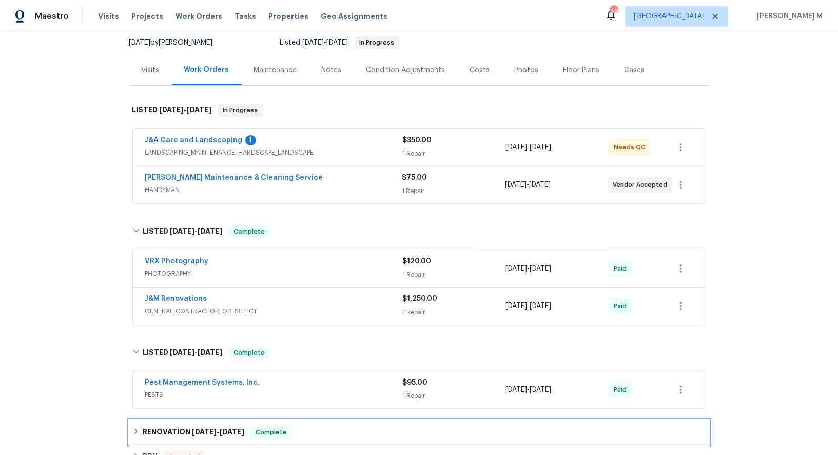
click at [161, 420] on div "RENOVATION 3/3/25 - 3/26/25 Complete" at bounding box center [419, 432] width 580 height 25
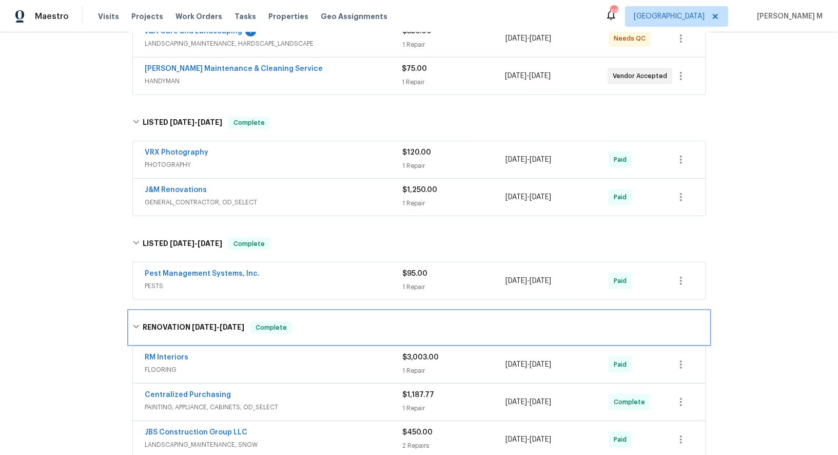
scroll to position [228, 0]
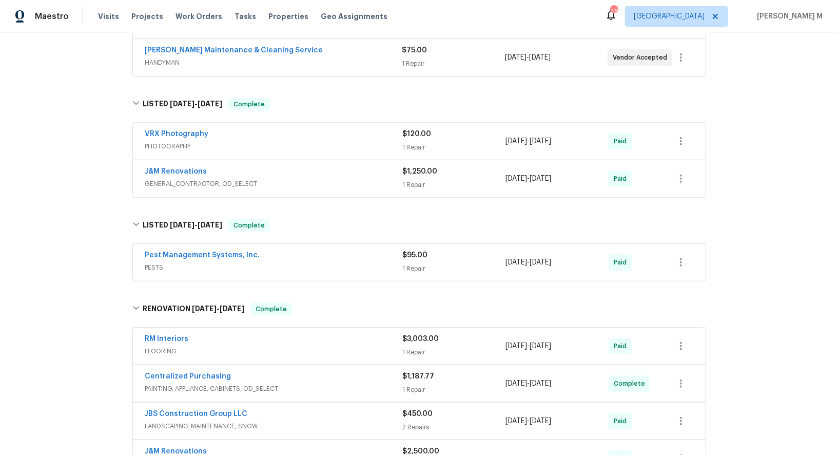
click at [163, 346] on span "FLOORING" at bounding box center [274, 351] width 258 height 10
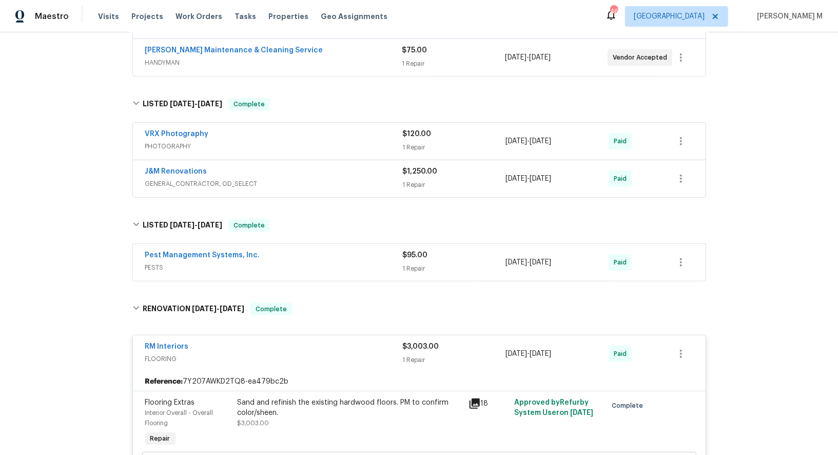
drag, startPoint x: 581, startPoint y: 342, endPoint x: 542, endPoint y: 338, distance: 38.7
click at [542, 341] on div "3/4/2025 - 3/22/2025" at bounding box center [557, 353] width 103 height 25
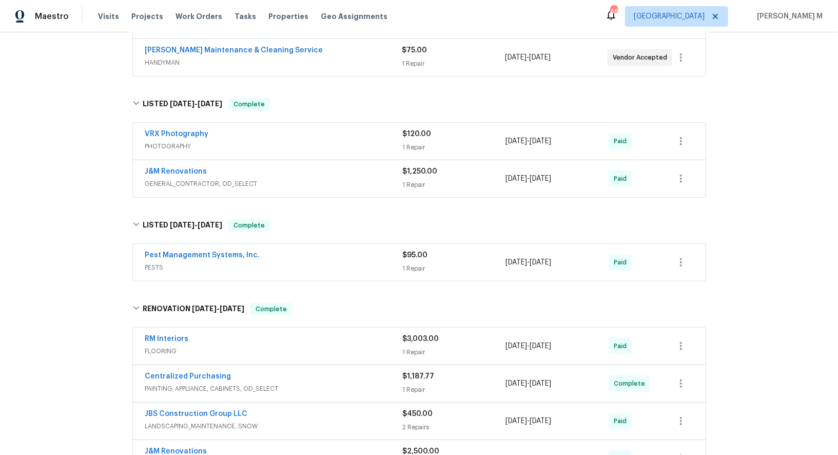
scroll to position [0, 0]
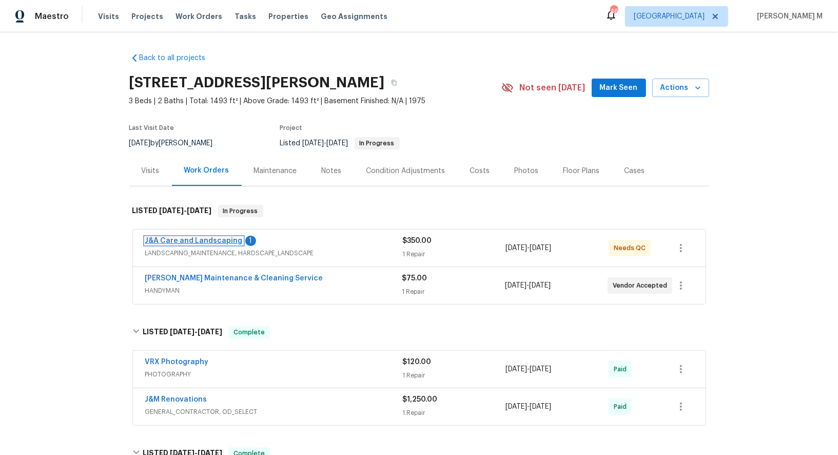
click at [188, 237] on link "J&A Care and Landscaping" at bounding box center [194, 240] width 98 height 7
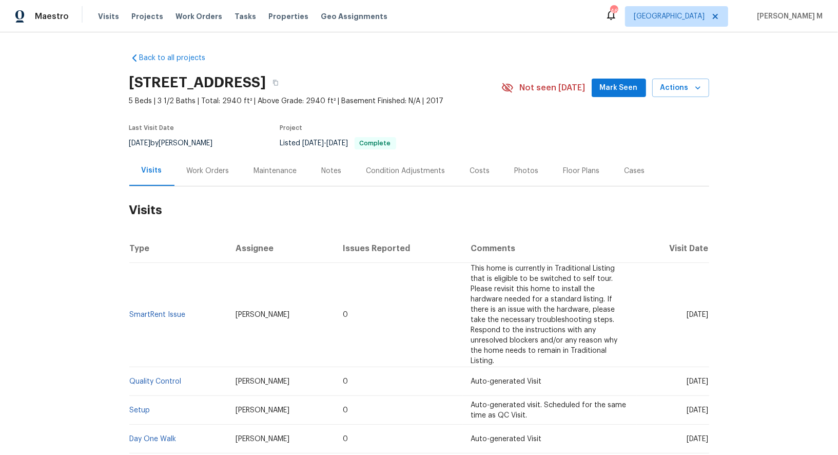
click at [207, 167] on div "Work Orders" at bounding box center [208, 171] width 43 height 10
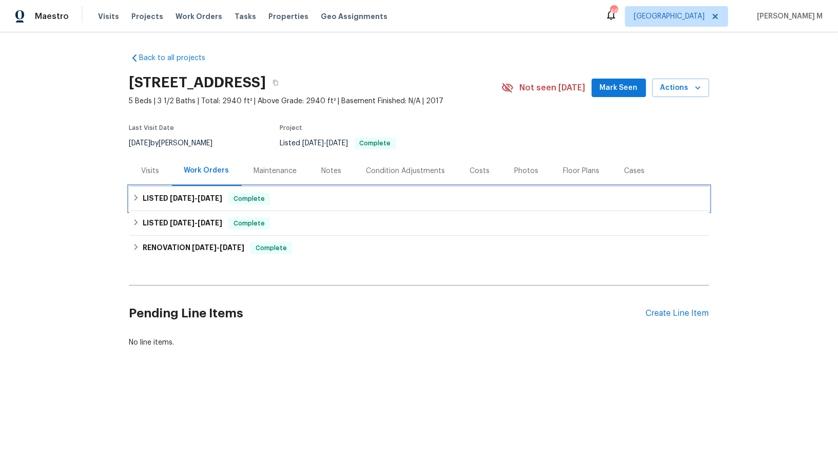
click at [191, 199] on h6 "LISTED [DATE] - [DATE]" at bounding box center [183, 199] width 80 height 12
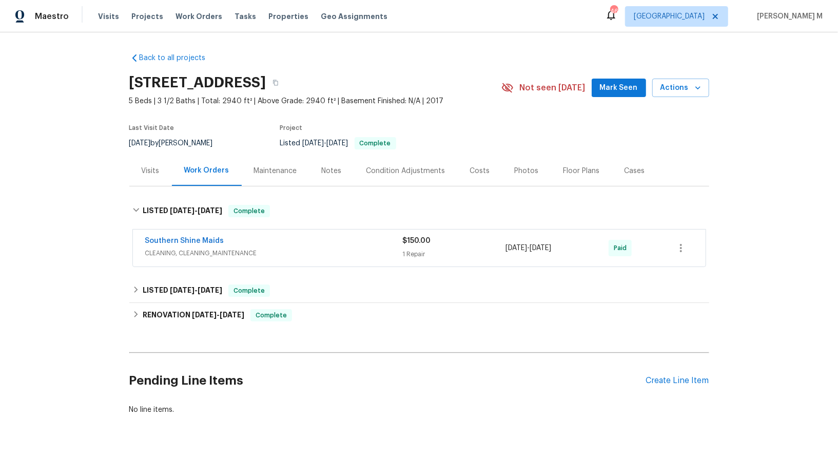
click at [179, 248] on span "CLEANING, CLEANING_MAINTENANCE" at bounding box center [274, 253] width 258 height 10
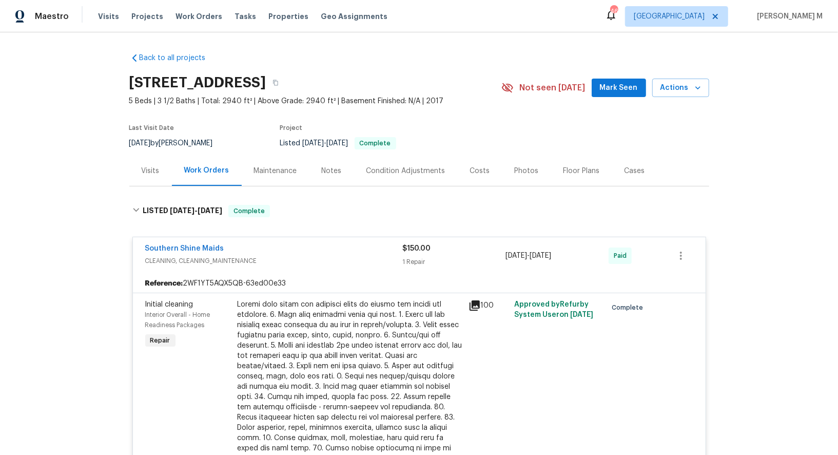
scroll to position [493, 0]
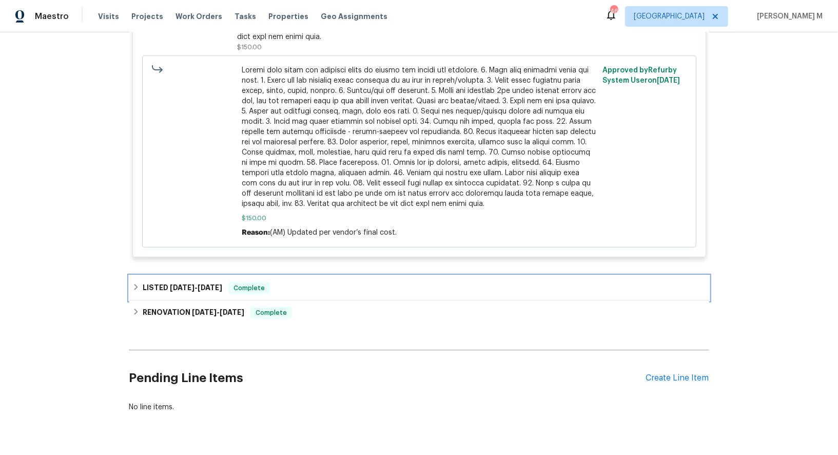
click at [196, 277] on div "LISTED [DATE] - [DATE] Complete" at bounding box center [419, 288] width 580 height 25
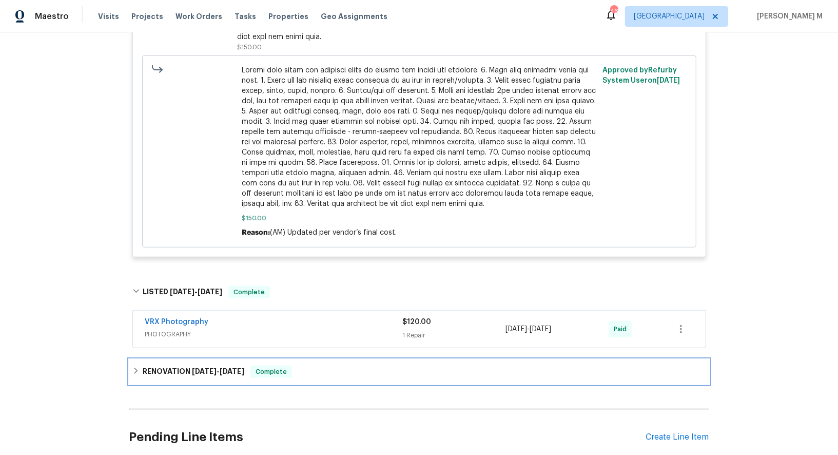
click at [180, 366] on h6 "RENOVATION [DATE] - [DATE]" at bounding box center [194, 372] width 102 height 12
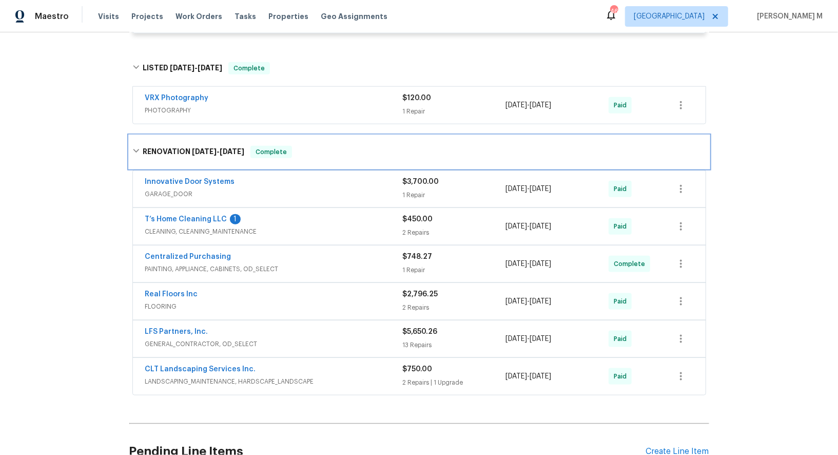
scroll to position [718, 0]
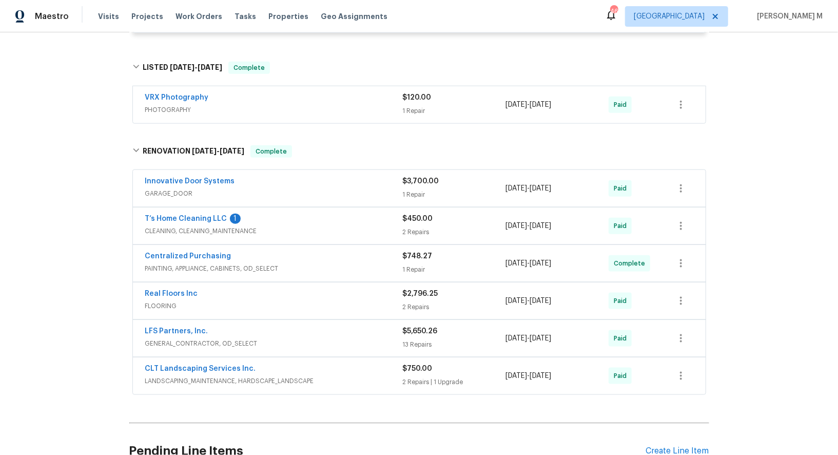
click at [170, 301] on span "FLOORING" at bounding box center [274, 306] width 258 height 10
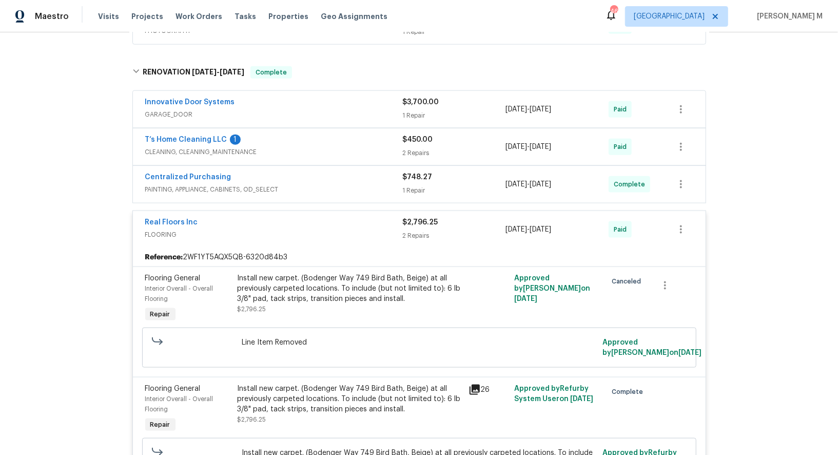
scroll to position [785, 0]
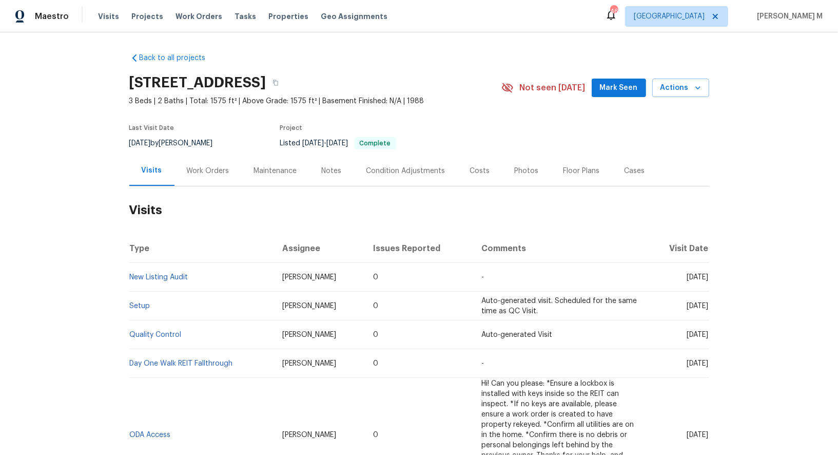
click at [188, 174] on div "Work Orders" at bounding box center [208, 171] width 67 height 30
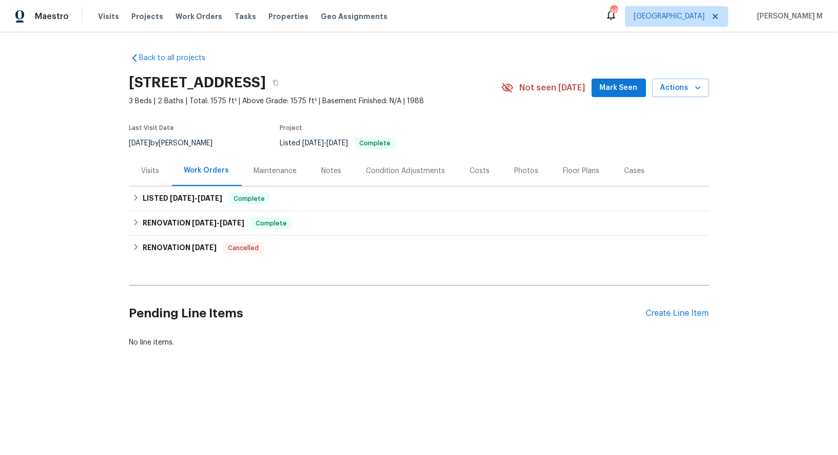
click at [202, 211] on div "RENOVATION 6/25/25 - 7/11/25 Complete Epic Construction ROOF, POOL_REPAIR, BRN_…" at bounding box center [419, 223] width 580 height 25
click at [194, 200] on div "LISTED 7/23/25 - 7/24/25 Complete" at bounding box center [419, 198] width 580 height 25
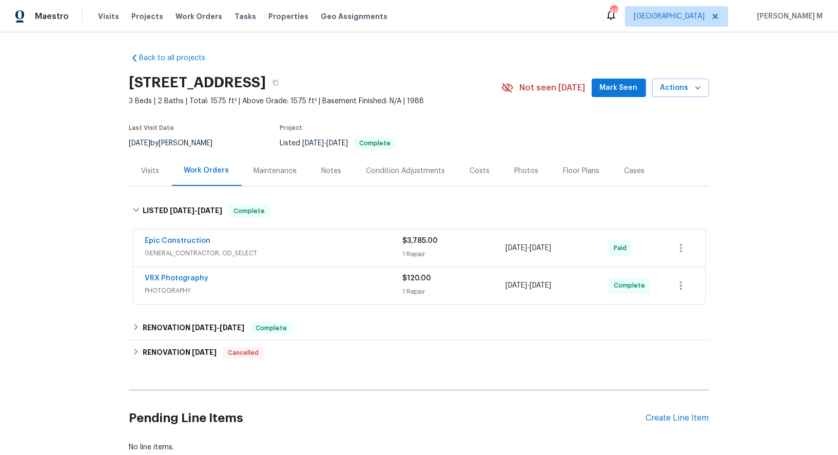
click at [167, 254] on div "Epic Construction GENERAL_CONTRACTOR, OD_SELECT $3,785.00 1 Repair 7/23/2025 - …" at bounding box center [419, 248] width 573 height 37
click at [176, 249] on span "GENERAL_CONTRACTOR, OD_SELECT" at bounding box center [274, 253] width 258 height 10
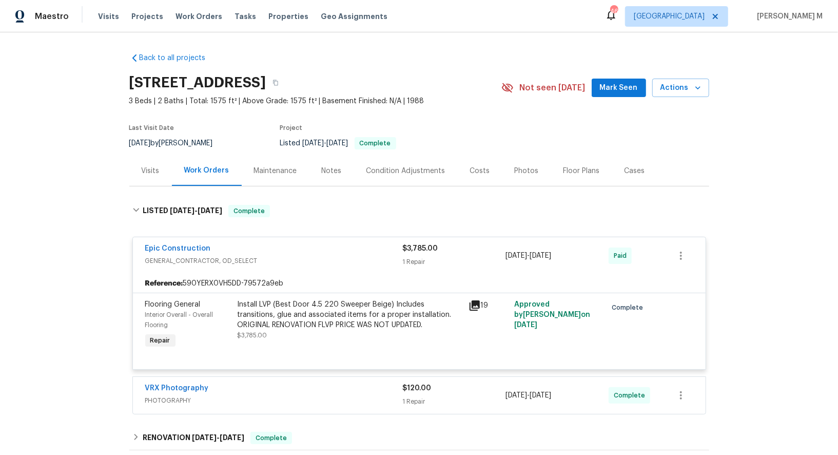
click at [340, 312] on div "Install LVP (Best Door 4.5 220 Sweeper Beige) Includes transitions, glue and as…" at bounding box center [350, 314] width 225 height 31
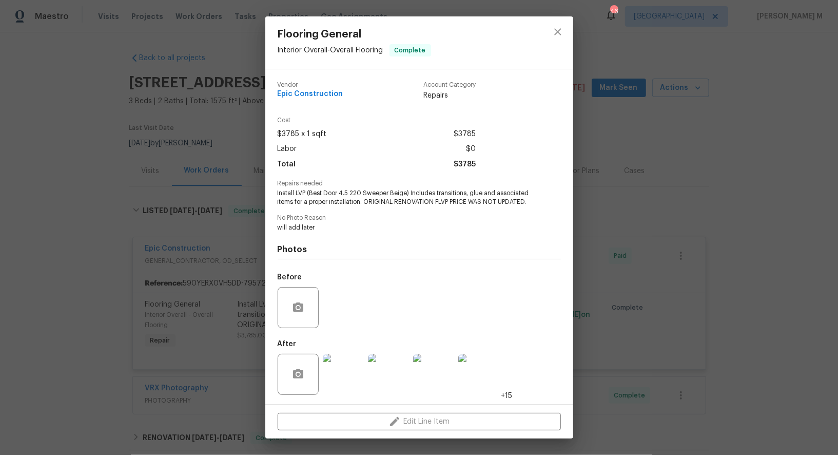
click at [346, 365] on img at bounding box center [343, 374] width 41 height 41
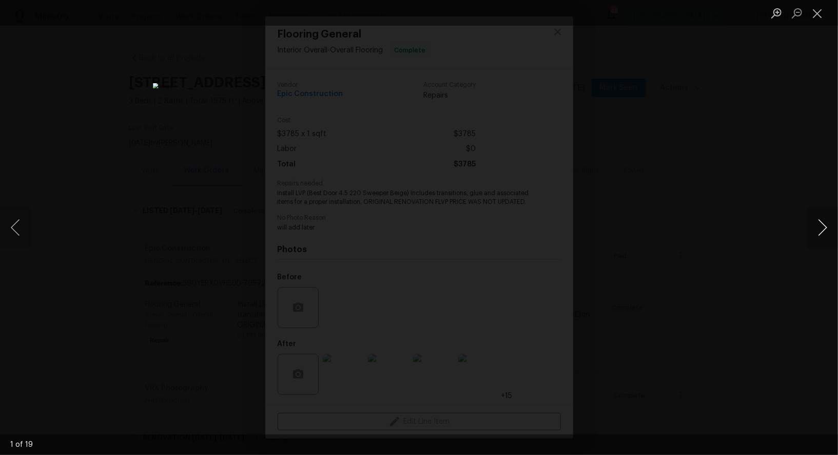
click at [826, 222] on button "Next image" at bounding box center [823, 227] width 31 height 41
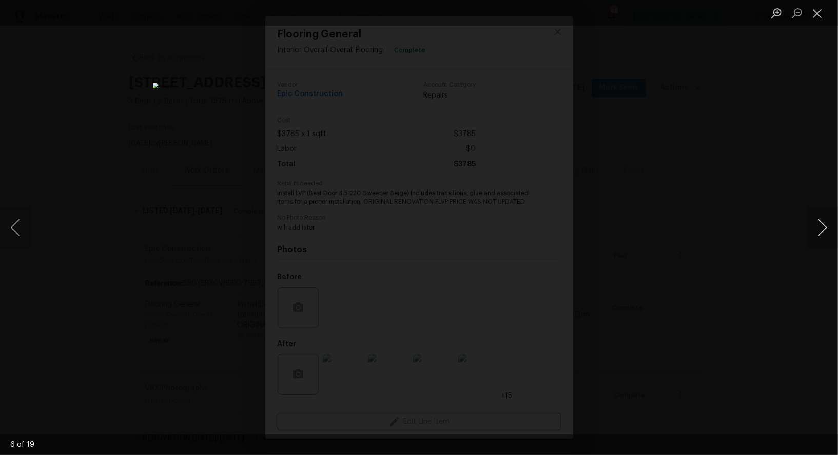
click at [826, 222] on button "Next image" at bounding box center [823, 227] width 31 height 41
click at [812, 161] on div "Lightbox" at bounding box center [419, 227] width 838 height 455
click at [772, 163] on div "Lightbox" at bounding box center [419, 227] width 838 height 455
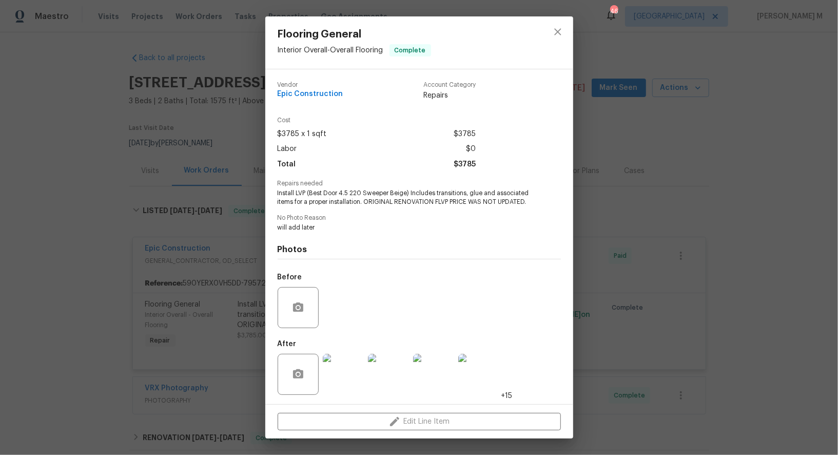
click at [239, 263] on div "Flooring General Interior Overall - Overall Flooring Complete Vendor Epic Const…" at bounding box center [419, 227] width 838 height 455
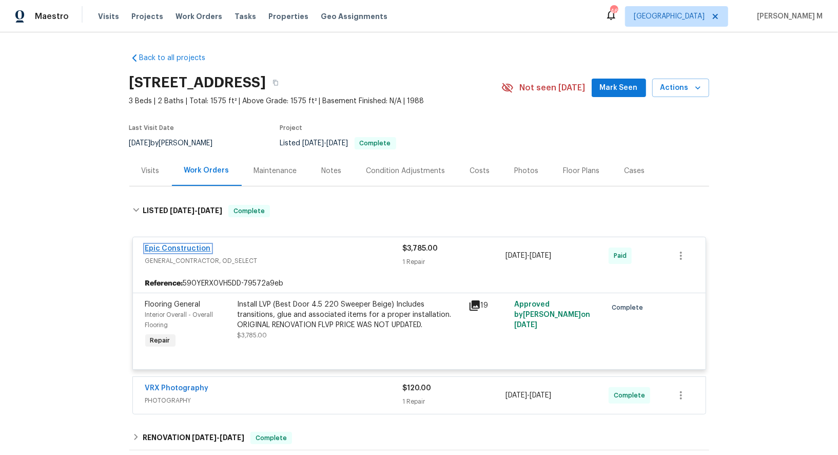
click at [168, 245] on link "Epic Construction" at bounding box center [178, 248] width 66 height 7
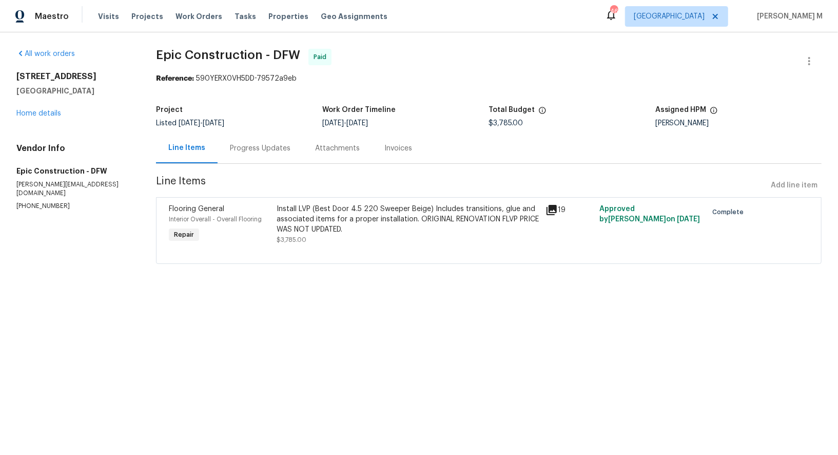
click at [267, 145] on div "Progress Updates" at bounding box center [260, 148] width 61 height 10
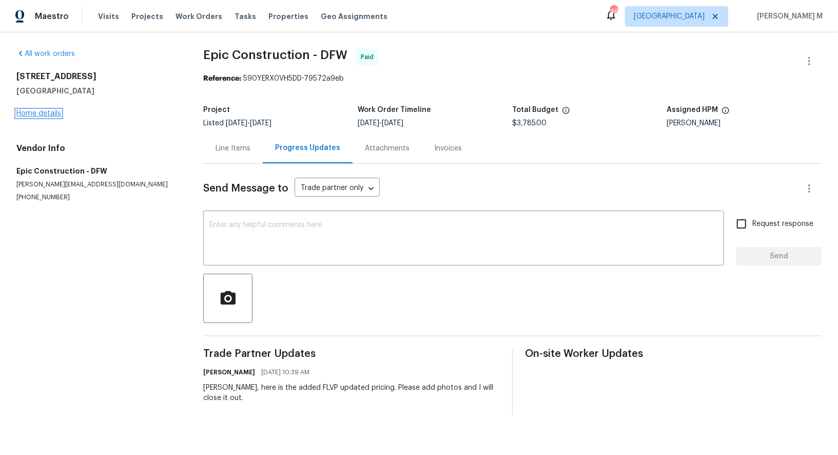
click at [25, 113] on link "Home details" at bounding box center [38, 113] width 45 height 7
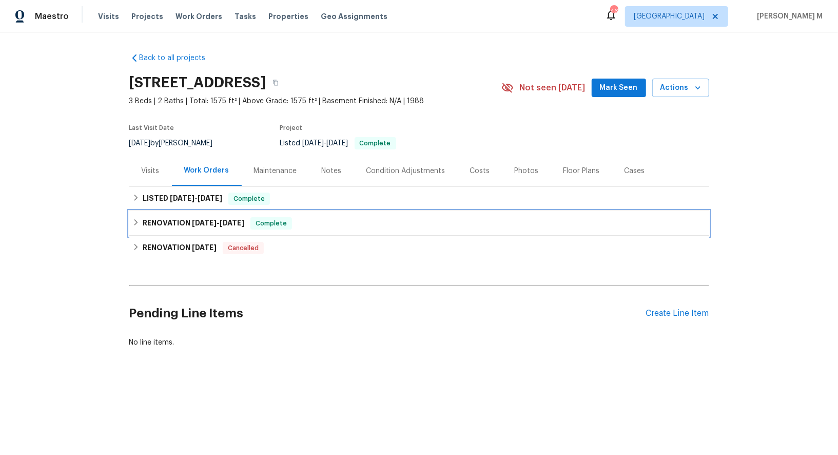
click at [162, 220] on h6 "RENOVATION 6/25/25 - 7/11/25" at bounding box center [194, 223] width 102 height 12
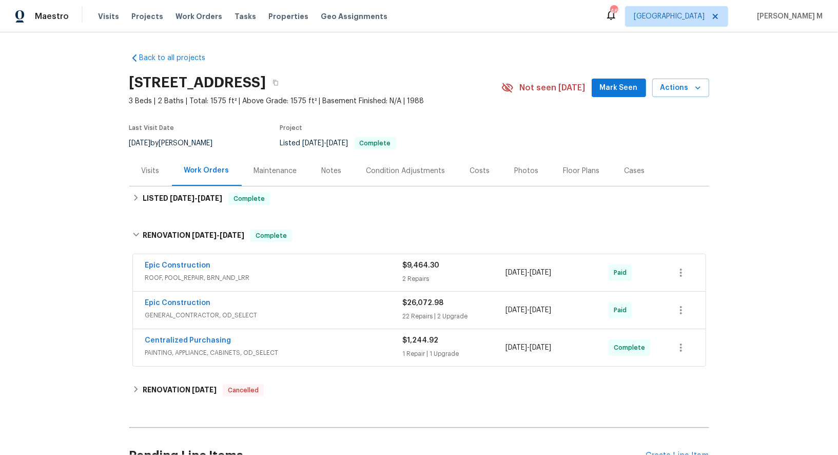
click at [163, 274] on span "ROOF, POOL_REPAIR, BRN_AND_LRR" at bounding box center [274, 278] width 258 height 10
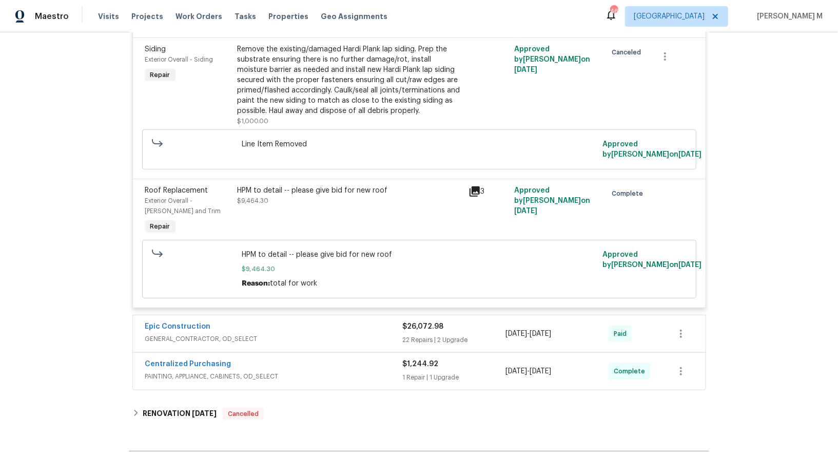
scroll to position [281, 0]
click at [224, 333] on span "GENERAL_CONTRACTOR, OD_SELECT" at bounding box center [274, 338] width 258 height 10
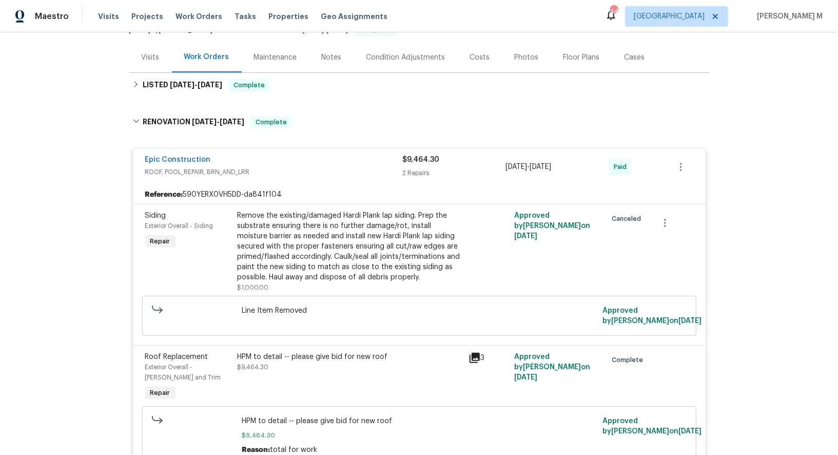
scroll to position [120, 0]
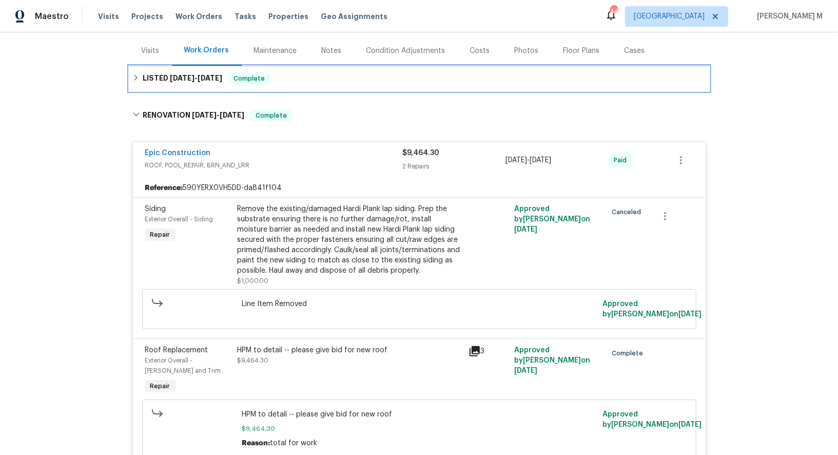
click at [202, 77] on h6 "LISTED 7/23/25 - 7/24/25" at bounding box center [183, 78] width 80 height 12
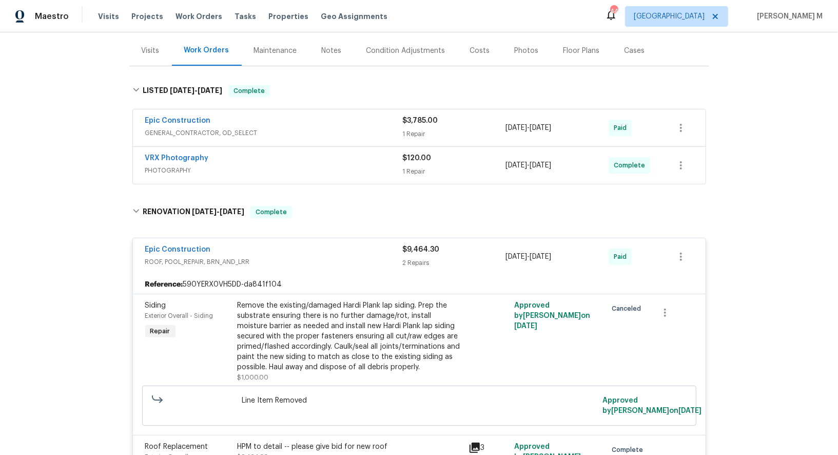
click at [194, 130] on span "GENERAL_CONTRACTOR, OD_SELECT" at bounding box center [274, 133] width 258 height 10
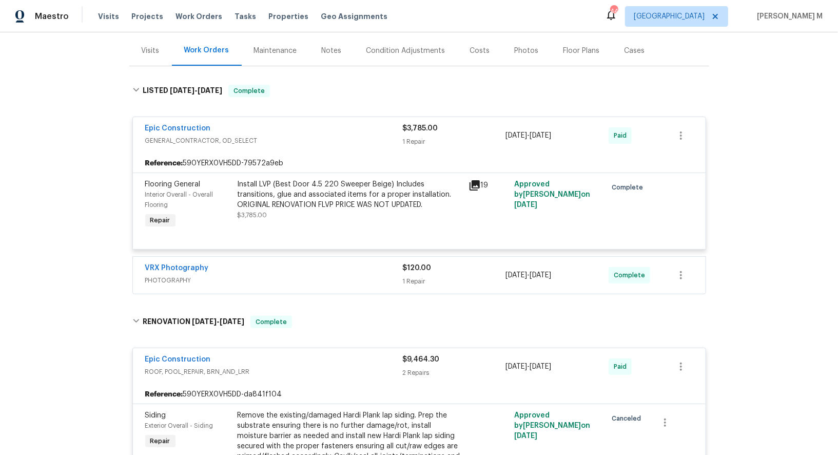
click at [382, 195] on div "Install LVP (Best Door 4.5 220 Sweeper Beige) Includes transitions, glue and as…" at bounding box center [350, 194] width 225 height 31
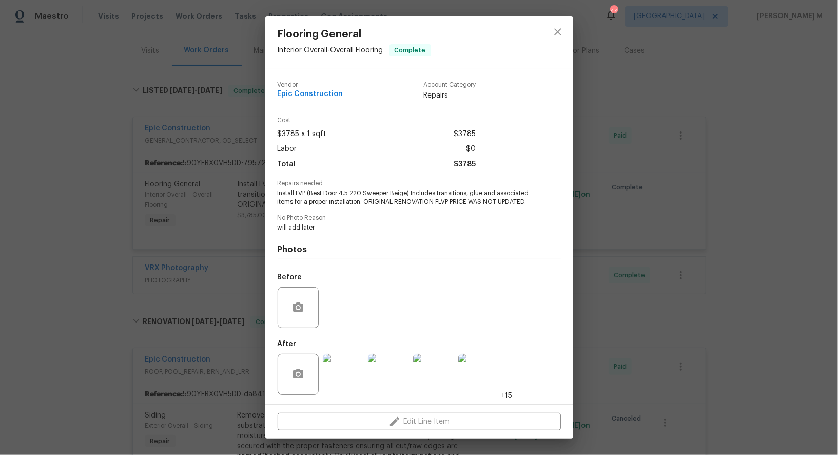
click at [655, 166] on div "Flooring General Interior Overall - Overall Flooring Complete Vendor Epic Const…" at bounding box center [419, 227] width 838 height 455
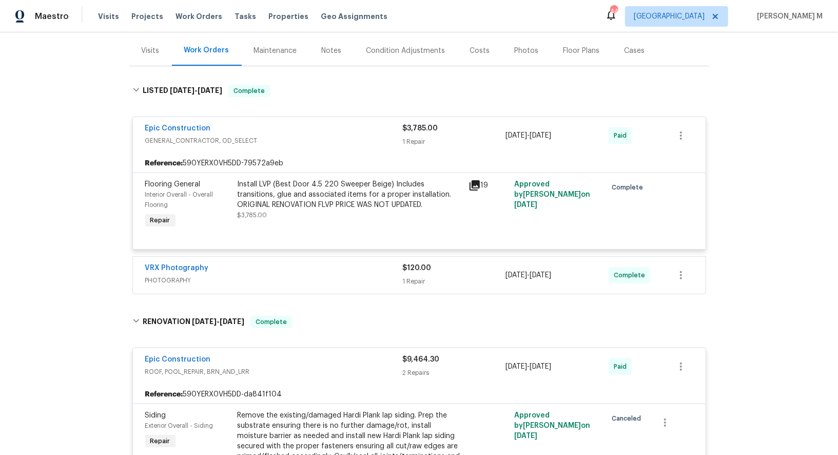
click at [348, 185] on div "Install LVP (Best Door 4.5 220 Sweeper Beige) Includes transitions, glue and as…" at bounding box center [350, 194] width 225 height 31
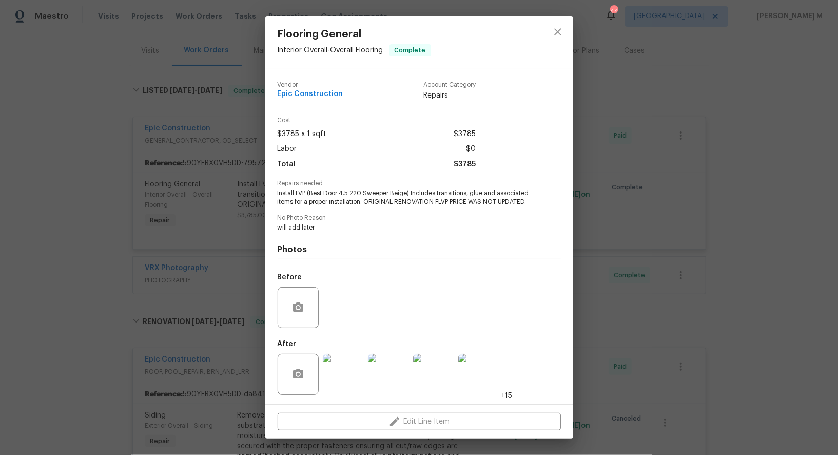
click at [333, 381] on img at bounding box center [343, 374] width 41 height 41
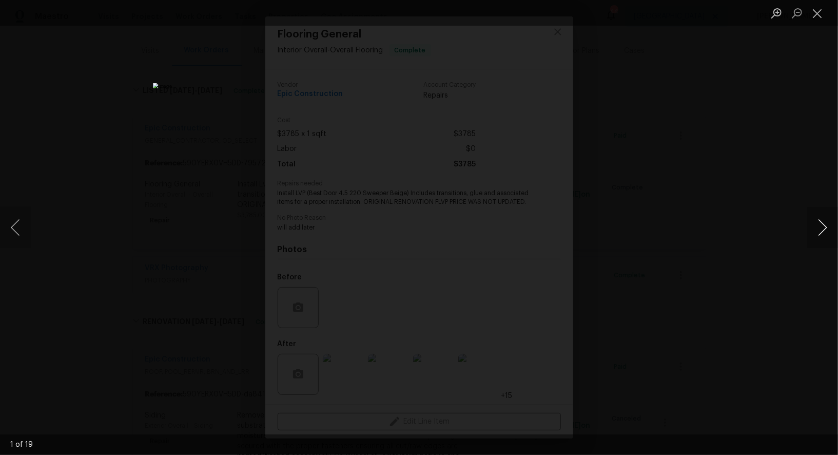
click at [825, 230] on button "Next image" at bounding box center [823, 227] width 31 height 41
click at [17, 227] on button "Previous image" at bounding box center [15, 227] width 31 height 41
click at [811, 221] on button "Next image" at bounding box center [823, 227] width 31 height 41
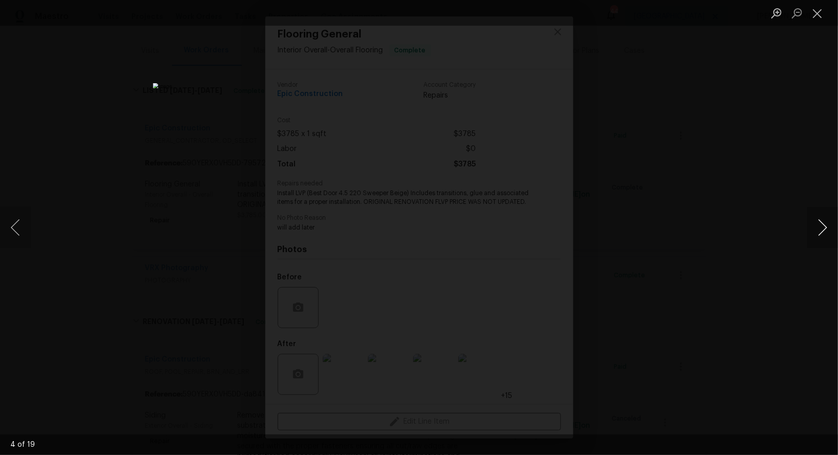
click at [811, 221] on button "Next image" at bounding box center [823, 227] width 31 height 41
click at [14, 220] on button "Previous image" at bounding box center [15, 227] width 31 height 41
click at [825, 225] on button "Next image" at bounding box center [823, 227] width 31 height 41
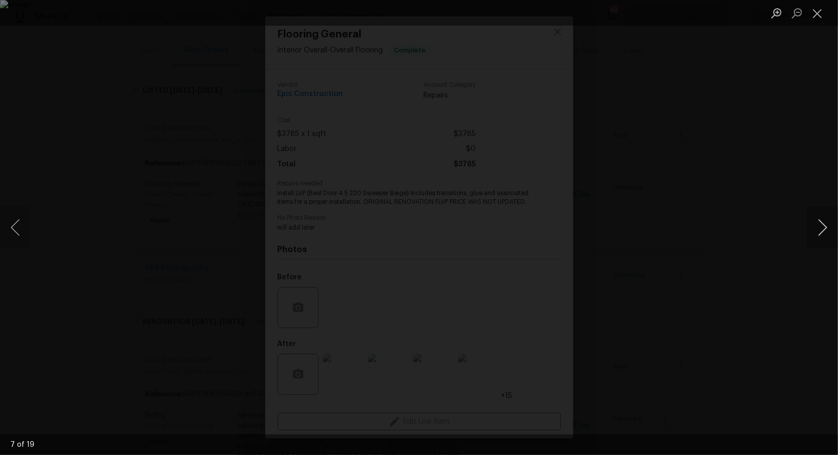
click at [825, 225] on button "Next image" at bounding box center [823, 227] width 31 height 41
click at [757, 189] on div "Lightbox" at bounding box center [419, 227] width 838 height 455
click at [769, 152] on div "Lightbox" at bounding box center [419, 227] width 838 height 455
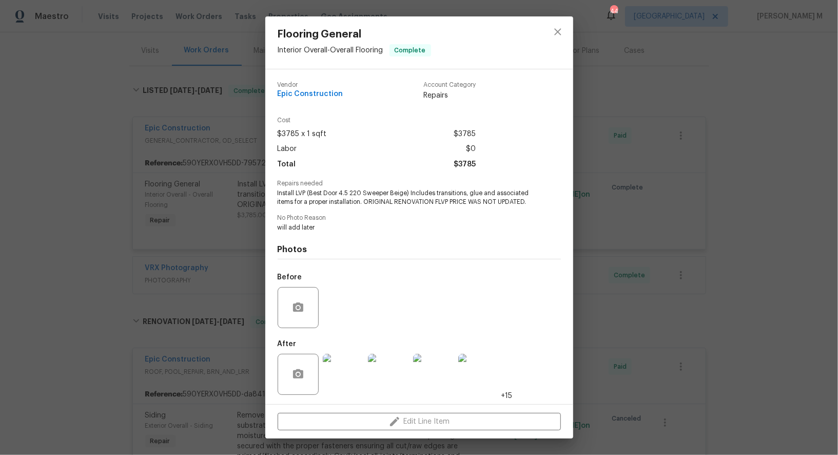
click at [755, 127] on div "Flooring General Interior Overall - Overall Flooring Complete Vendor Epic Const…" at bounding box center [419, 227] width 838 height 455
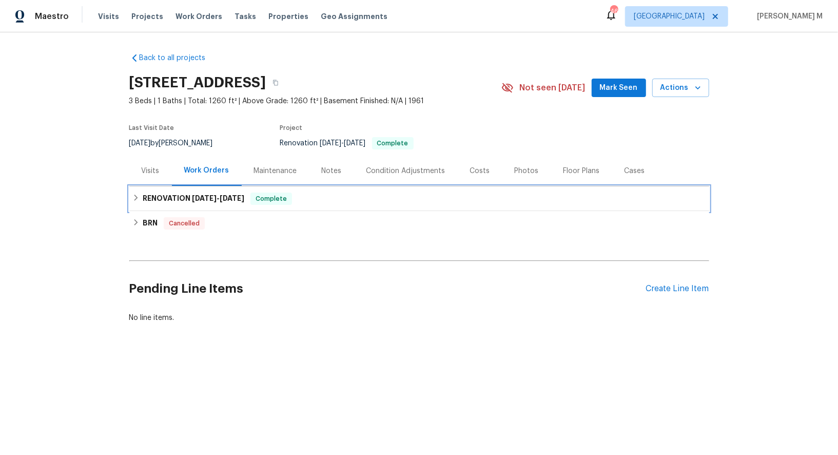
click at [193, 199] on h6 "RENOVATION [DATE] - [DATE]" at bounding box center [194, 199] width 102 height 12
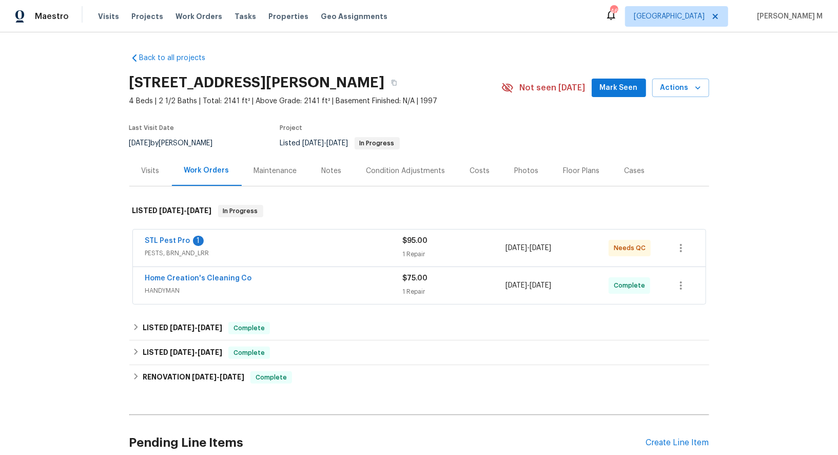
click at [153, 248] on span "PESTS, BRN_AND_LRR" at bounding box center [274, 253] width 258 height 10
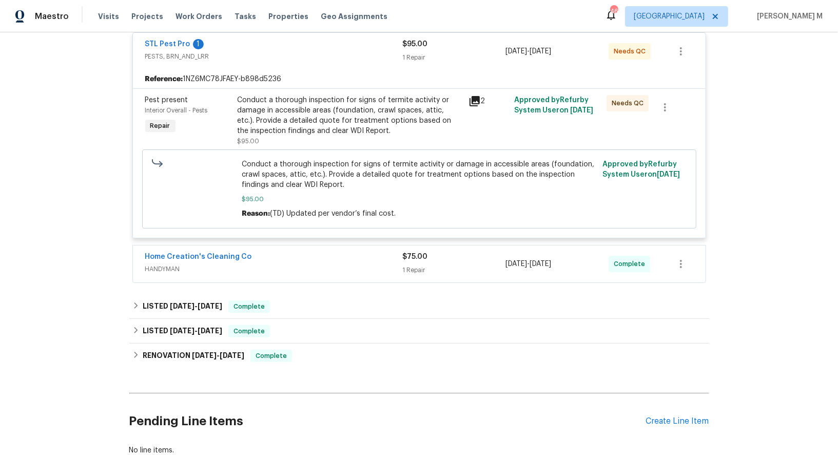
scroll to position [216, 0]
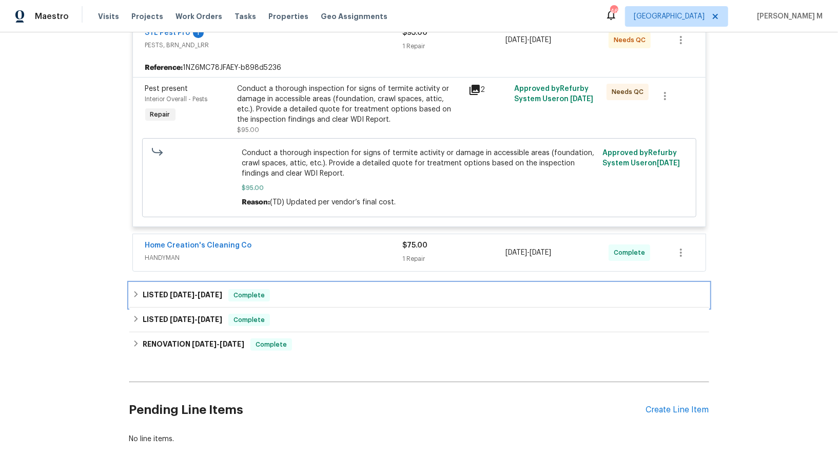
click at [193, 291] on span "8/19/25 - 8/21/25" at bounding box center [196, 294] width 52 height 7
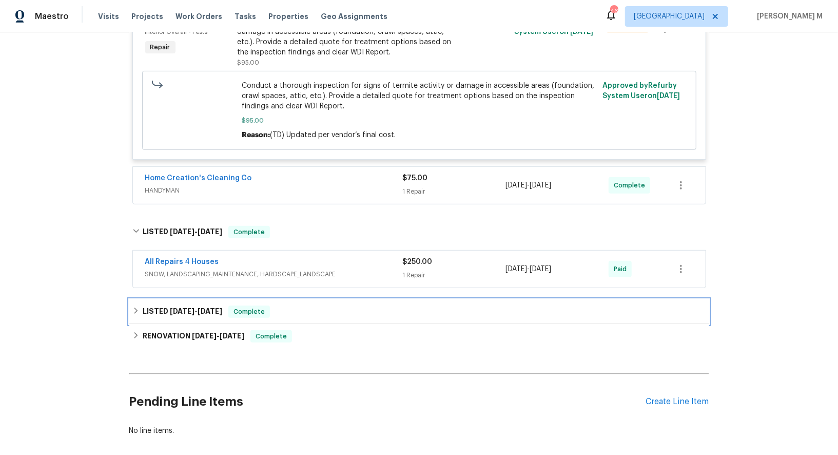
click at [184, 308] on span "8/8/25" at bounding box center [182, 311] width 25 height 7
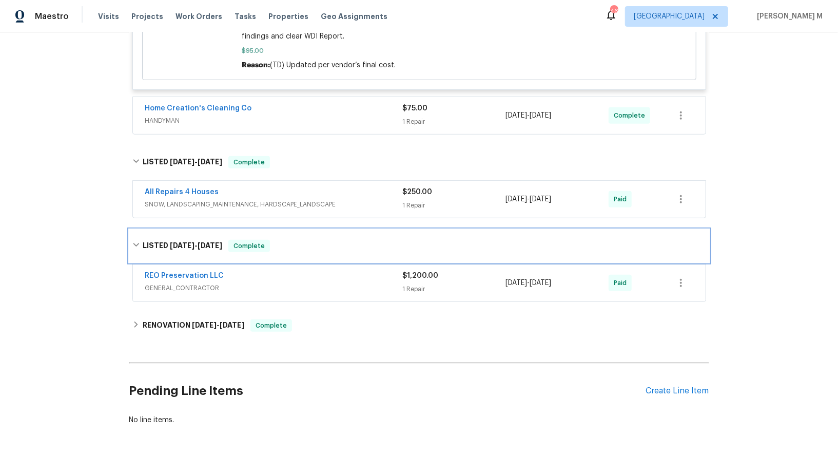
scroll to position [360, 0]
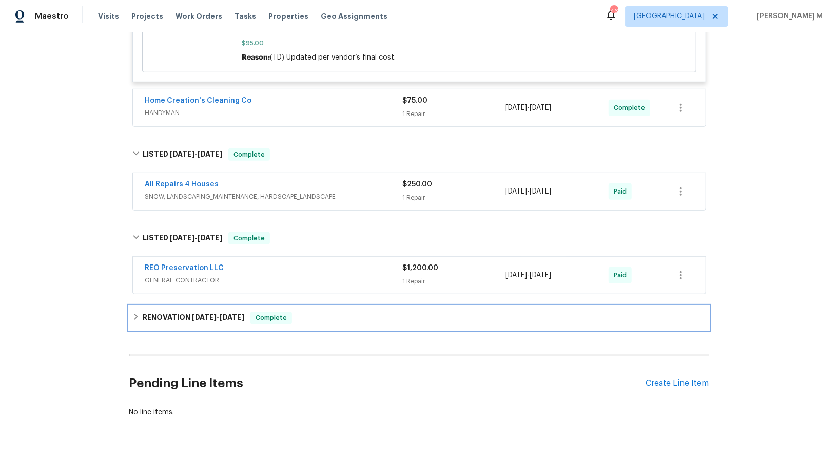
click at [184, 312] on h6 "RENOVATION 3/31/25 - 7/1/25" at bounding box center [194, 318] width 102 height 12
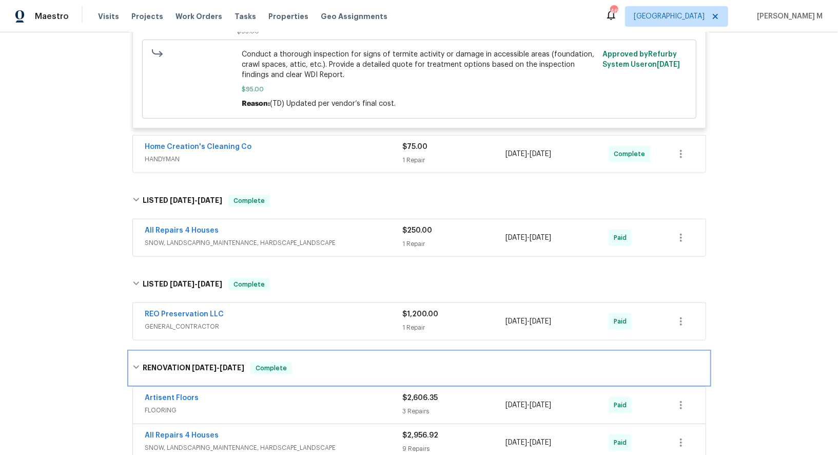
scroll to position [0, 0]
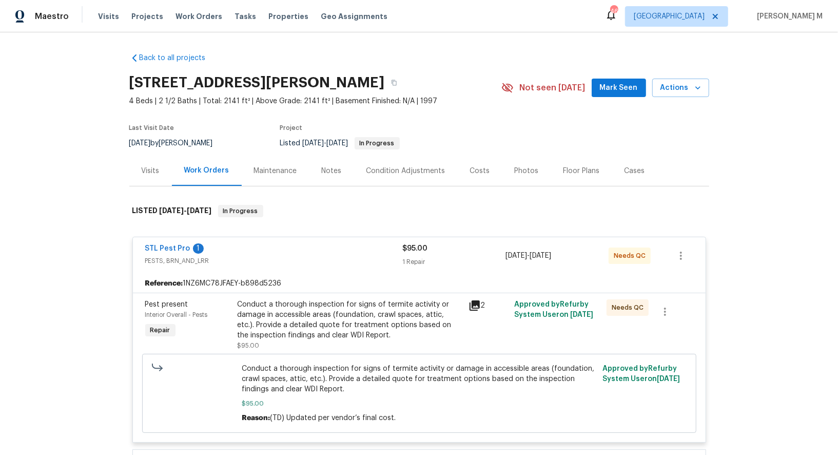
click at [258, 172] on div "Maintenance" at bounding box center [276, 171] width 68 height 30
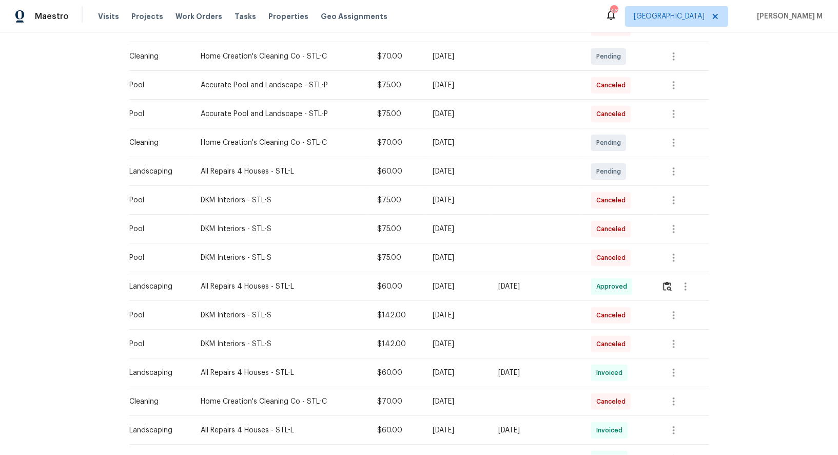
scroll to position [336, 0]
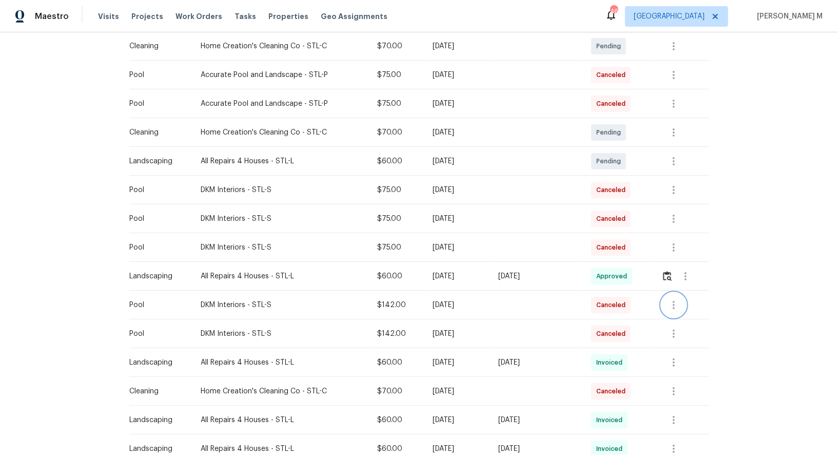
click at [678, 300] on icon "button" at bounding box center [674, 305] width 12 height 12
click at [678, 300] on li "Message vendor" at bounding box center [700, 299] width 72 height 17
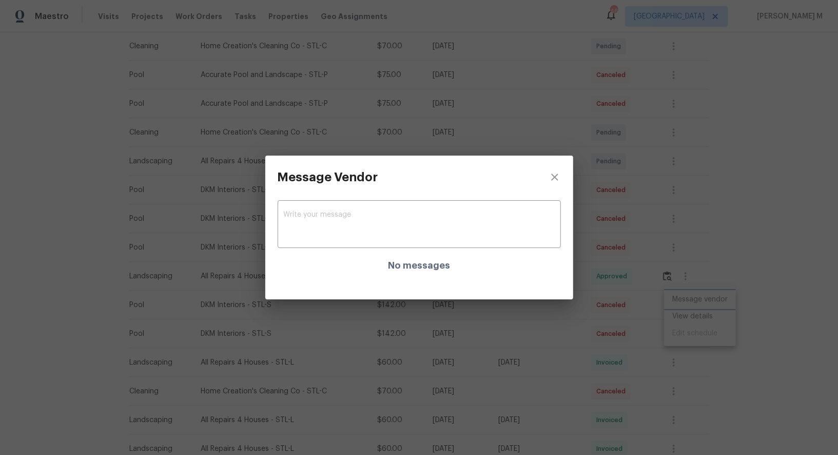
click at [640, 305] on div "Message Vendor x ​ No messages" at bounding box center [419, 227] width 838 height 455
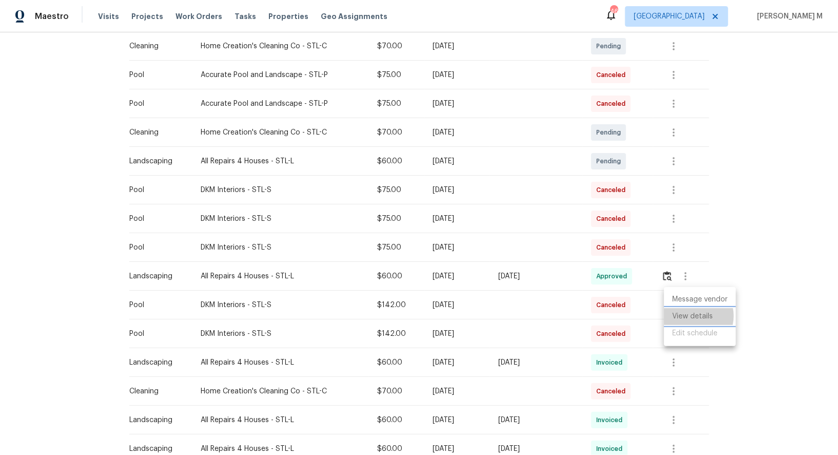
click at [693, 315] on li "View details" at bounding box center [700, 316] width 72 height 17
click at [592, 322] on div at bounding box center [419, 227] width 838 height 455
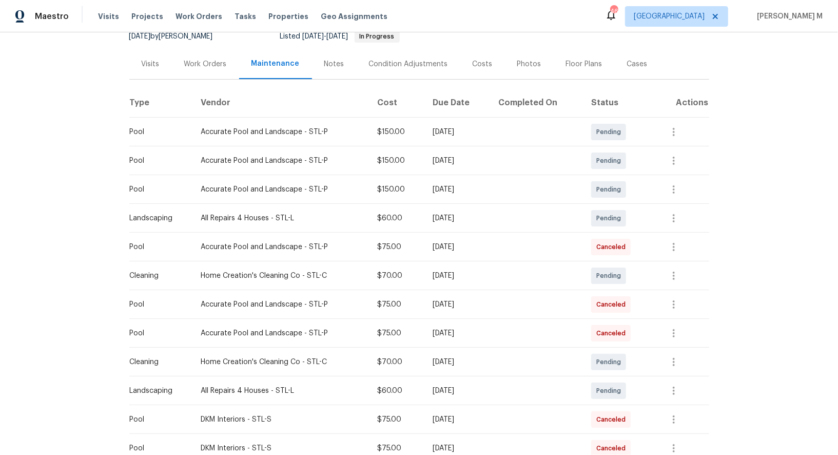
scroll to position [0, 0]
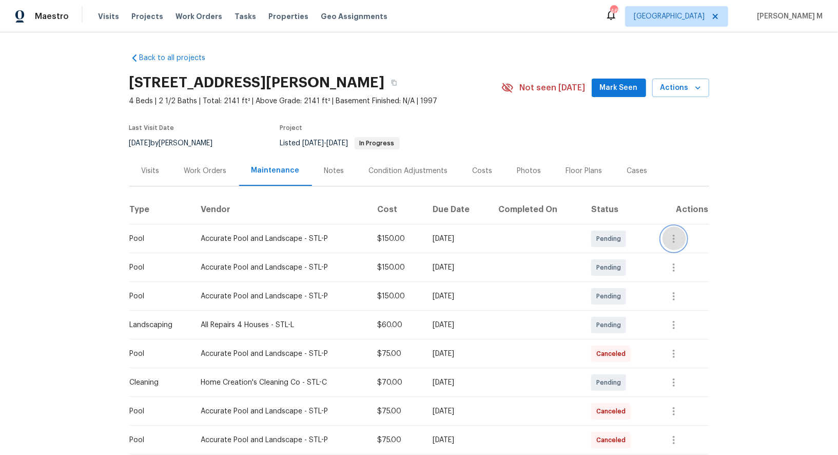
click at [684, 238] on button "button" at bounding box center [674, 238] width 25 height 25
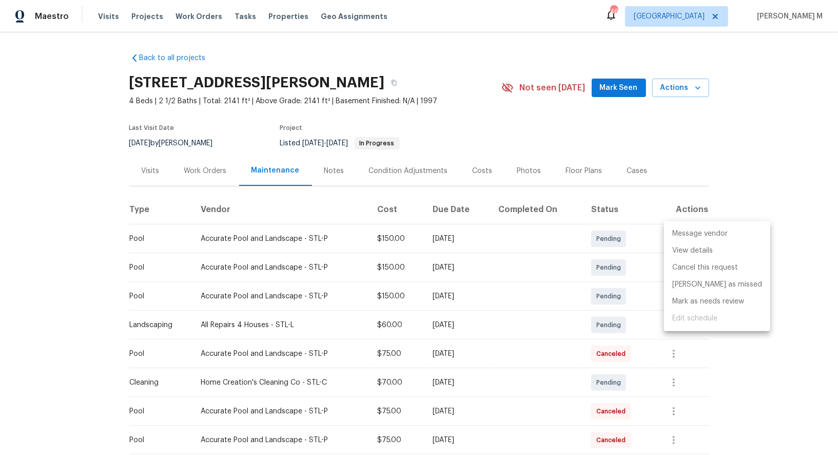
click at [684, 238] on li "Message vendor" at bounding box center [717, 233] width 106 height 17
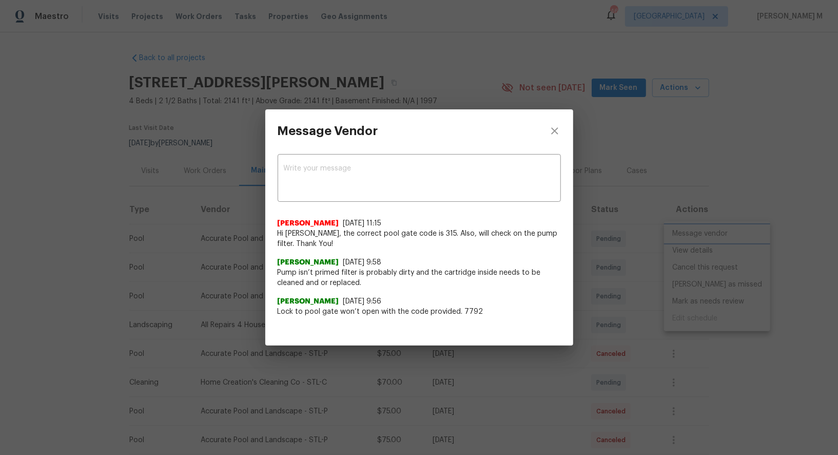
click at [682, 261] on div "Message Vendor x ​ Savitha Ekambaram 8/29/25, 11:15 Hi Zach, the correct pool g…" at bounding box center [419, 227] width 838 height 455
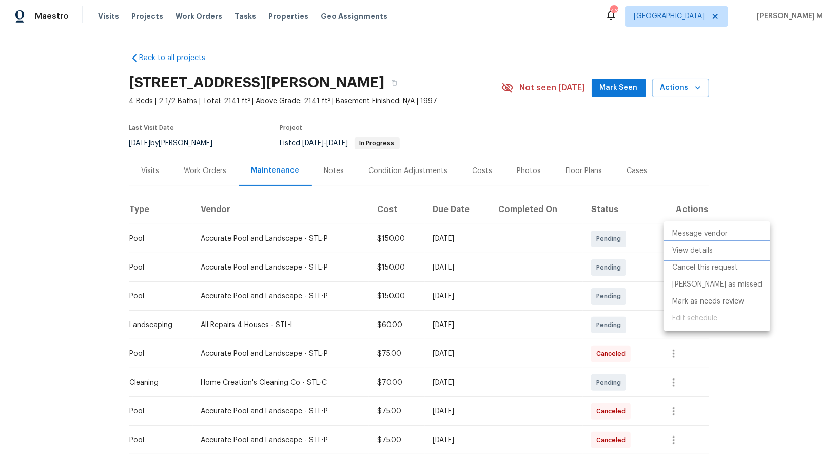
click at [688, 257] on li "View details" at bounding box center [717, 250] width 106 height 17
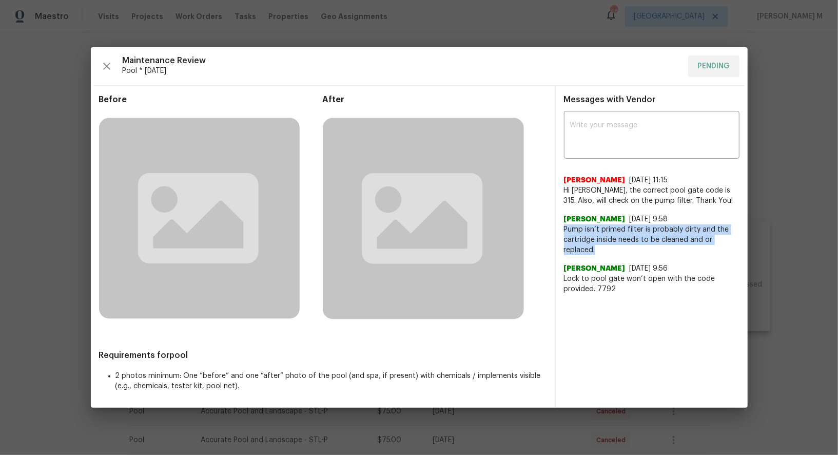
drag, startPoint x: 603, startPoint y: 250, endPoint x: 563, endPoint y: 225, distance: 47.0
click at [563, 225] on div "x ​ Savitha Ekambaram 8/29/25, 11:15 Hi Zach, the correct pool gate code is 315…" at bounding box center [652, 203] width 192 height 181
copy span "Pump isn’t primed filter is probably dirty and the cartridge inside needs to be…"
click at [451, 141] on rect at bounding box center [423, 218] width 201 height 201
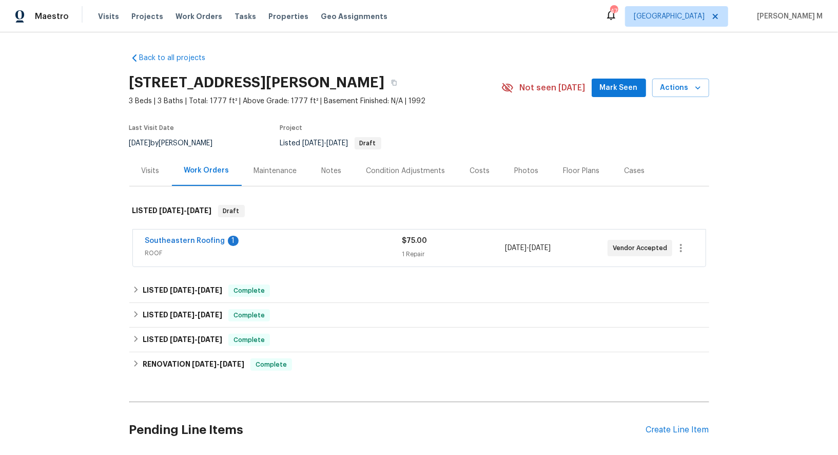
click at [165, 250] on span "ROOF" at bounding box center [273, 253] width 257 height 10
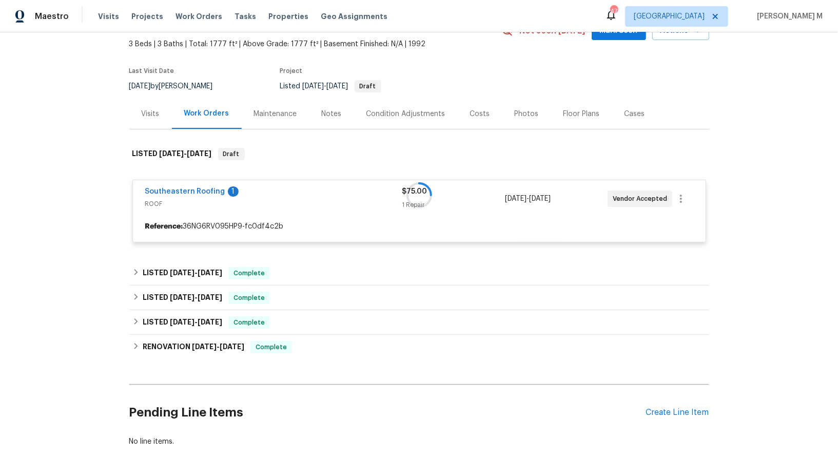
scroll to position [104, 0]
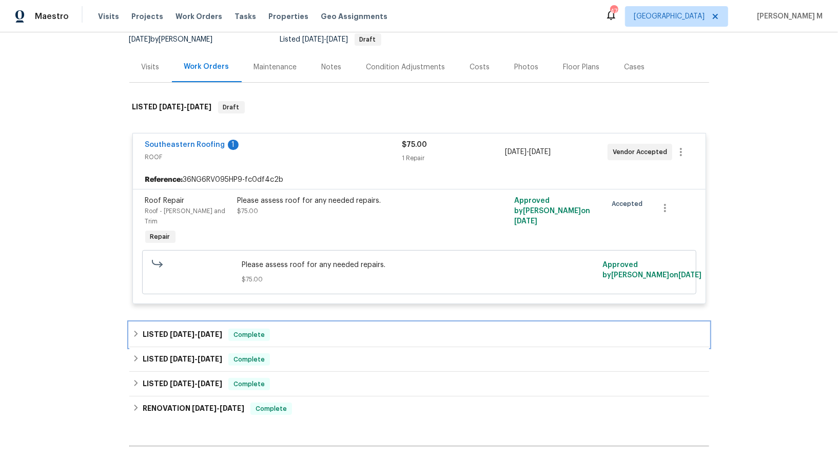
click at [192, 331] on span "[DATE]" at bounding box center [182, 334] width 25 height 7
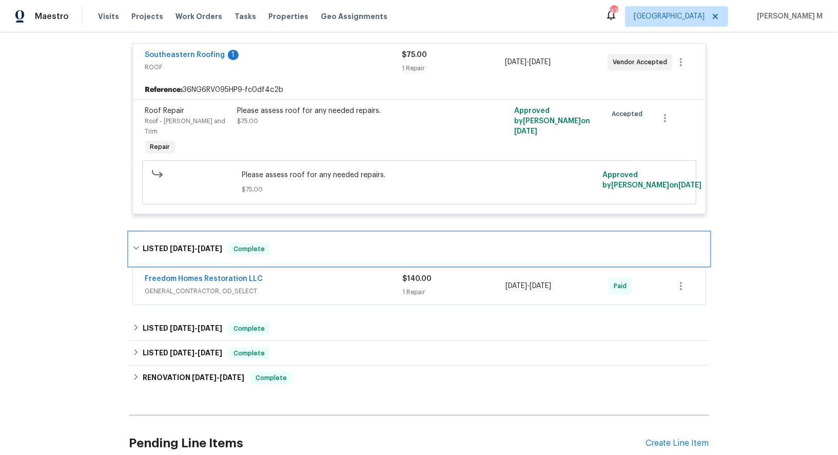
scroll to position [205, 0]
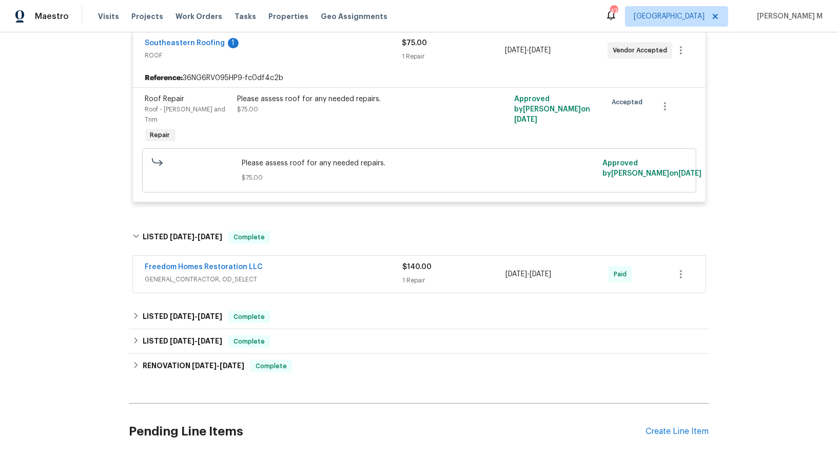
click at [182, 280] on div "Back to all projects [STREET_ADDRESS][PERSON_NAME] 3 Beds | 3 Baths | Total: 17…" at bounding box center [419, 156] width 580 height 635
click at [179, 313] on span "[DATE]" at bounding box center [182, 316] width 25 height 7
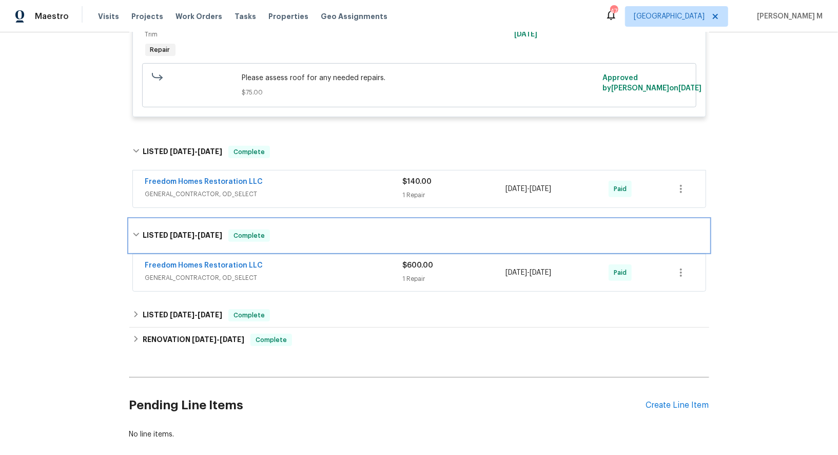
scroll to position [302, 0]
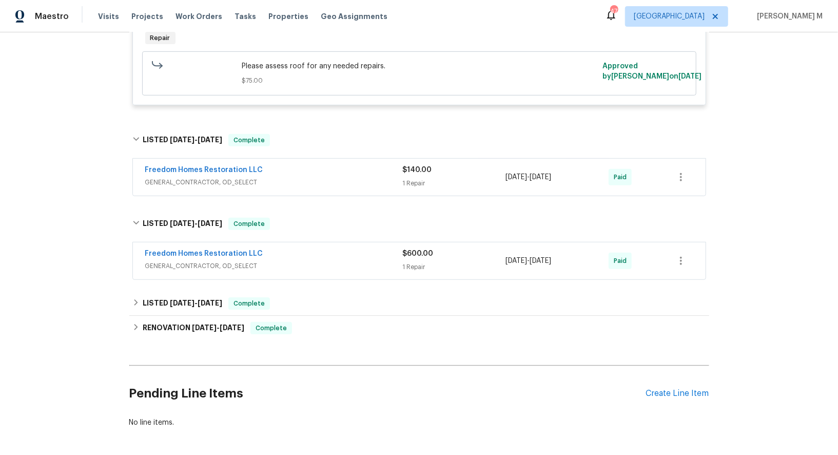
click at [177, 177] on span "GENERAL_CONTRACTOR, OD_SELECT" at bounding box center [274, 182] width 258 height 10
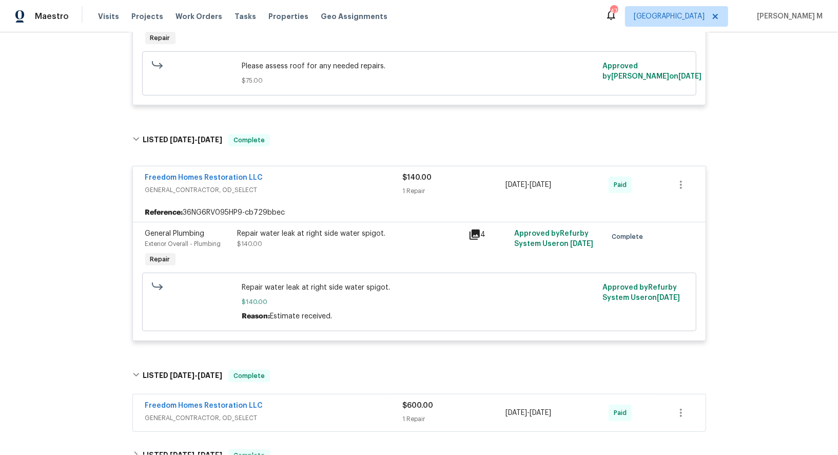
click at [168, 284] on div "Back to all projects [STREET_ADDRESS][PERSON_NAME] 3 Beds | 3 Baths | Total: 17…" at bounding box center [419, 165] width 580 height 846
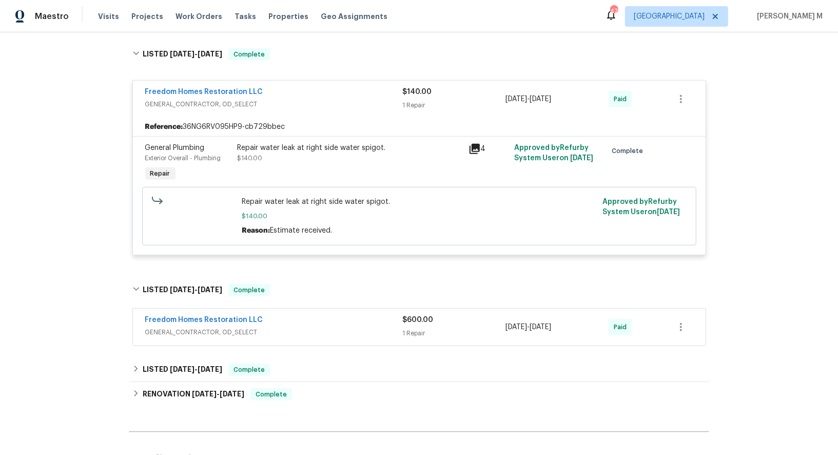
click at [195, 327] on span "GENERAL_CONTRACTOR, OD_SELECT" at bounding box center [274, 332] width 258 height 10
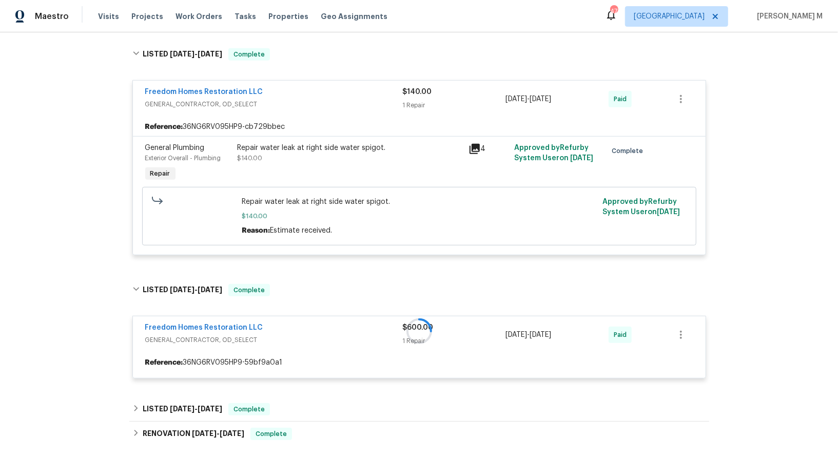
click at [397, 143] on div "Repair water leak at right side water spigot. $140.00" at bounding box center [350, 163] width 231 height 47
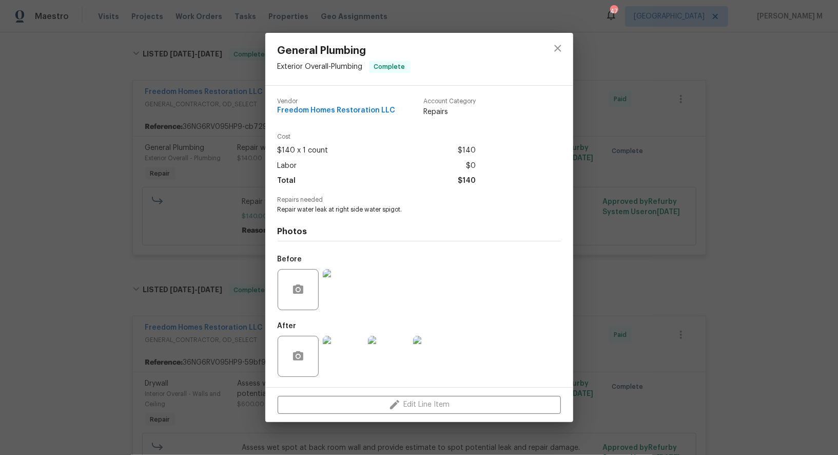
click at [710, 300] on div "General Plumbing Exterior Overall - Plumbing Complete Vendor Freedom Homes Rest…" at bounding box center [419, 227] width 838 height 455
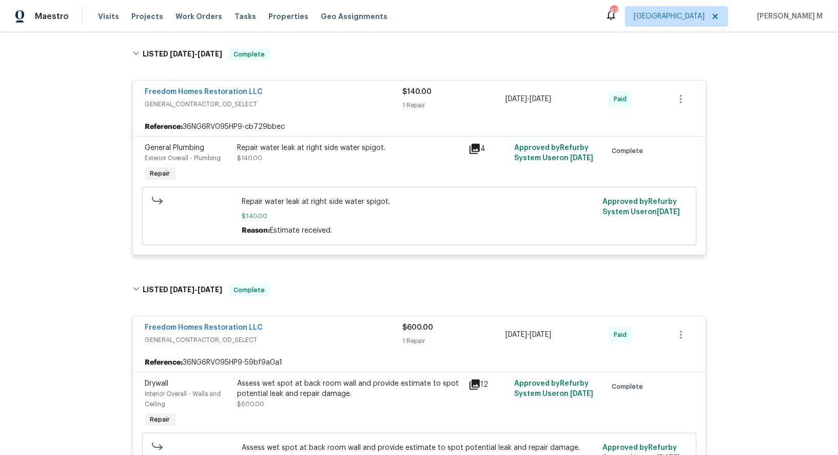
scroll to position [621, 0]
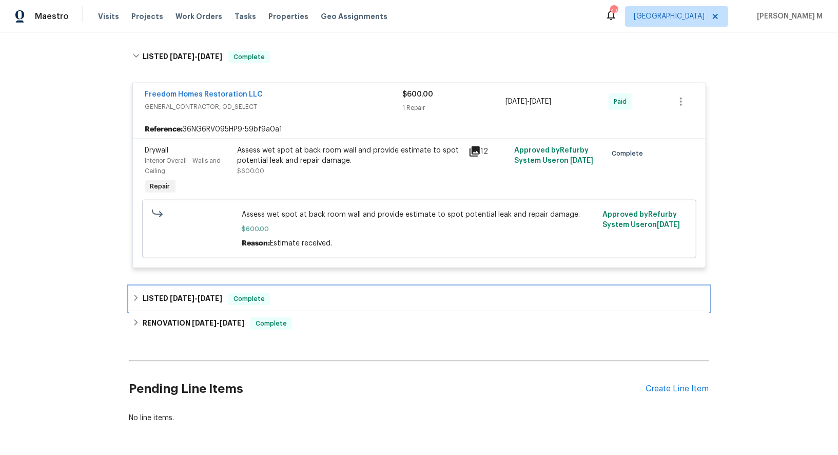
click at [148, 287] on div "LISTED [DATE] - [DATE] Complete" at bounding box center [419, 299] width 580 height 25
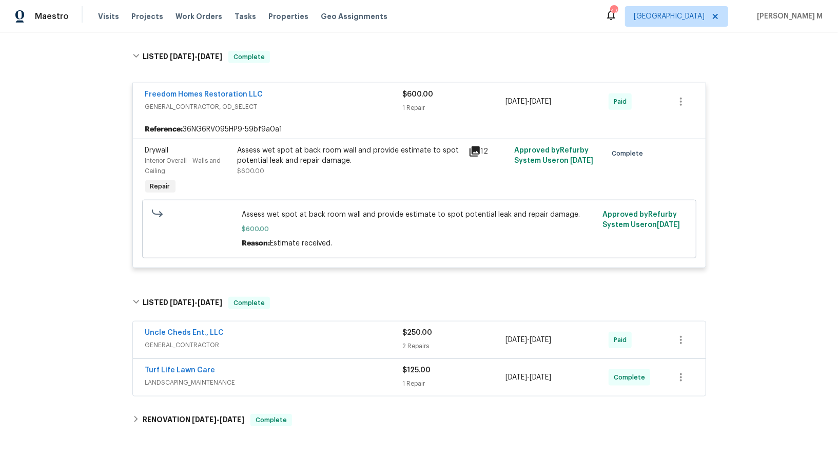
click at [174, 340] on span "GENERAL_CONTRACTOR" at bounding box center [274, 345] width 258 height 10
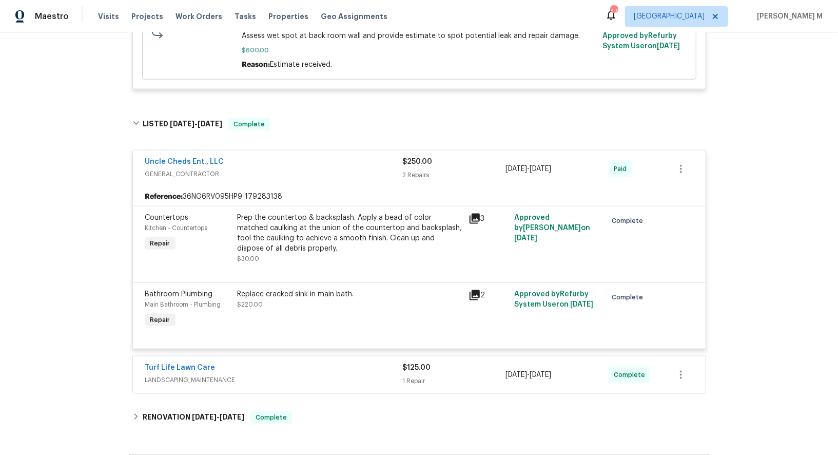
scroll to position [819, 0]
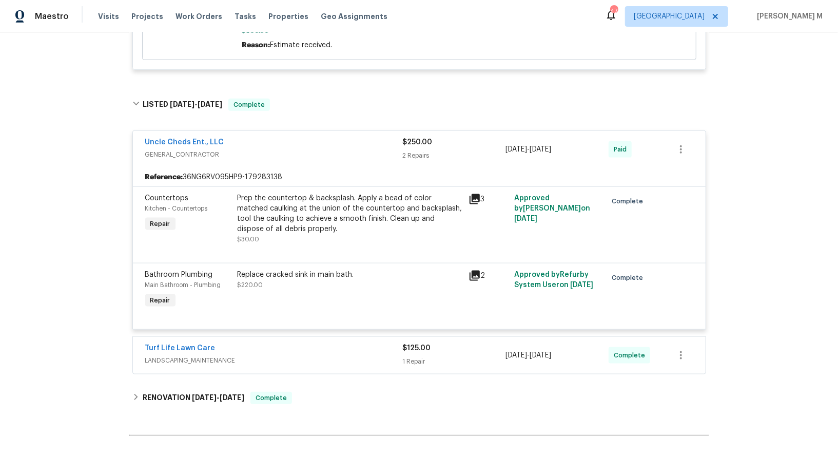
click at [195, 355] on span "LANDSCAPING_MAINTENANCE" at bounding box center [274, 360] width 258 height 10
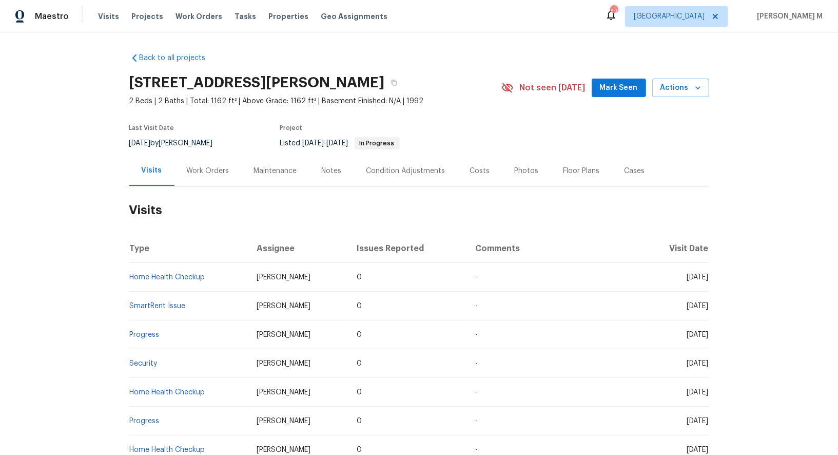
click at [209, 166] on div "Work Orders" at bounding box center [208, 171] width 43 height 10
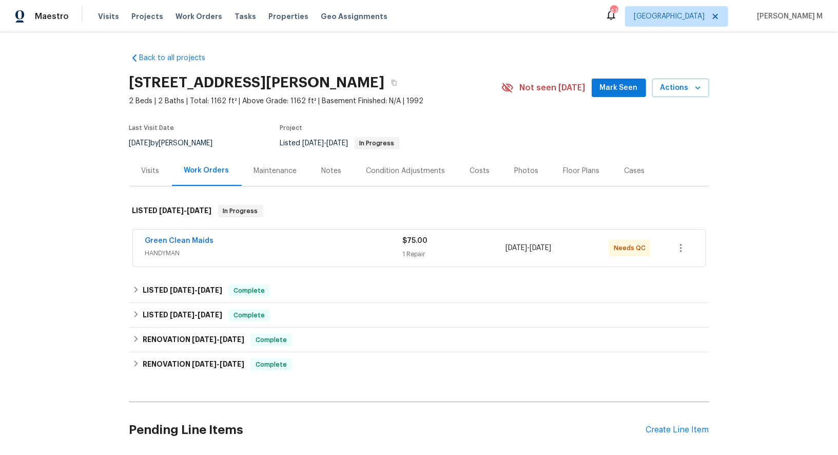
click at [176, 248] on span "HANDYMAN" at bounding box center [274, 253] width 258 height 10
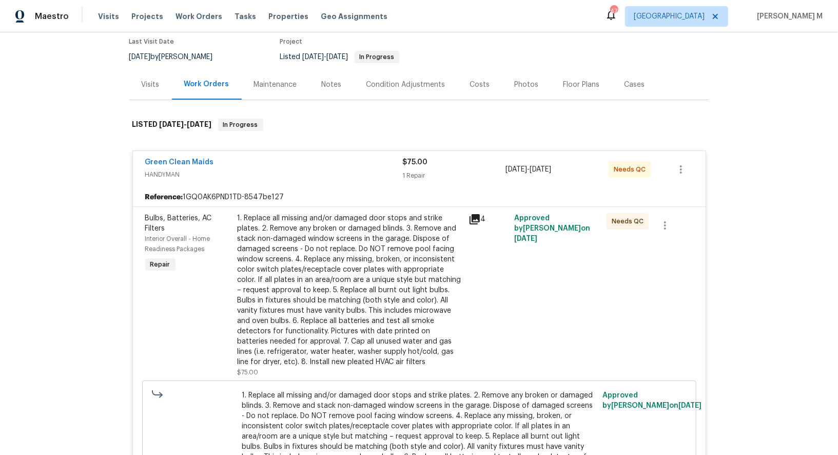
scroll to position [108, 0]
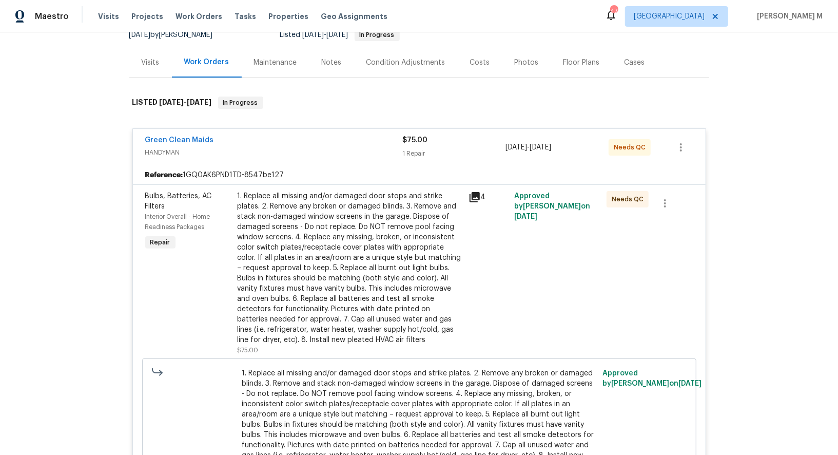
click at [363, 223] on div "1. Replace all missing and/or damaged door stops and strike plates. 2. Remove a…" at bounding box center [350, 268] width 225 height 154
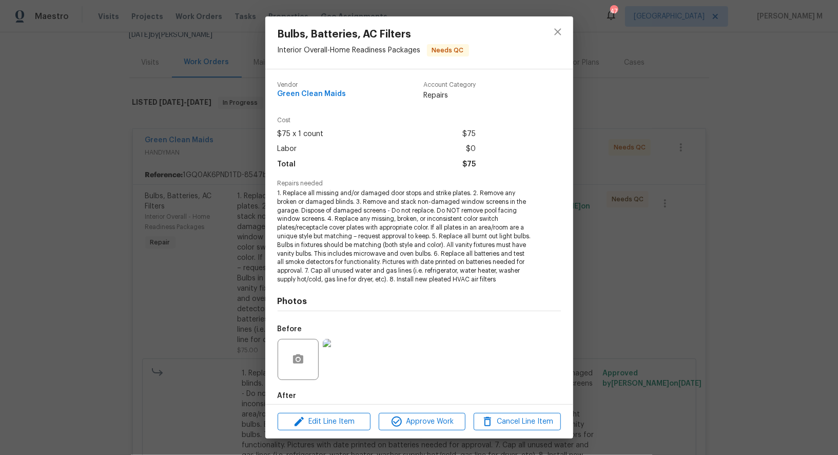
scroll to position [40, 0]
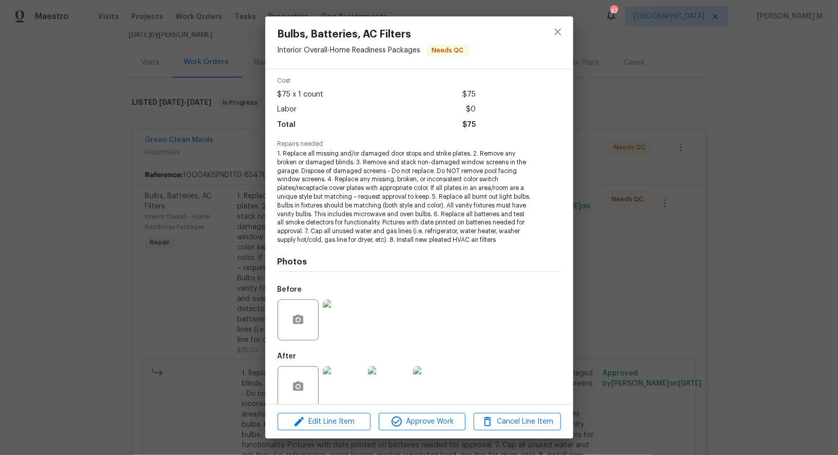
click at [328, 311] on img at bounding box center [343, 319] width 41 height 41
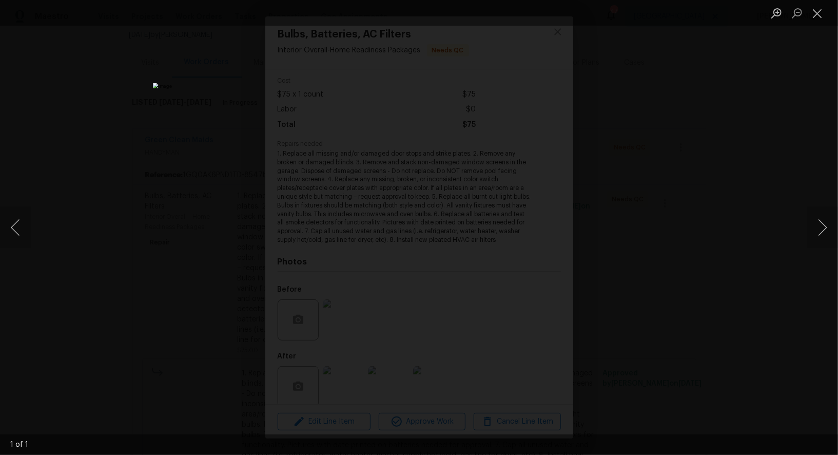
click at [737, 177] on div "Lightbox" at bounding box center [419, 227] width 838 height 455
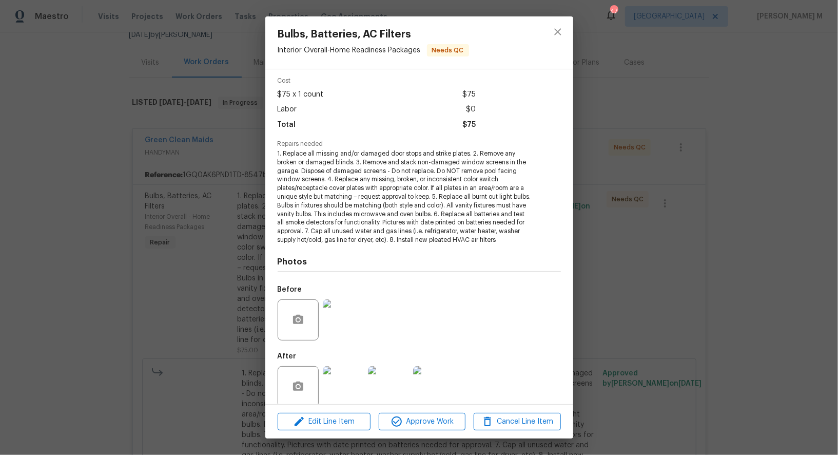
click at [335, 383] on img at bounding box center [343, 386] width 41 height 41
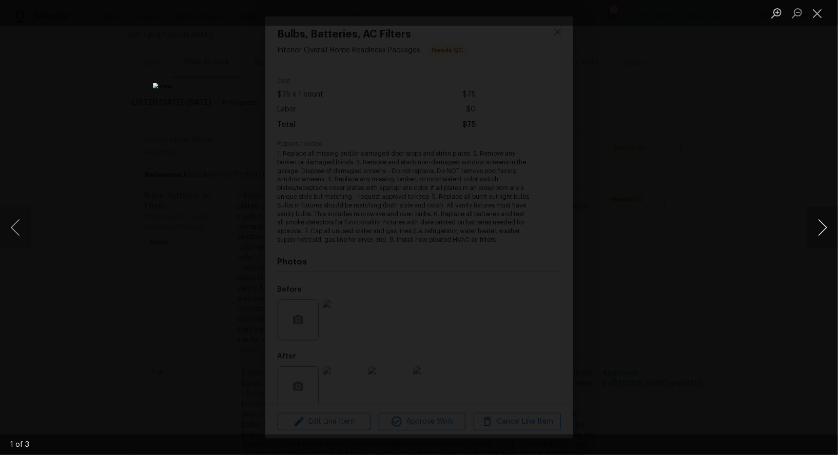
click at [817, 226] on button "Next image" at bounding box center [823, 227] width 31 height 41
click at [744, 139] on div "Lightbox" at bounding box center [419, 227] width 838 height 455
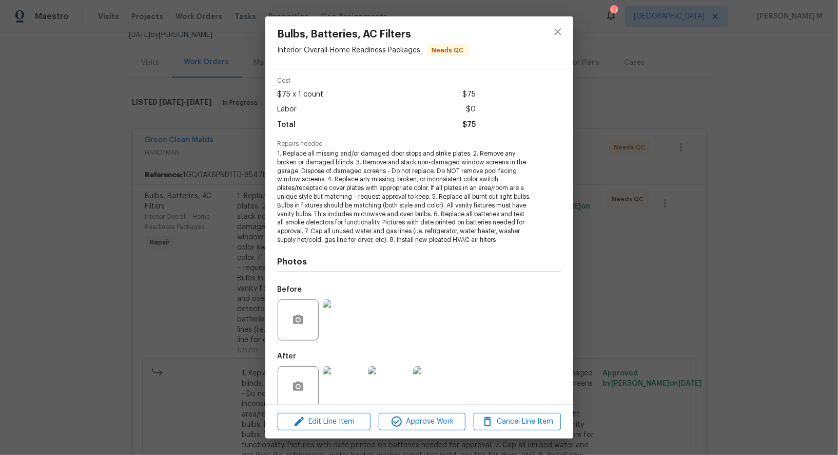
click at [744, 139] on div "Bulbs, Batteries, AC Filters Interior Overall - Home Readiness Packages Needs Q…" at bounding box center [419, 227] width 838 height 455
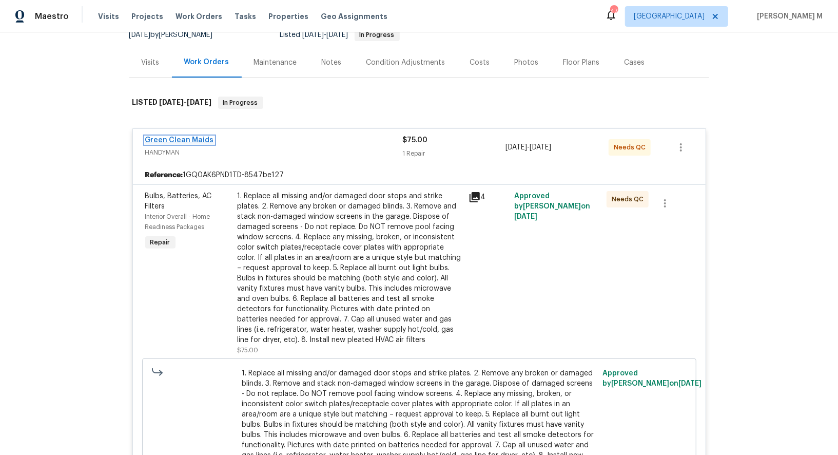
click at [195, 137] on link "Green Clean Maids" at bounding box center [179, 140] width 69 height 7
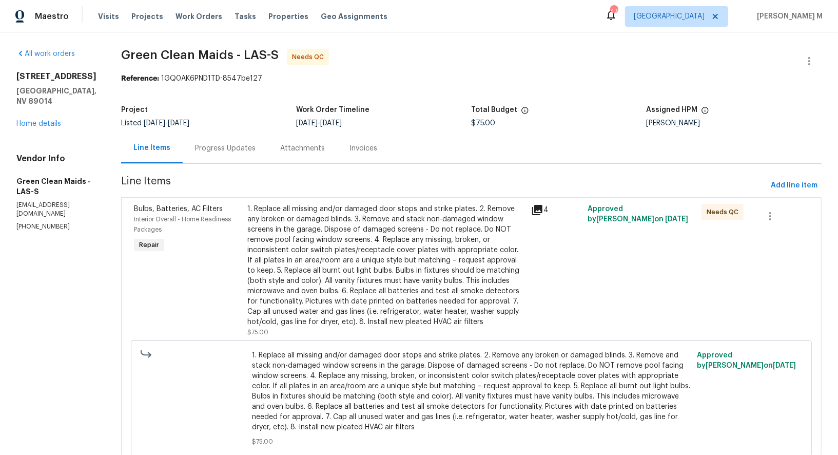
click at [227, 152] on div "Progress Updates" at bounding box center [225, 148] width 85 height 30
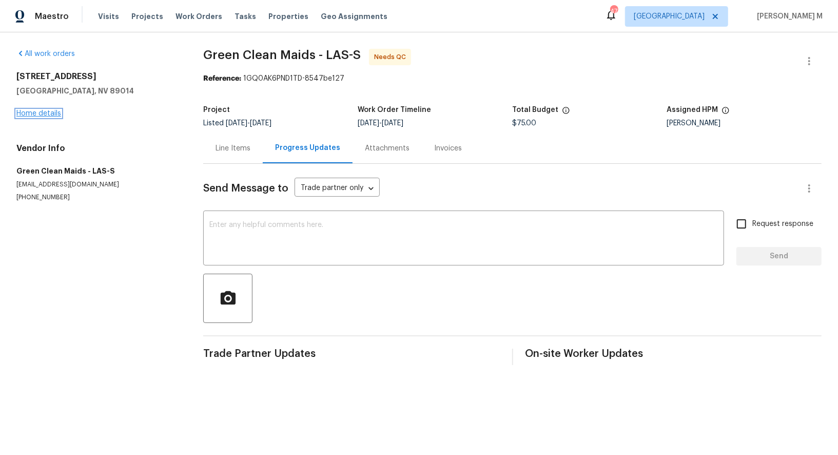
click at [51, 110] on link "Home details" at bounding box center [38, 113] width 45 height 7
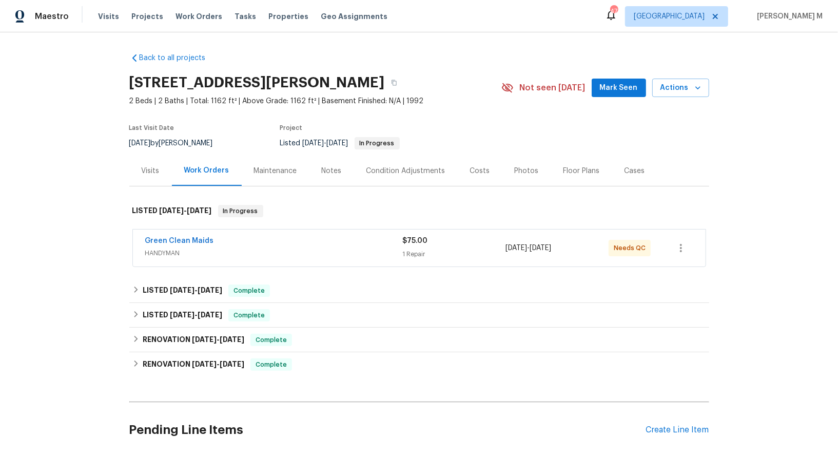
click at [273, 160] on div "Maintenance" at bounding box center [276, 171] width 68 height 30
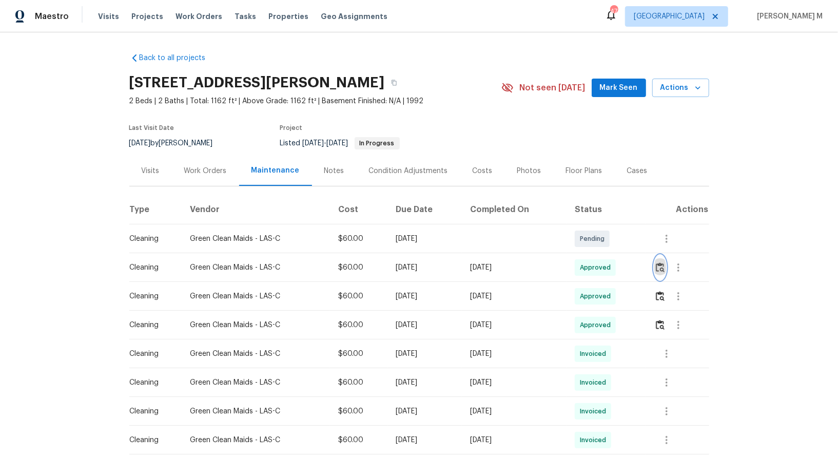
click at [664, 269] on button "button" at bounding box center [661, 267] width 12 height 25
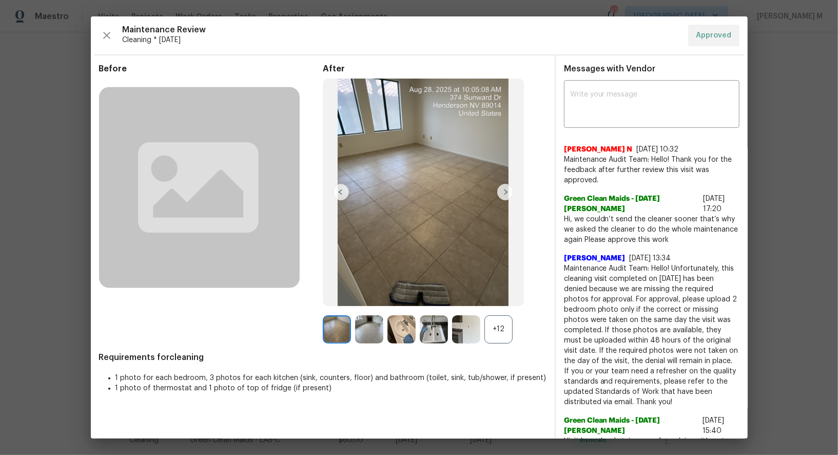
click at [498, 335] on div "+12" at bounding box center [499, 329] width 28 height 28
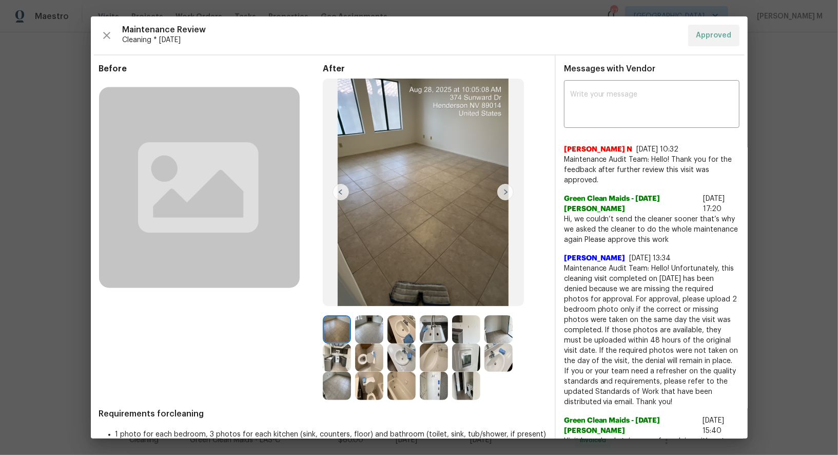
click at [459, 335] on img at bounding box center [466, 329] width 28 height 28
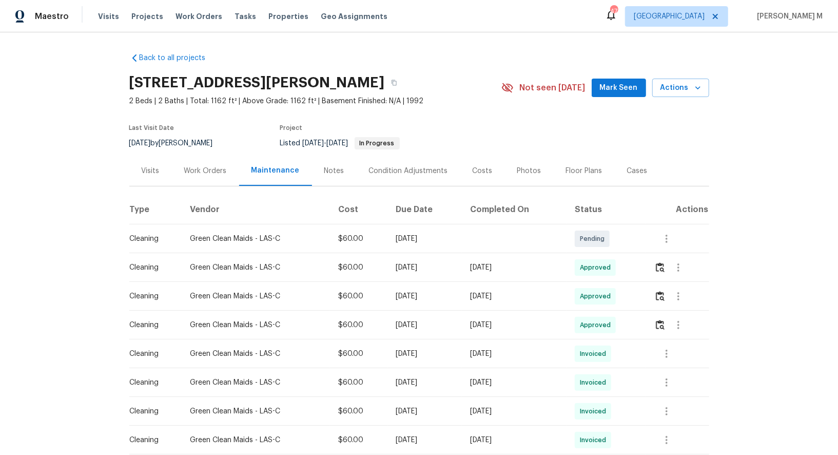
click at [214, 171] on div "Work Orders" at bounding box center [205, 171] width 67 height 30
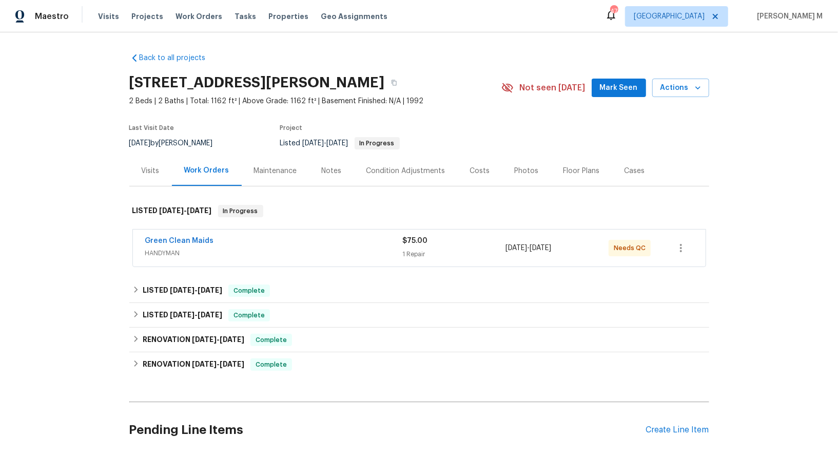
click at [179, 248] on span "HANDYMAN" at bounding box center [274, 253] width 258 height 10
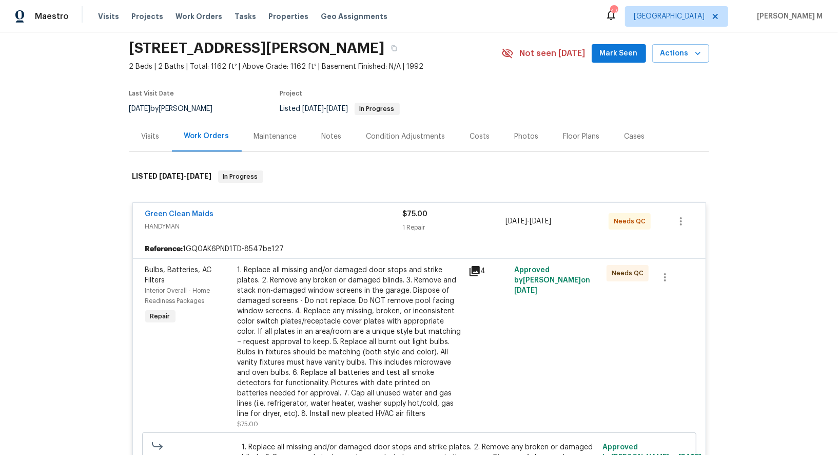
scroll to position [39, 0]
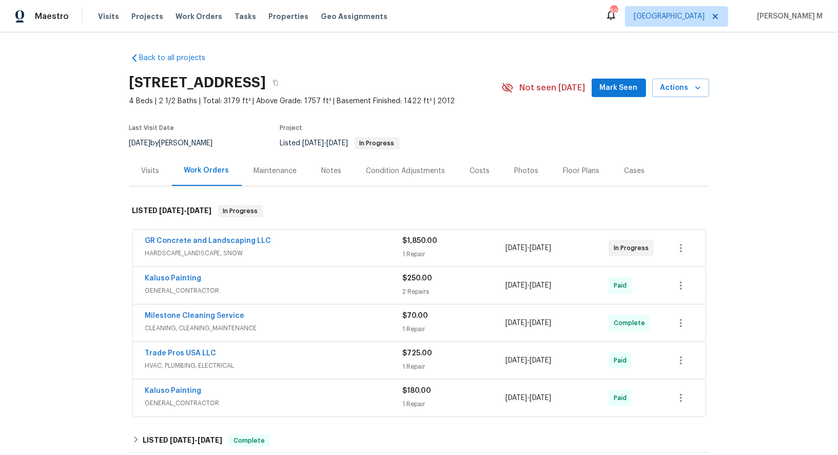
click at [161, 249] on span "HARDSCAPE_LANDSCAPE, SNOW" at bounding box center [274, 253] width 258 height 10
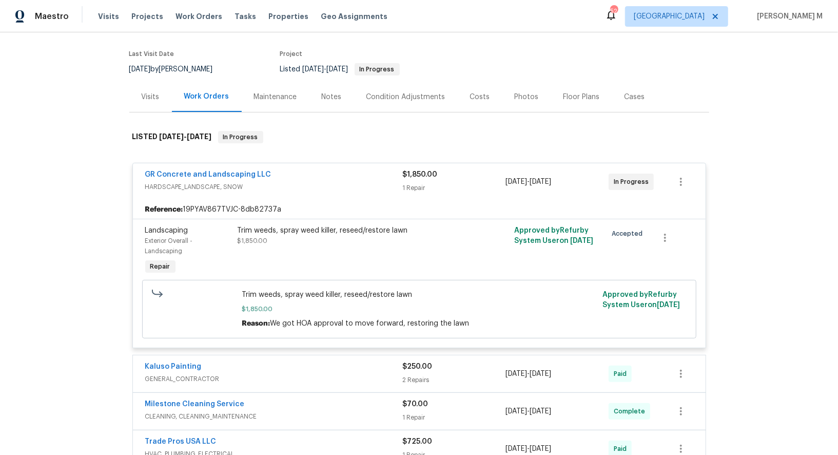
scroll to position [201, 0]
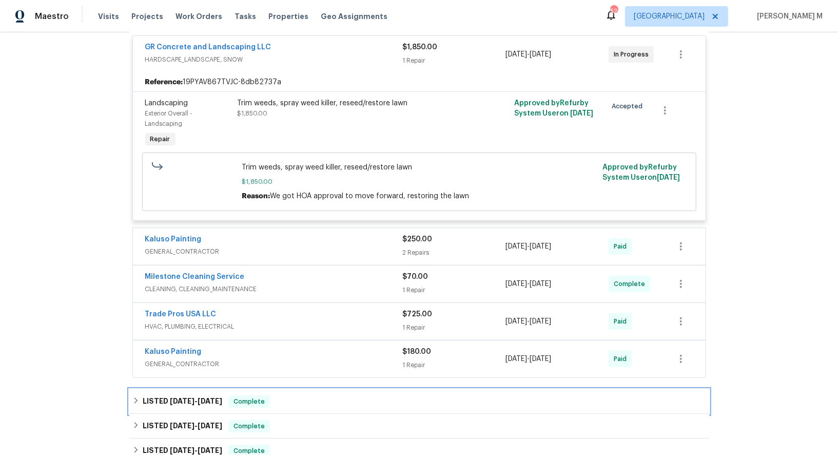
click at [171, 397] on span "6/3/25" at bounding box center [182, 400] width 25 height 7
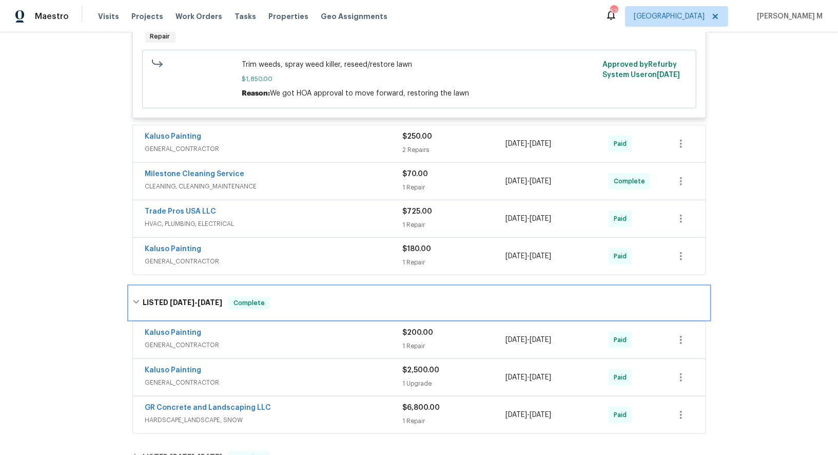
scroll to position [406, 0]
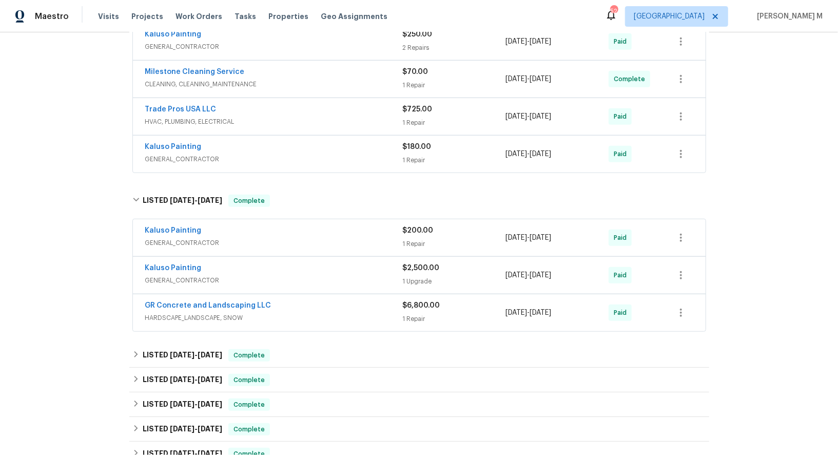
click at [203, 306] on div "Back to all projects 53 W Lake View Terrace Rd, Saratoga Springs, UT 84045 4 Be…" at bounding box center [419, 137] width 580 height 997
click at [198, 351] on span "4/11/25" at bounding box center [210, 354] width 25 height 7
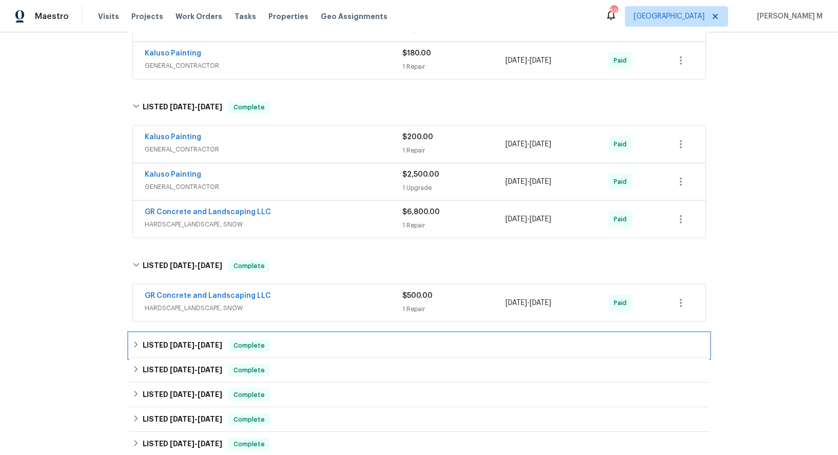
click at [187, 341] on span "[DATE]" at bounding box center [182, 344] width 25 height 7
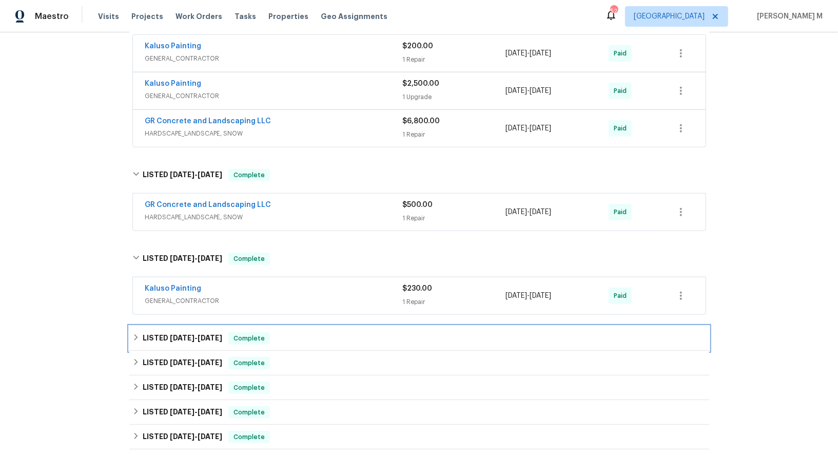
click at [187, 332] on h6 "LISTED 3/3/25 - 3/3/25" at bounding box center [183, 338] width 80 height 12
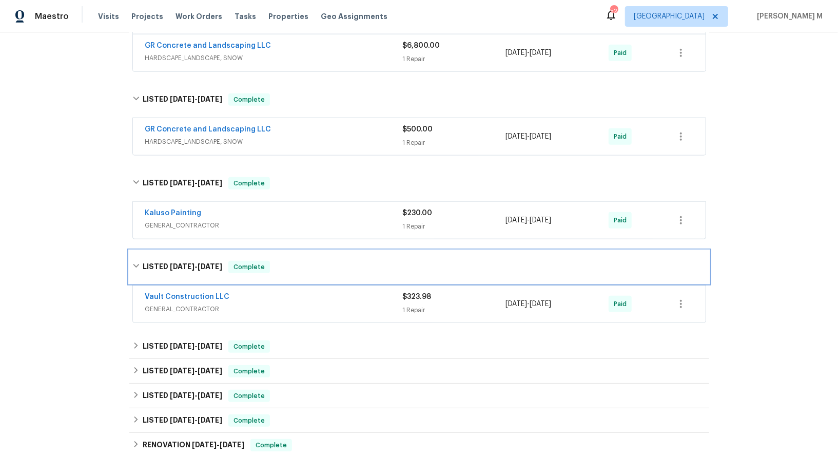
scroll to position [683, 0]
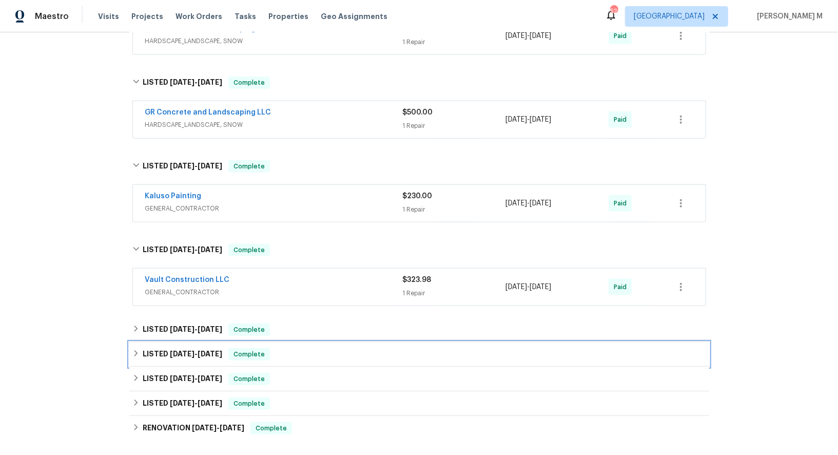
click at [187, 342] on div "LISTED 11/18/24 - 12/2/24 Complete" at bounding box center [419, 354] width 580 height 25
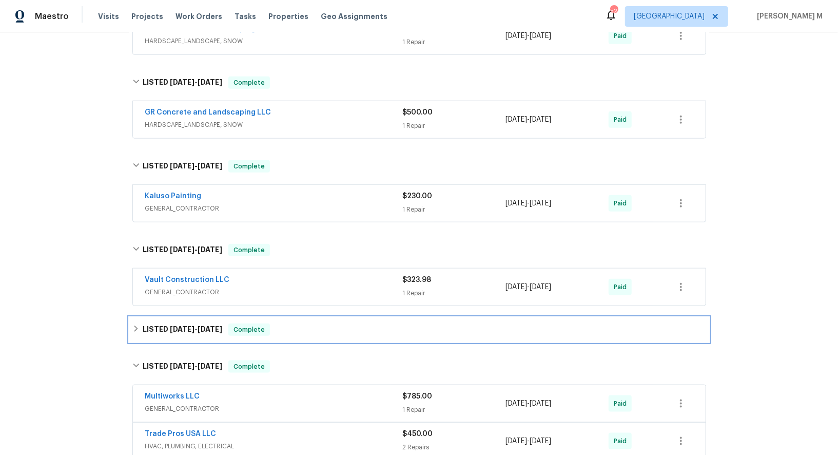
click at [196, 326] on span "1/23/25 - 1/27/25" at bounding box center [196, 329] width 52 height 7
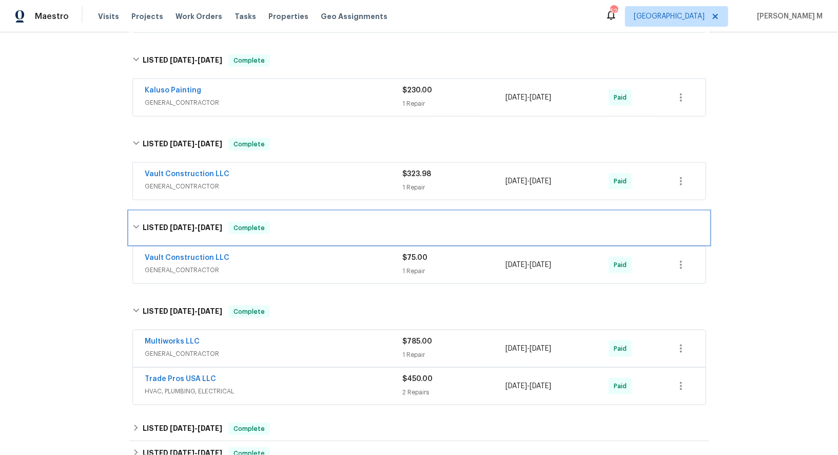
scroll to position [807, 0]
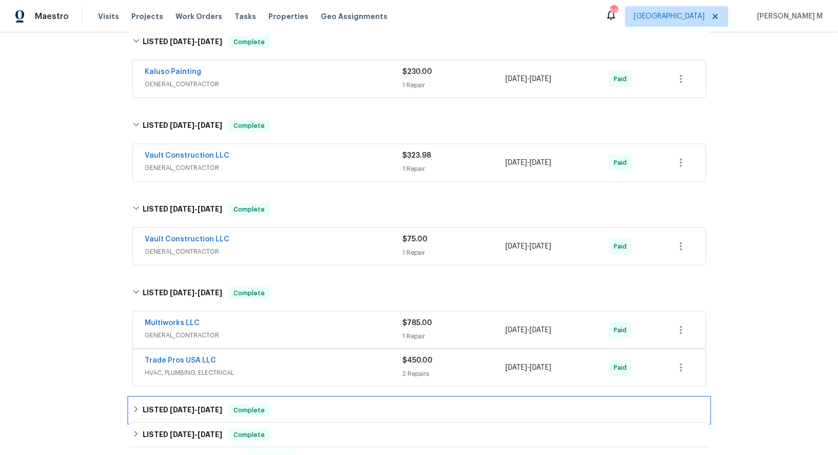
click at [173, 406] on span "8/11/24" at bounding box center [182, 409] width 25 height 7
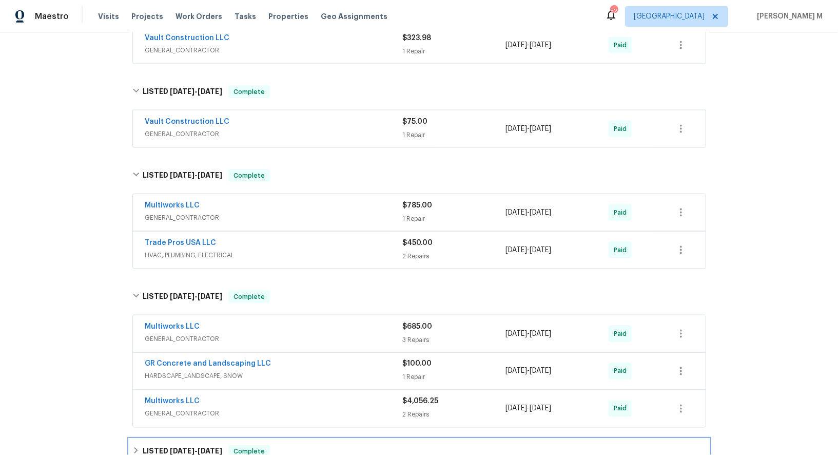
click at [170, 447] on span "4/1/24" at bounding box center [182, 450] width 25 height 7
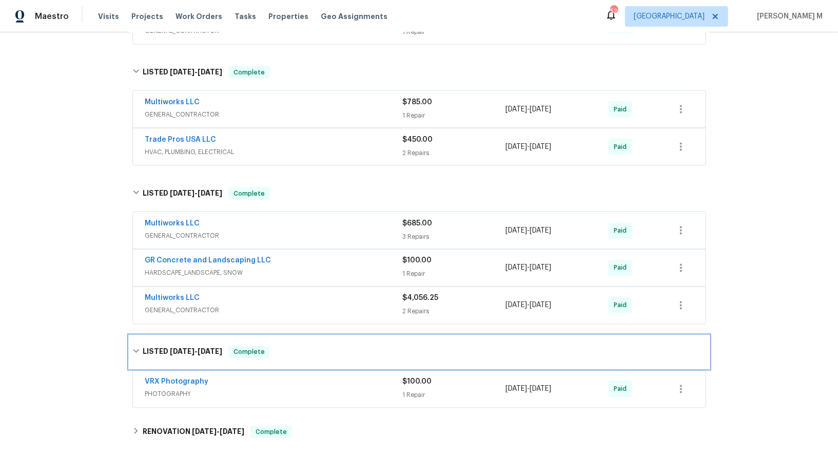
scroll to position [1040, 0]
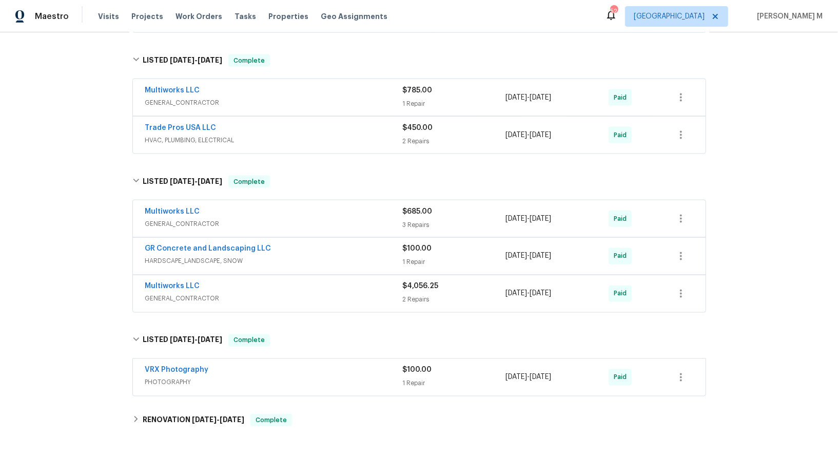
click at [181, 244] on div "GR Concrete and Landscaping LLC HARDSCAPE_LANDSCAPE, SNOW" at bounding box center [274, 256] width 258 height 25
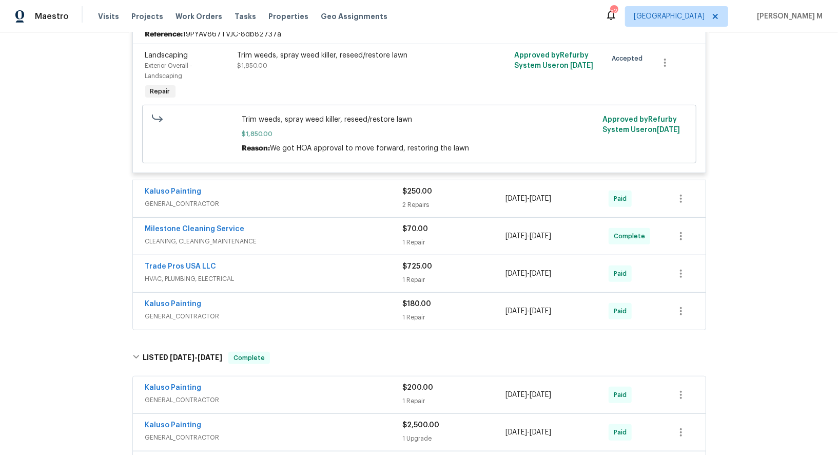
scroll to position [249, 0]
click at [169, 312] on span "GENERAL_CONTRACTOR" at bounding box center [274, 317] width 258 height 10
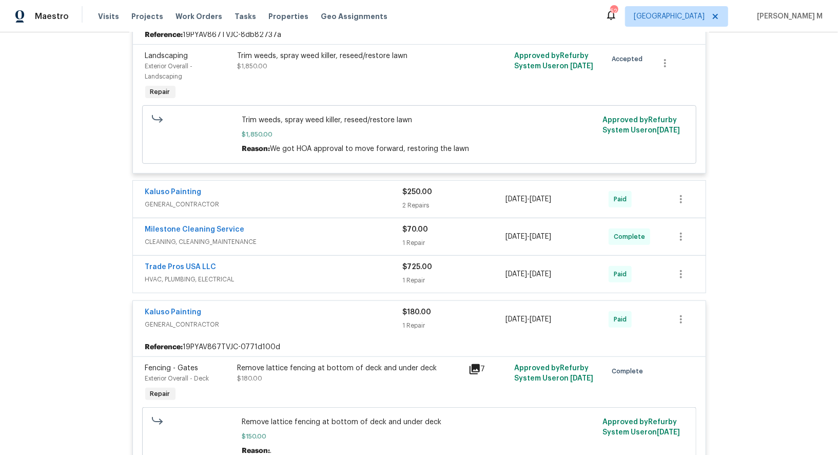
click at [186, 274] on span "HVAC, PLUMBING, ELECTRICAL" at bounding box center [274, 279] width 258 height 10
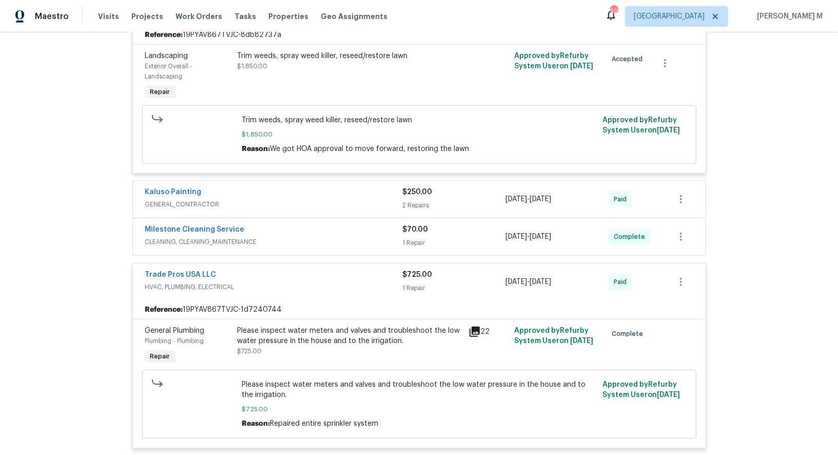
click at [315, 331] on div "Please inspect water meters and valves and troubleshoot the low water pressure …" at bounding box center [350, 345] width 231 height 47
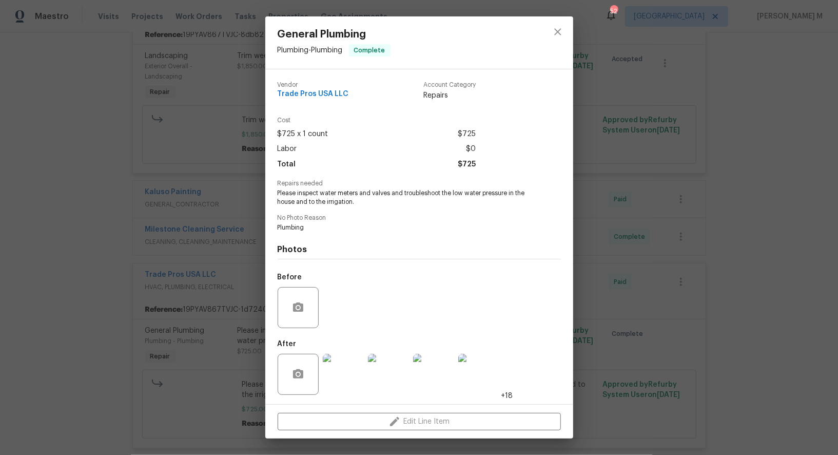
click at [341, 364] on img at bounding box center [343, 374] width 41 height 41
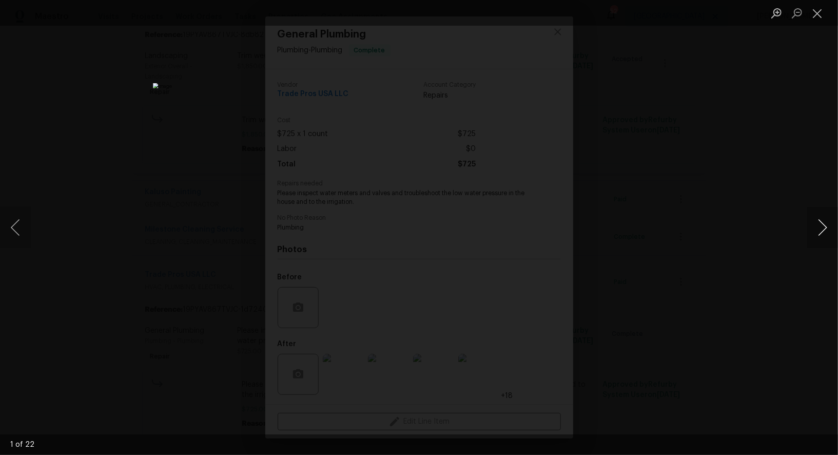
click at [819, 227] on button "Next image" at bounding box center [823, 227] width 31 height 41
click at [736, 168] on div "Lightbox" at bounding box center [419, 227] width 838 height 455
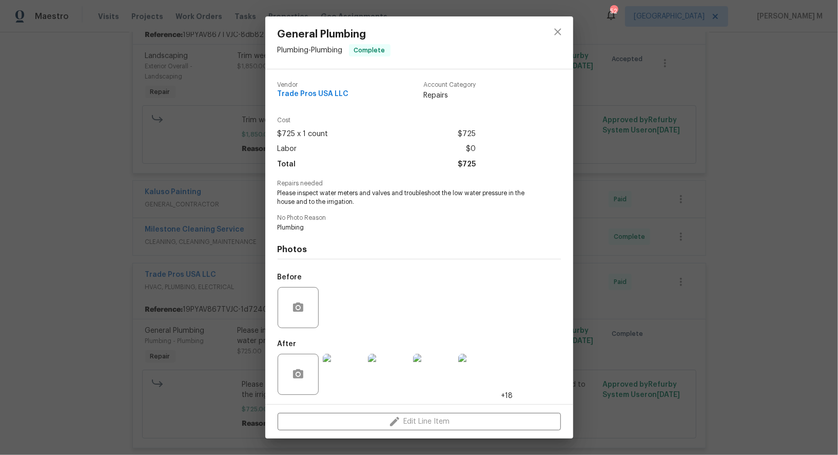
click at [622, 204] on div "General Plumbing Plumbing - Plumbing Complete Vendor Trade Pros USA LLC Account…" at bounding box center [419, 227] width 838 height 455
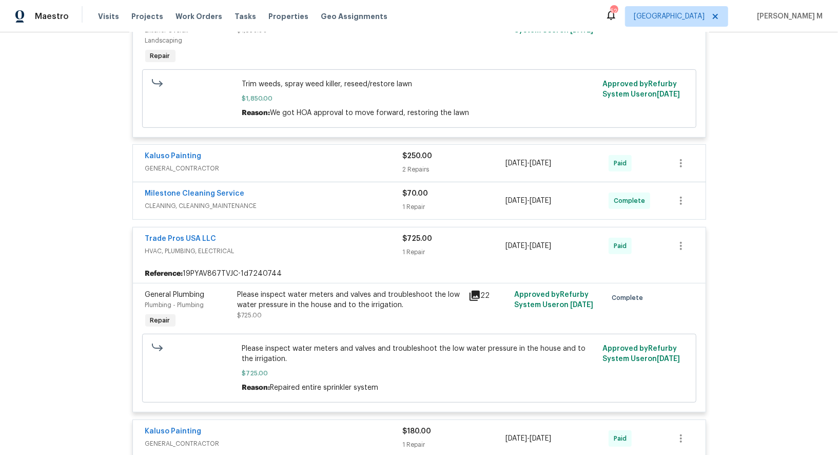
scroll to position [286, 0]
click at [195, 234] on link "Trade Pros USA LLC" at bounding box center [180, 237] width 71 height 7
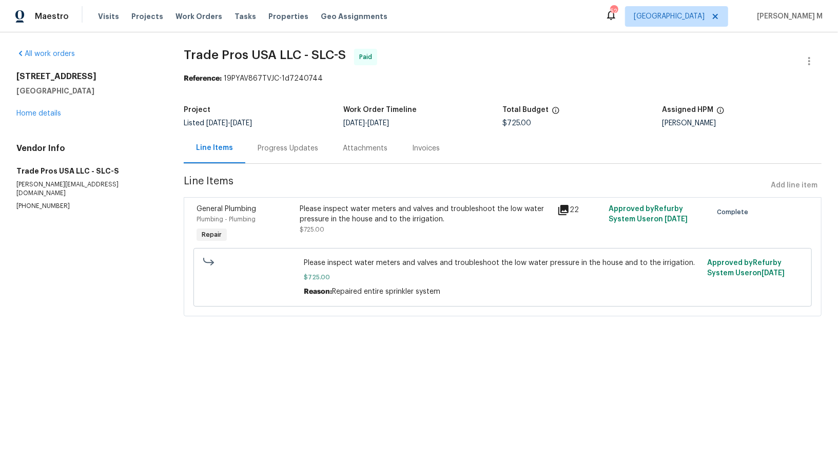
click at [284, 148] on div "Progress Updates" at bounding box center [288, 148] width 61 height 10
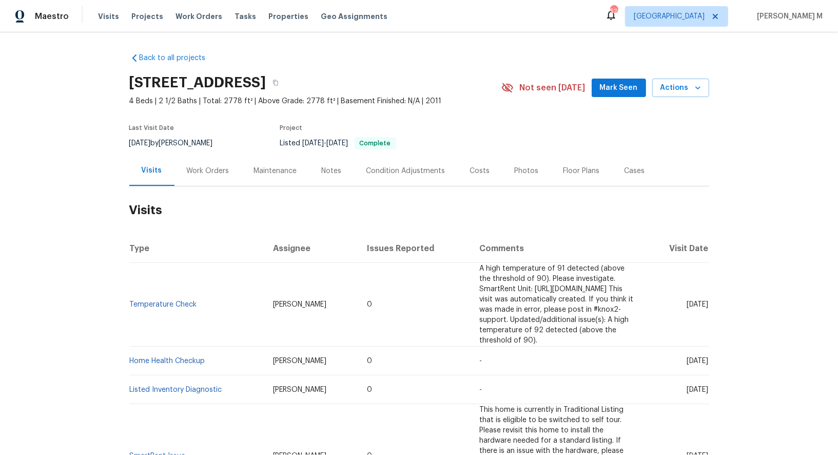
click at [201, 177] on div "Work Orders" at bounding box center [208, 171] width 67 height 30
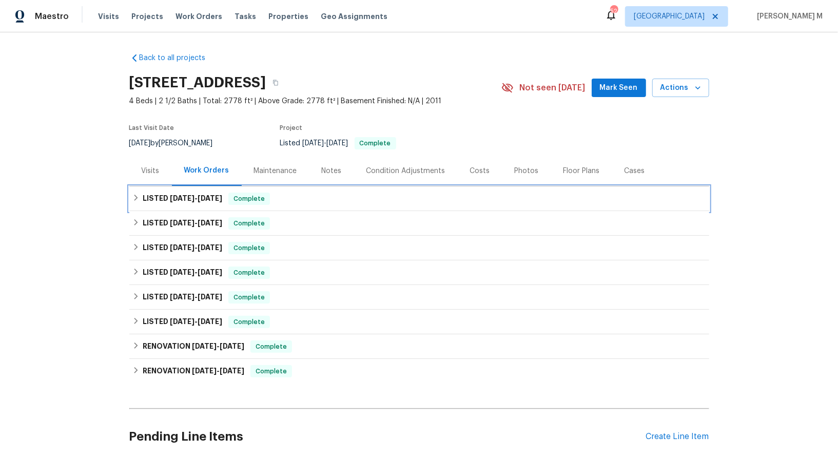
click at [188, 202] on div "LISTED [DATE] - [DATE] Complete" at bounding box center [419, 198] width 580 height 25
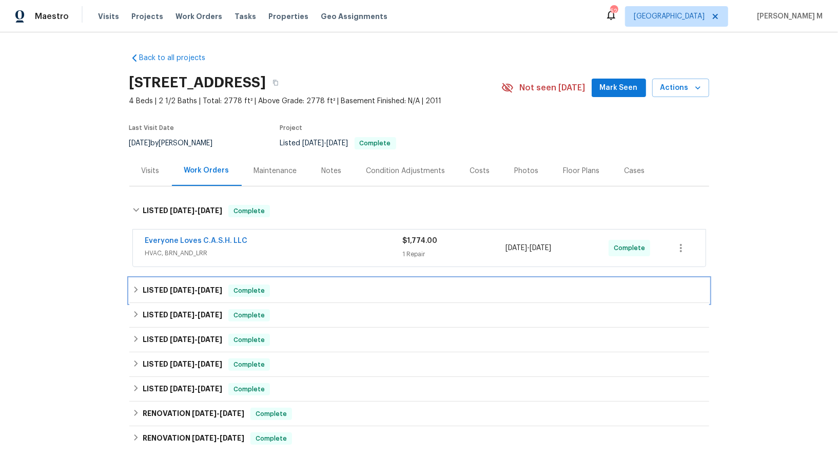
click at [180, 287] on span "[DATE]" at bounding box center [182, 290] width 25 height 7
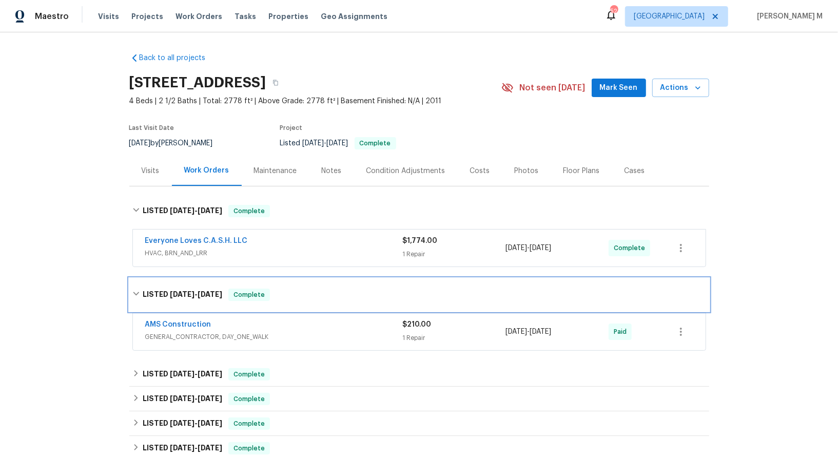
scroll to position [58, 0]
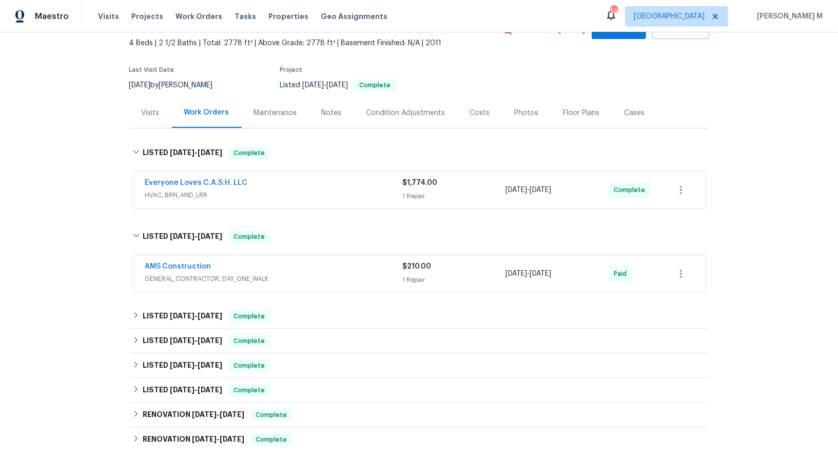
click at [180, 281] on div "AMS Construction GENERAL_CONTRACTOR, DAY_ONE_WALK $210.00 1 Repair [DATE] - [DA…" at bounding box center [419, 273] width 573 height 37
click at [179, 310] on h6 "LISTED [DATE] - [DATE]" at bounding box center [183, 316] width 80 height 12
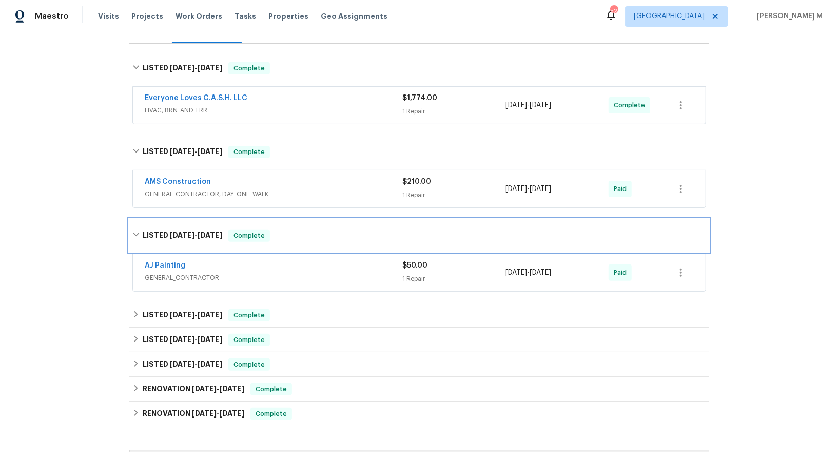
scroll to position [157, 0]
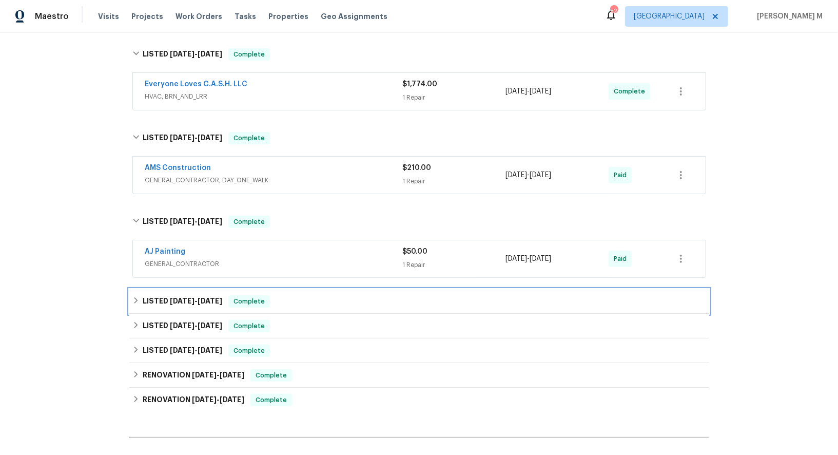
click at [175, 297] on span "[DATE]" at bounding box center [182, 300] width 25 height 7
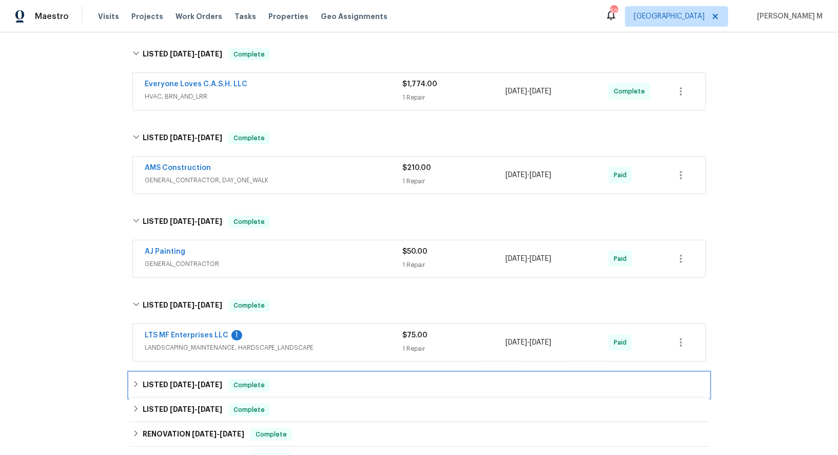
click at [163, 379] on h6 "LISTED [DATE] - [DATE]" at bounding box center [183, 385] width 80 height 12
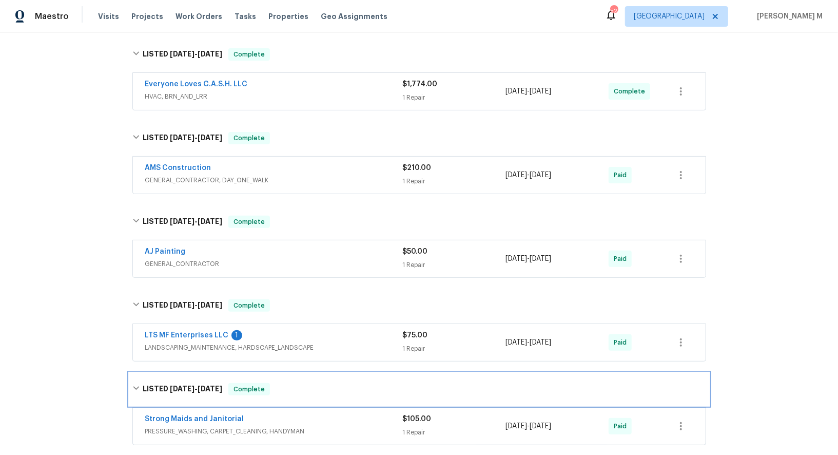
scroll to position [260, 0]
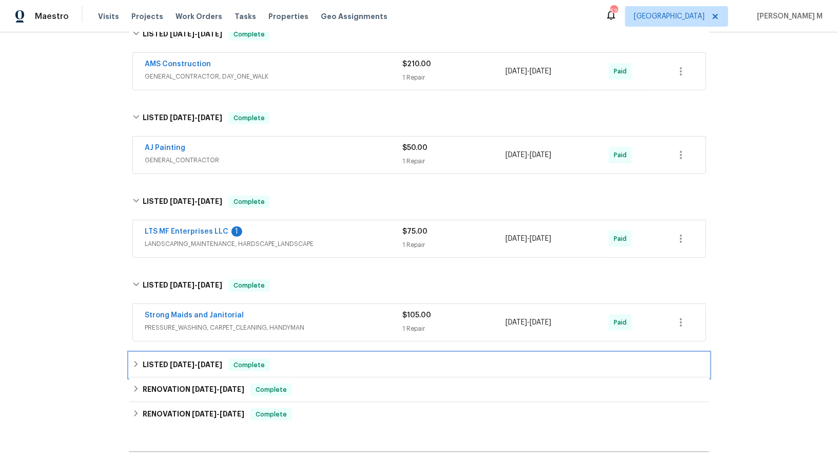
click at [173, 361] on span "[DATE]" at bounding box center [182, 364] width 25 height 7
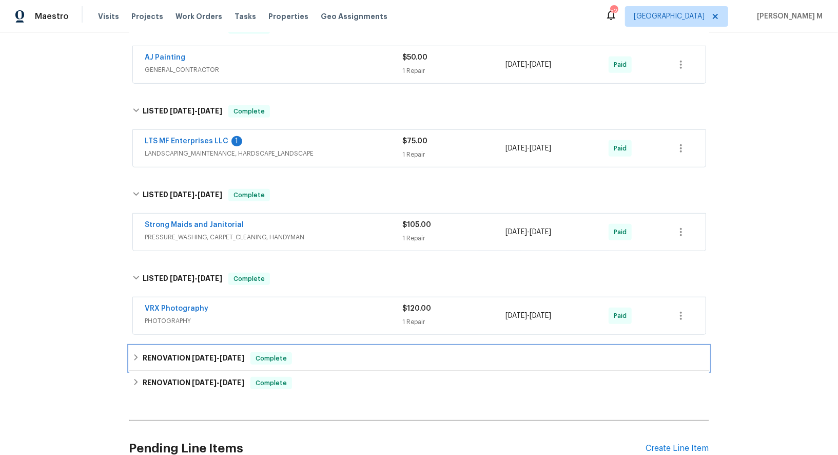
click at [174, 352] on h6 "RENOVATION [DATE] - [DATE]" at bounding box center [194, 358] width 102 height 12
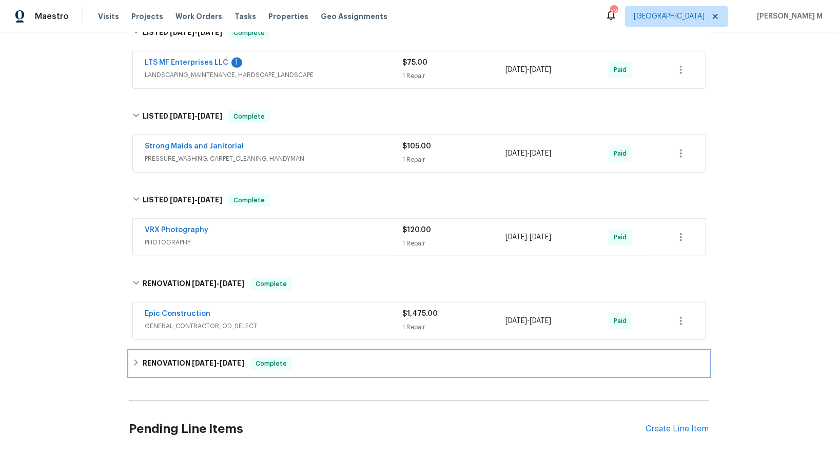
click at [174, 351] on div "RENOVATION [DATE] - [DATE] Complete" at bounding box center [419, 363] width 580 height 25
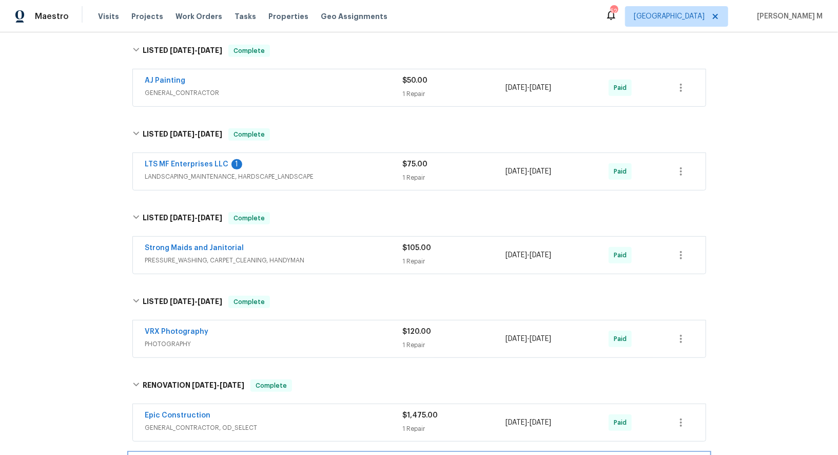
scroll to position [0, 0]
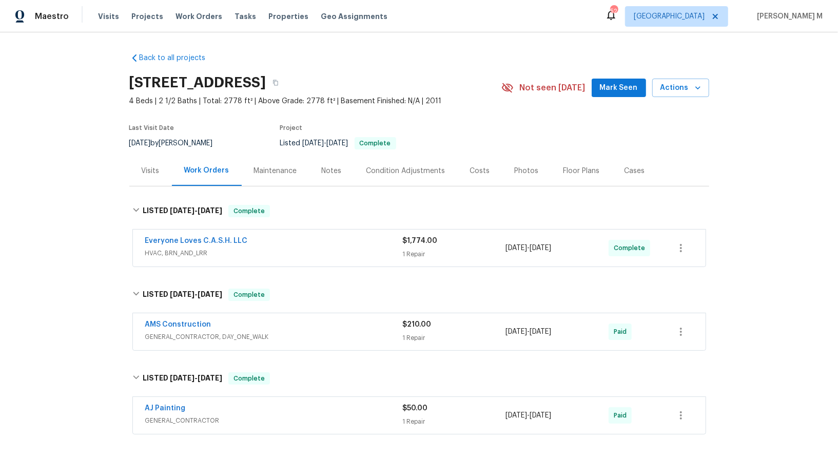
click at [181, 254] on div "Everyone Loves C.A.S.H. LLC HVAC, BRN_AND_LRR $1,774.00 1 Repair [DATE] - [DATE…" at bounding box center [419, 248] width 573 height 37
click at [187, 248] on span "HVAC, BRN_AND_LRR" at bounding box center [274, 253] width 258 height 10
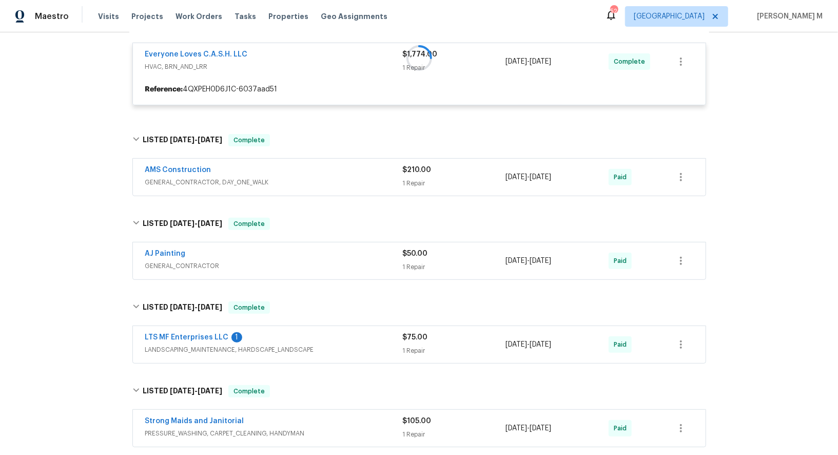
scroll to position [197, 0]
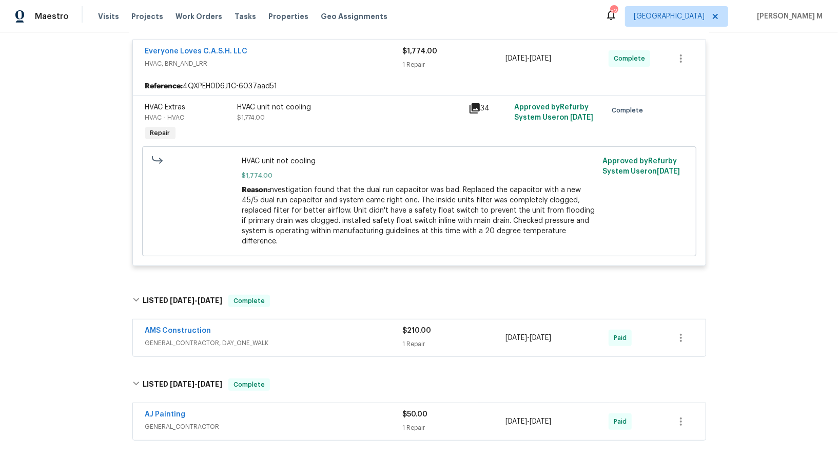
click at [161, 338] on span "GENERAL_CONTRACTOR, DAY_ONE_WALK" at bounding box center [274, 343] width 258 height 10
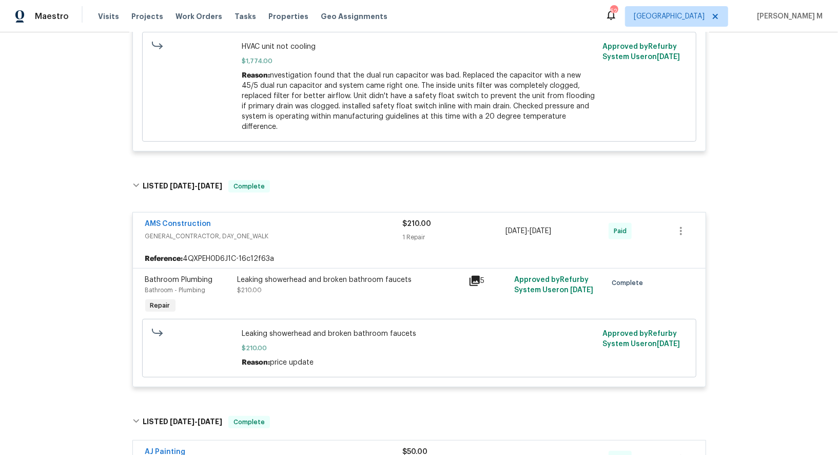
scroll to position [0, 0]
